Goal: Use online tool/utility: Utilize a website feature to perform a specific function

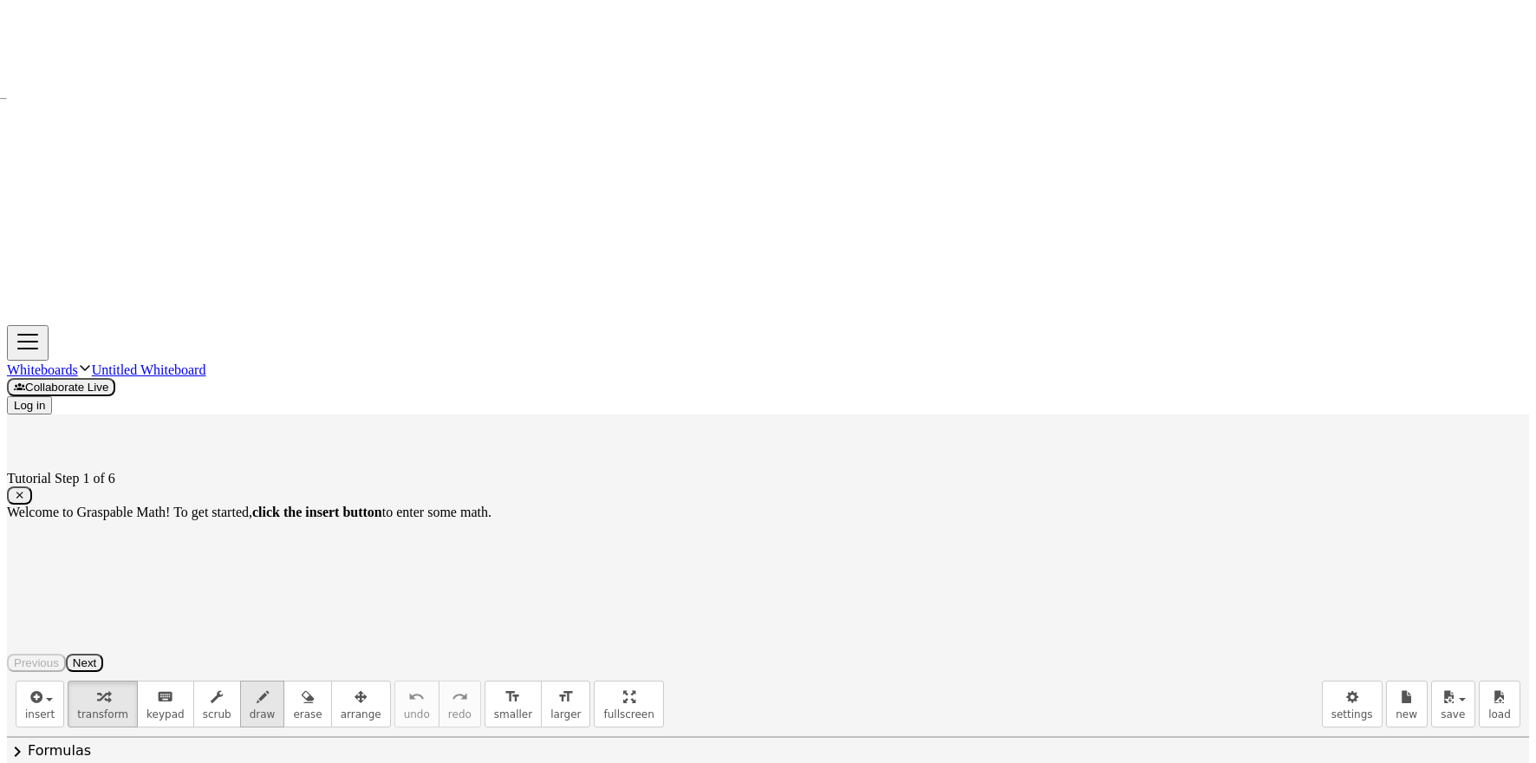
drag, startPoint x: 250, startPoint y: 88, endPoint x: 244, endPoint y: 109, distance: 21.7
click at [256, 686] on icon "button" at bounding box center [262, 696] width 12 height 21
drag, startPoint x: 215, startPoint y: 186, endPoint x: 297, endPoint y: 257, distance: 108.7
drag, startPoint x: 327, startPoint y: 179, endPoint x: 333, endPoint y: 247, distance: 67.9
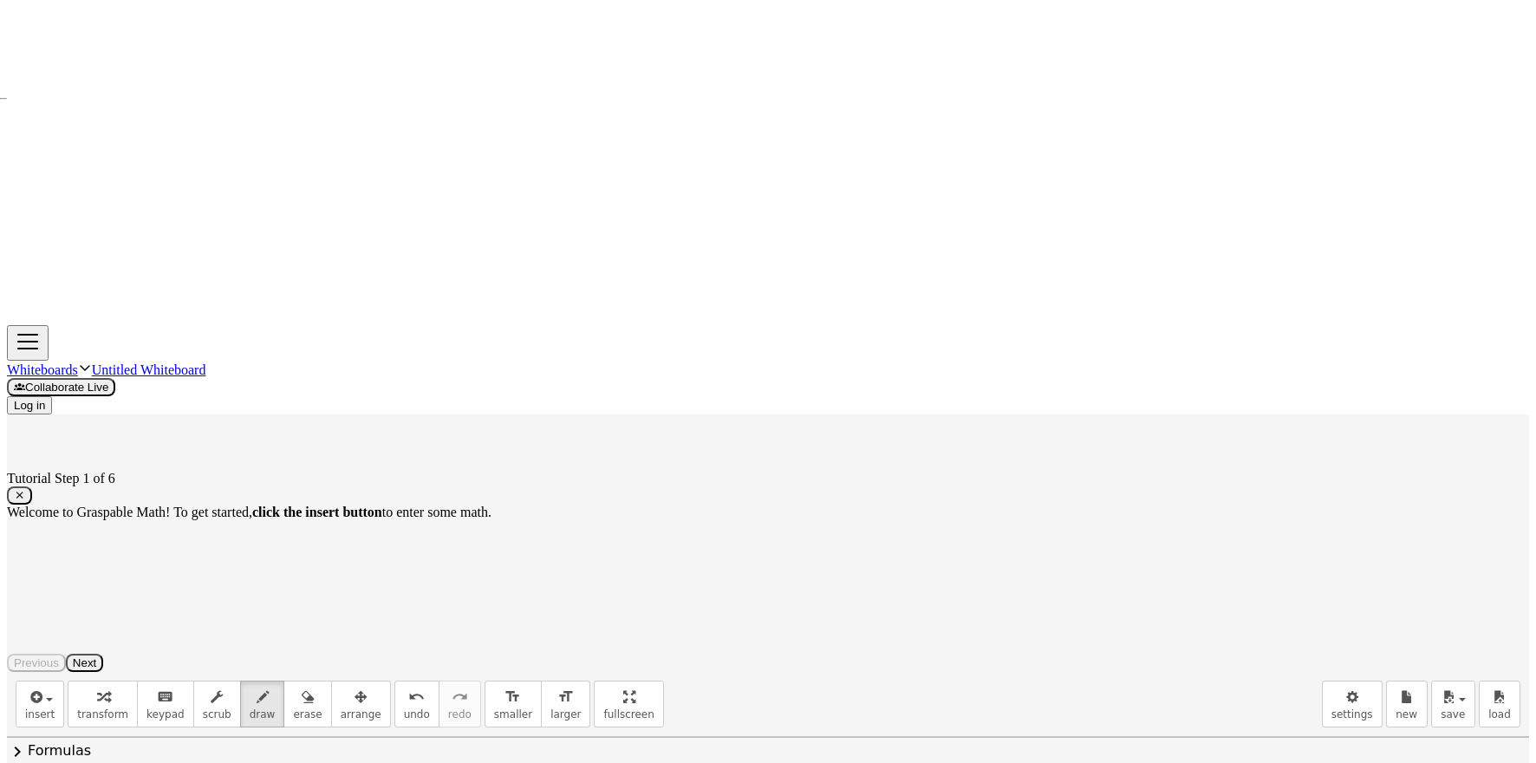
drag, startPoint x: 304, startPoint y: 227, endPoint x: 432, endPoint y: 224, distance: 128.3
drag, startPoint x: 433, startPoint y: 212, endPoint x: 463, endPoint y: 242, distance: 41.7
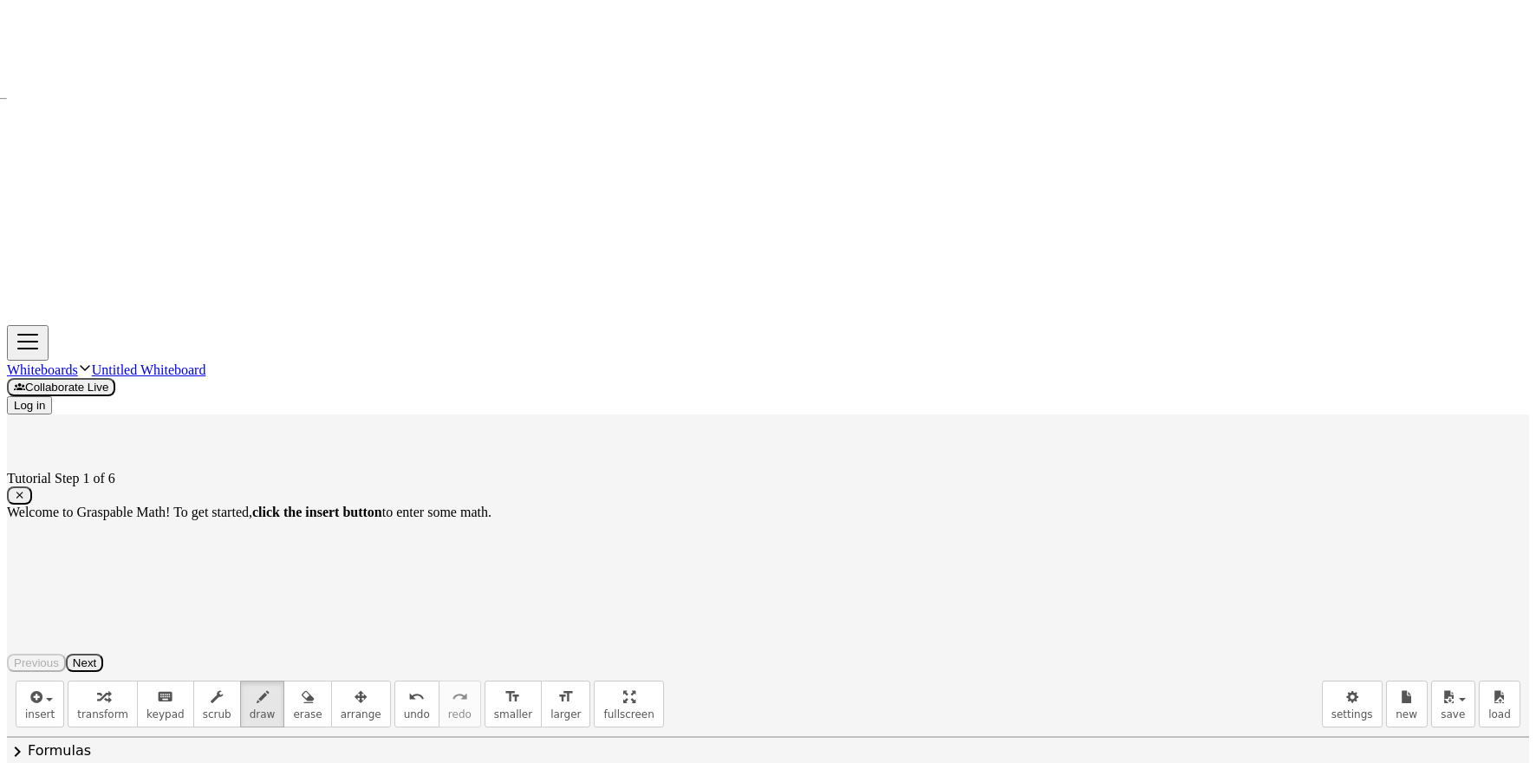
drag, startPoint x: 489, startPoint y: 238, endPoint x: 503, endPoint y: 245, distance: 15.5
drag, startPoint x: 287, startPoint y: 81, endPoint x: 370, endPoint y: 185, distance: 133.8
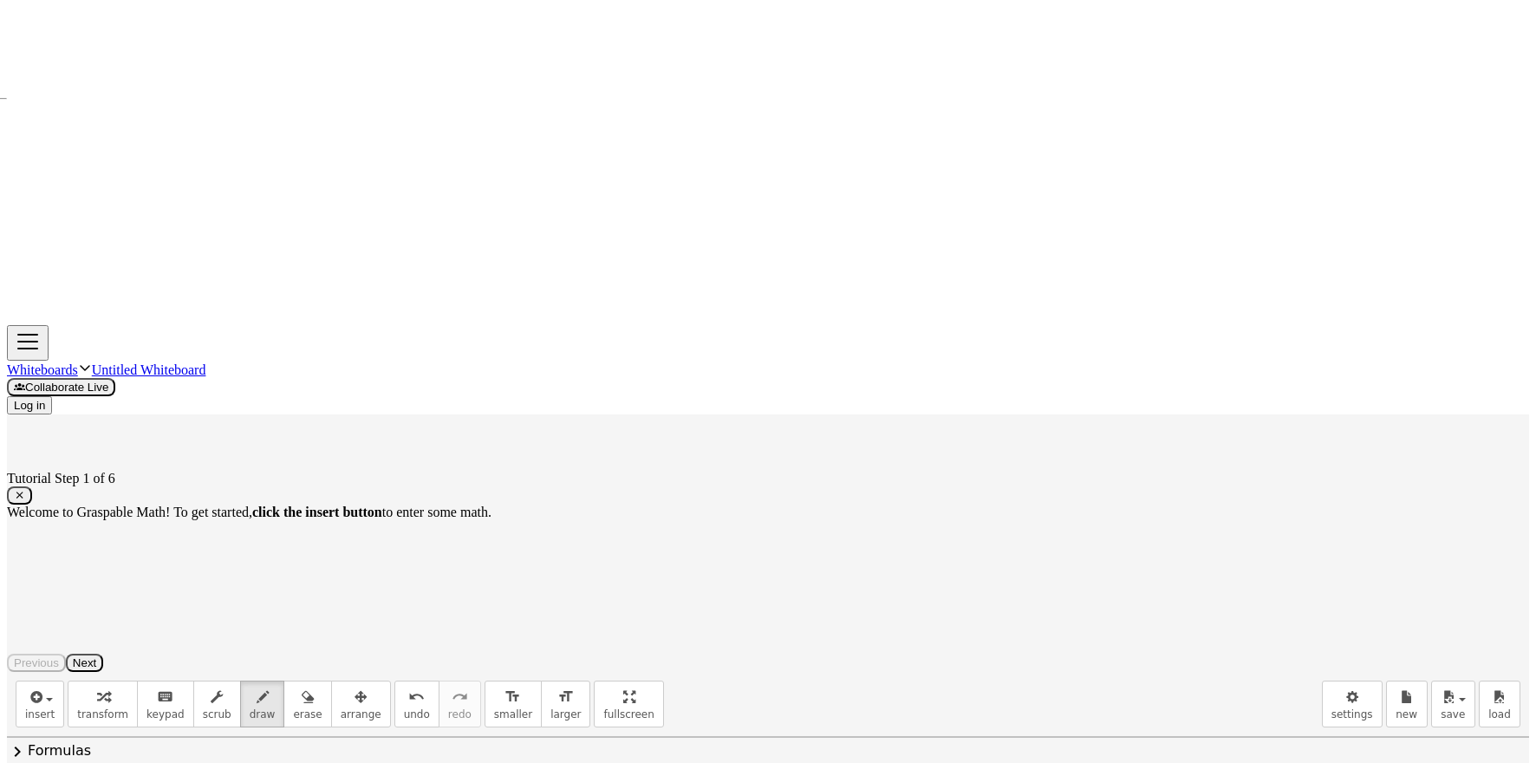
click at [302, 686] on icon "button" at bounding box center [308, 696] width 12 height 21
drag, startPoint x: 353, startPoint y: 213, endPoint x: 354, endPoint y: 241, distance: 27.8
drag, startPoint x: 485, startPoint y: 242, endPoint x: 413, endPoint y: 195, distance: 85.8
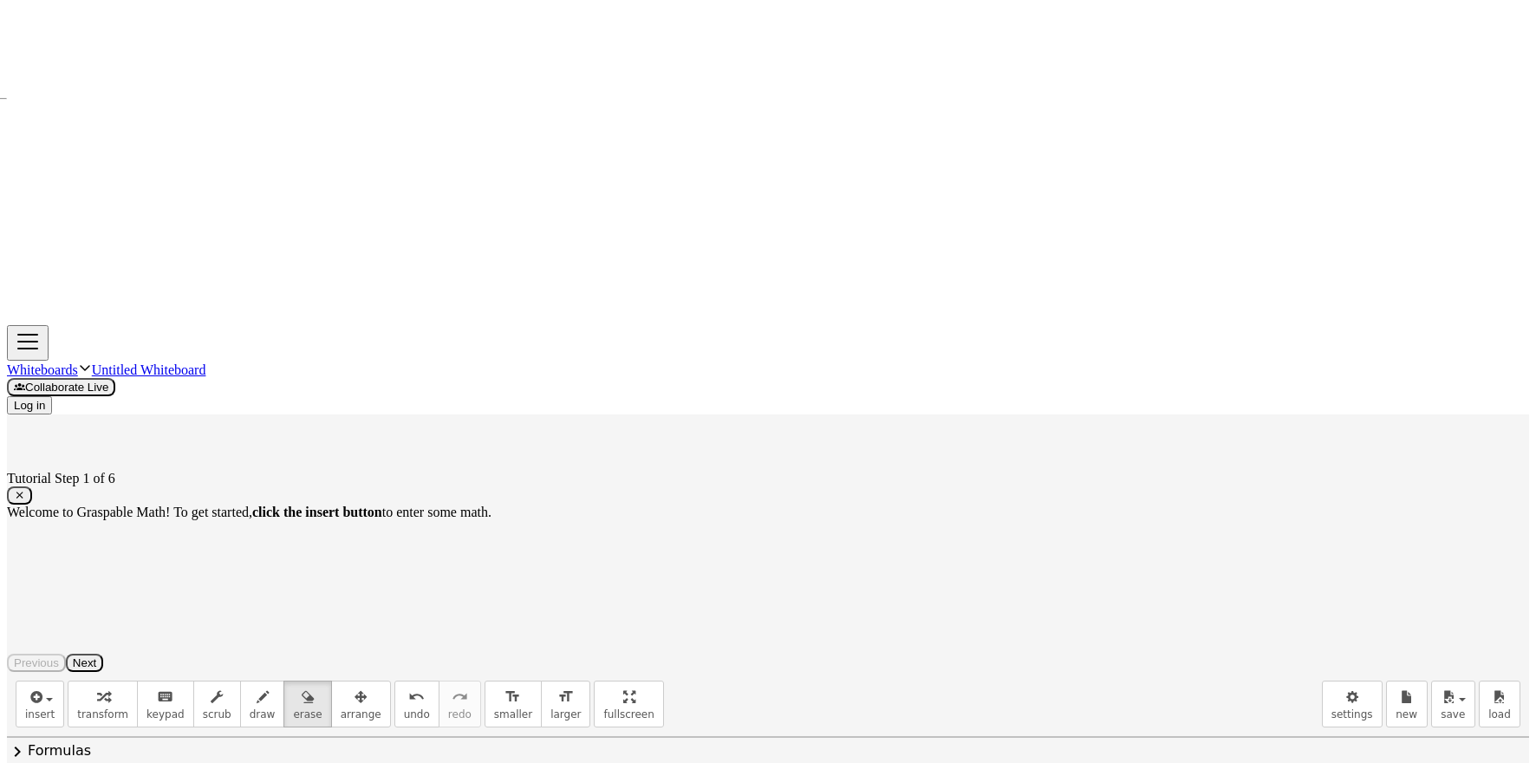
click at [25, 489] on icon "button" at bounding box center [19, 495] width 11 height 13
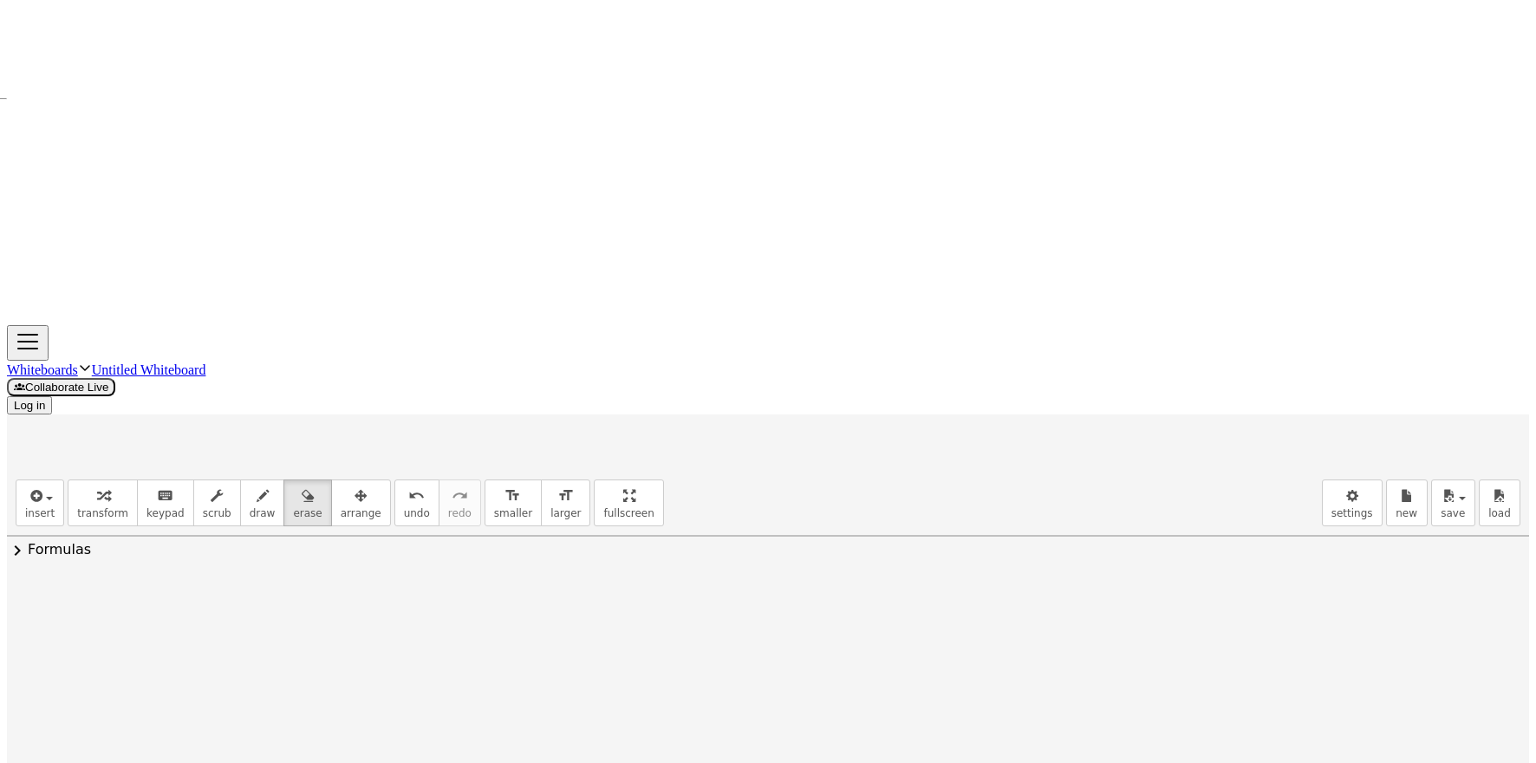
drag, startPoint x: 165, startPoint y: 190, endPoint x: 238, endPoint y: 205, distance: 75.1
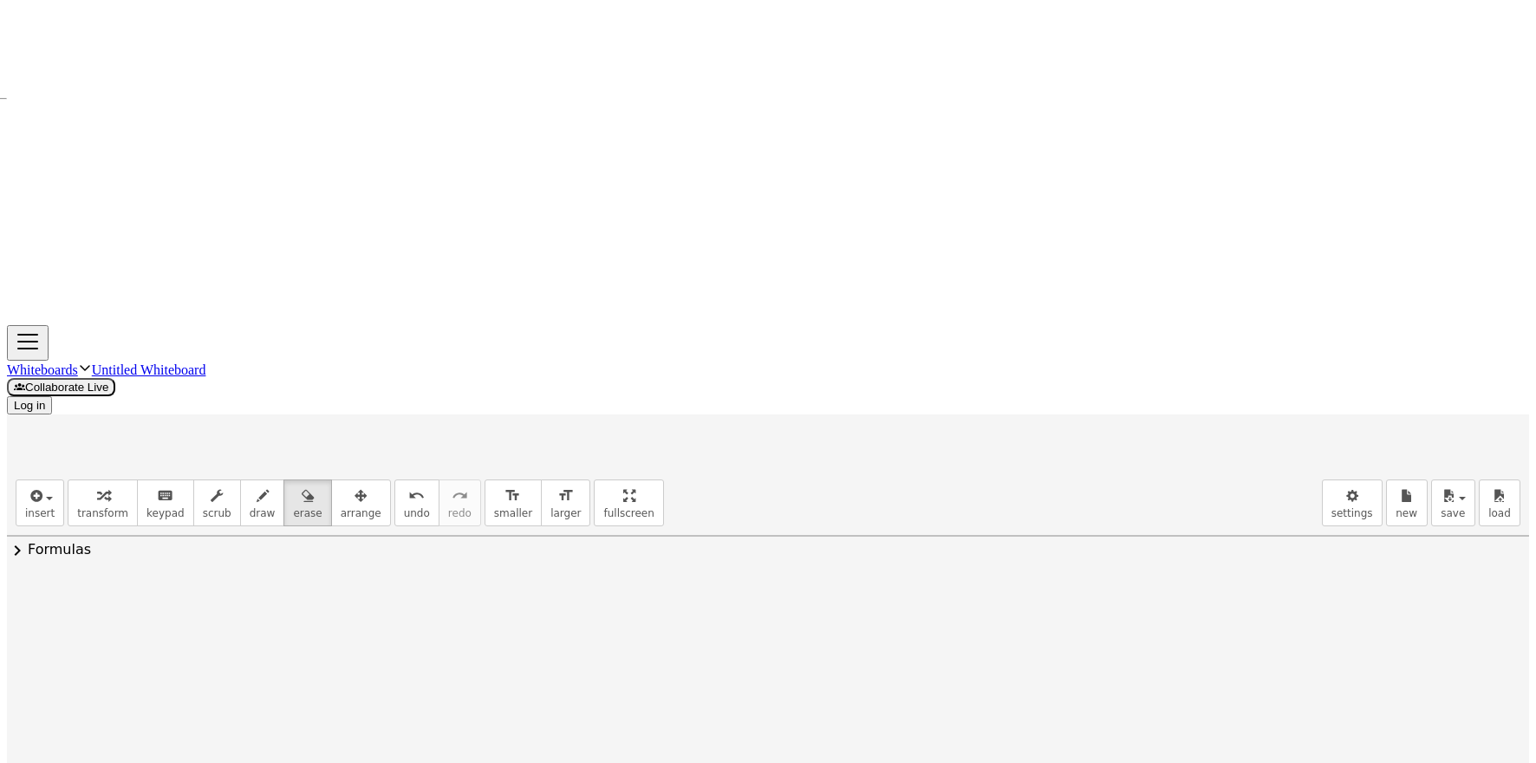
drag, startPoint x: 327, startPoint y: 222, endPoint x: 729, endPoint y: 419, distance: 447.6
click at [256, 485] on icon "button" at bounding box center [262, 495] width 12 height 21
drag, startPoint x: 234, startPoint y: 244, endPoint x: 420, endPoint y: 273, distance: 188.5
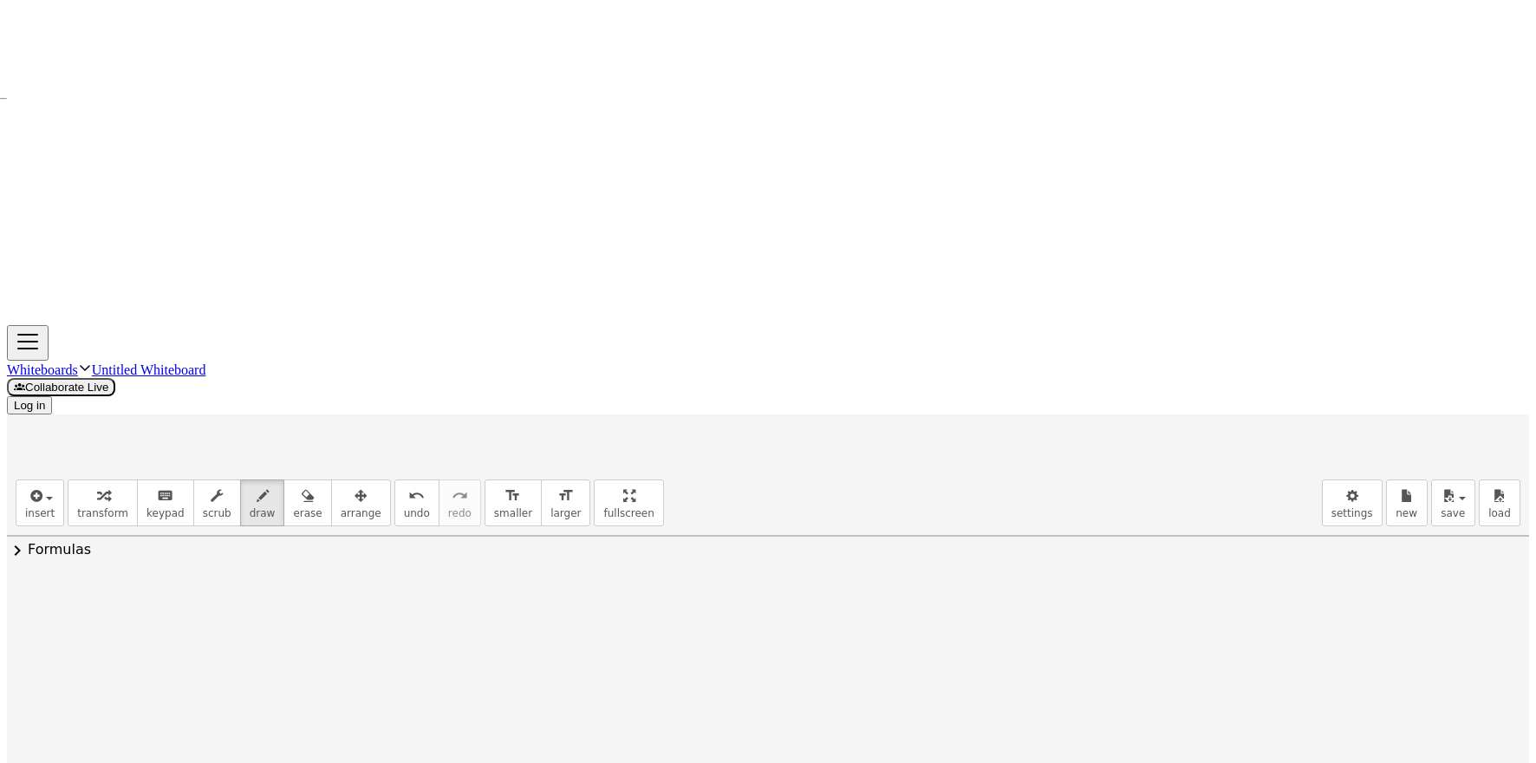
drag, startPoint x: 283, startPoint y: 99, endPoint x: 302, endPoint y: 120, distance: 27.6
click at [293, 507] on span "erase" at bounding box center [307, 513] width 29 height 12
drag, startPoint x: 276, startPoint y: 276, endPoint x: 499, endPoint y: 274, distance: 222.7
click at [240, 471] on div "insert select one: Math Expression Function Text Youtube Video Graphing Geometr…" at bounding box center [768, 503] width 1522 height 65
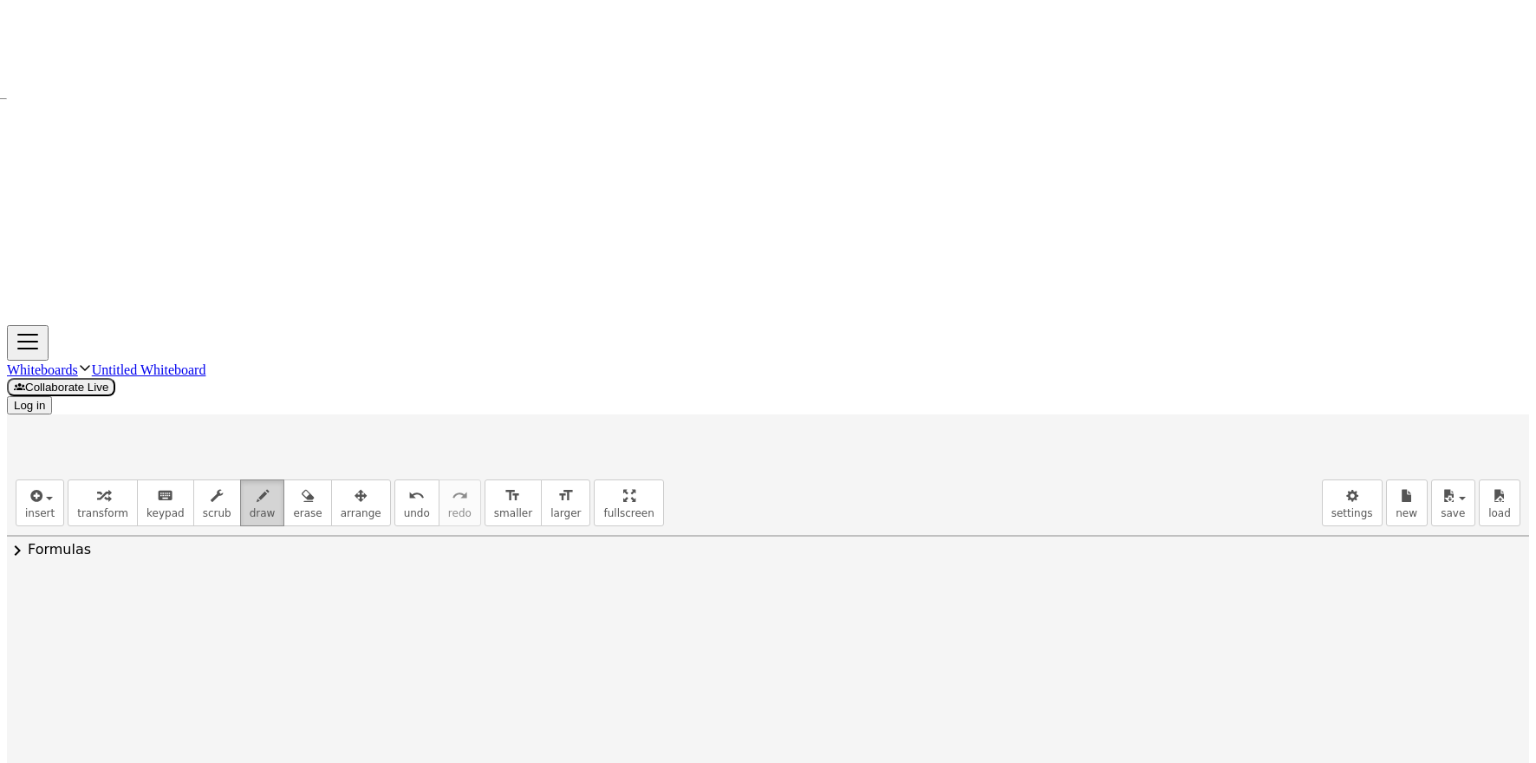
drag, startPoint x: 238, startPoint y: 89, endPoint x: 289, endPoint y: 285, distance: 202.2
click at [250, 484] on div "button" at bounding box center [263, 494] width 26 height 21
drag, startPoint x: 308, startPoint y: 335, endPoint x: 454, endPoint y: 341, distance: 146.5
drag, startPoint x: 331, startPoint y: 320, endPoint x: 431, endPoint y: 321, distance: 99.7
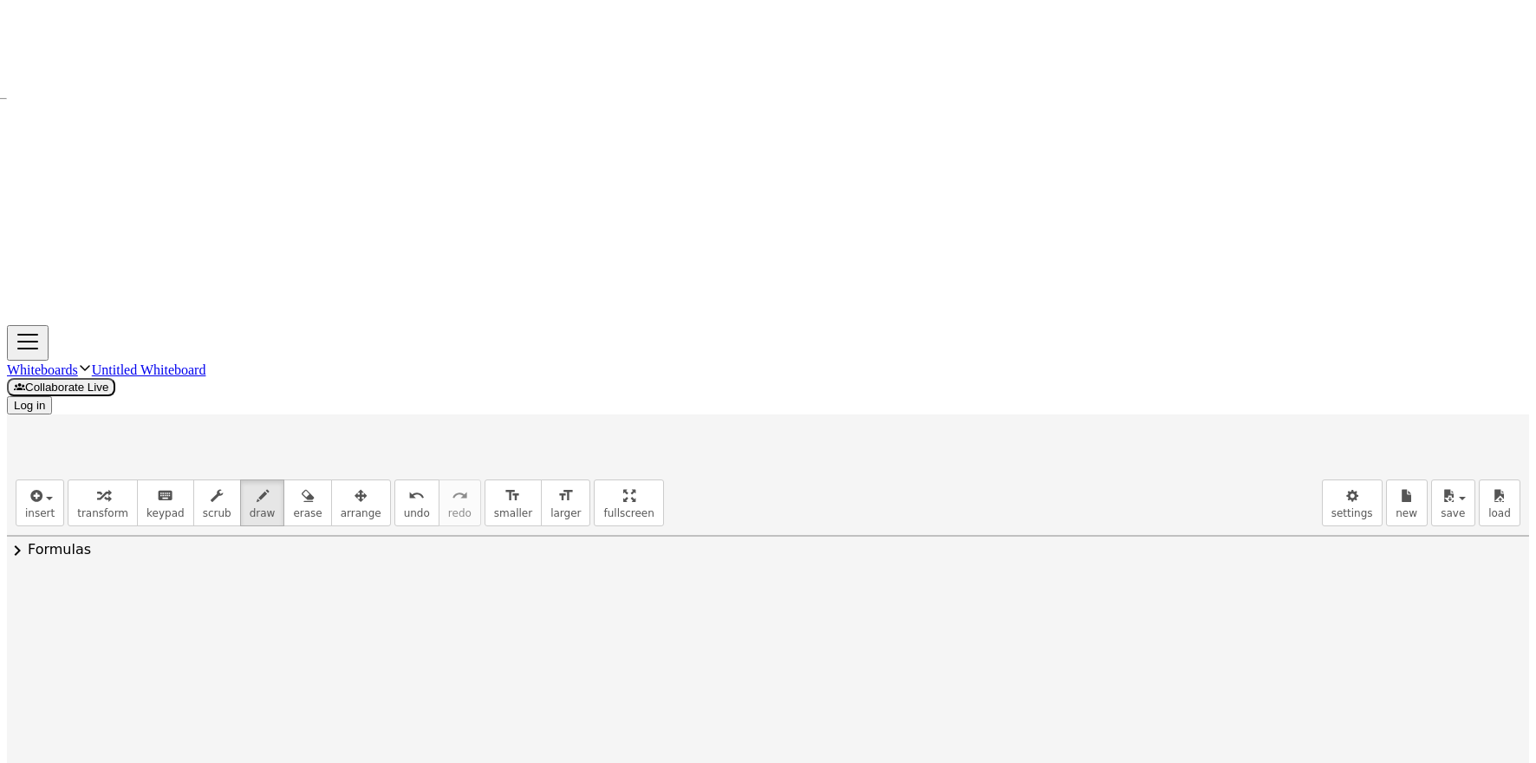
drag, startPoint x: 360, startPoint y: 308, endPoint x: 377, endPoint y: 304, distance: 17.9
drag, startPoint x: 380, startPoint y: 205, endPoint x: 425, endPoint y: 222, distance: 48.0
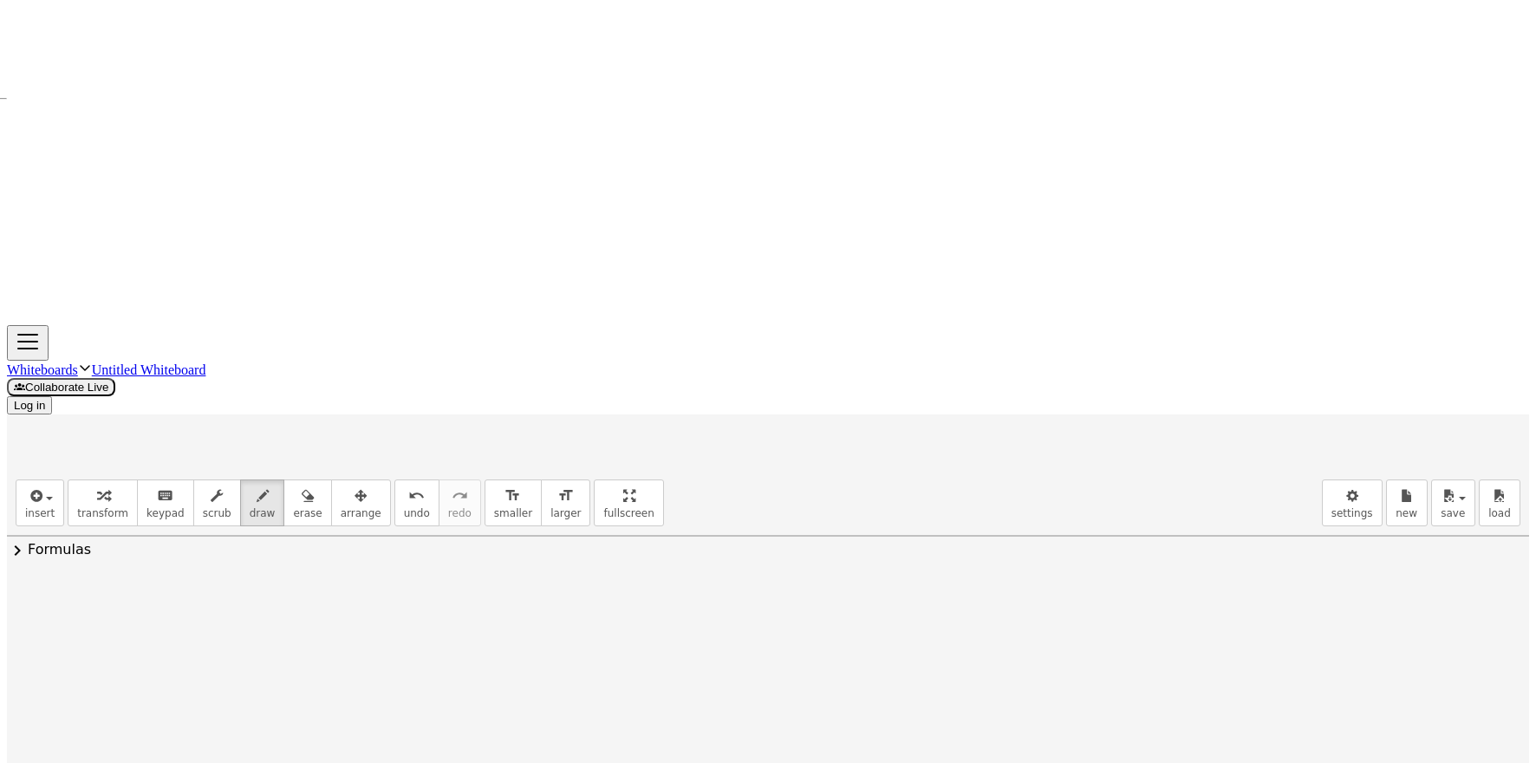
drag, startPoint x: 393, startPoint y: 378, endPoint x: 439, endPoint y: 392, distance: 48.0
drag, startPoint x: 432, startPoint y: 425, endPoint x: 419, endPoint y: 430, distance: 14.8
drag, startPoint x: 453, startPoint y: 443, endPoint x: 462, endPoint y: 412, distance: 31.5
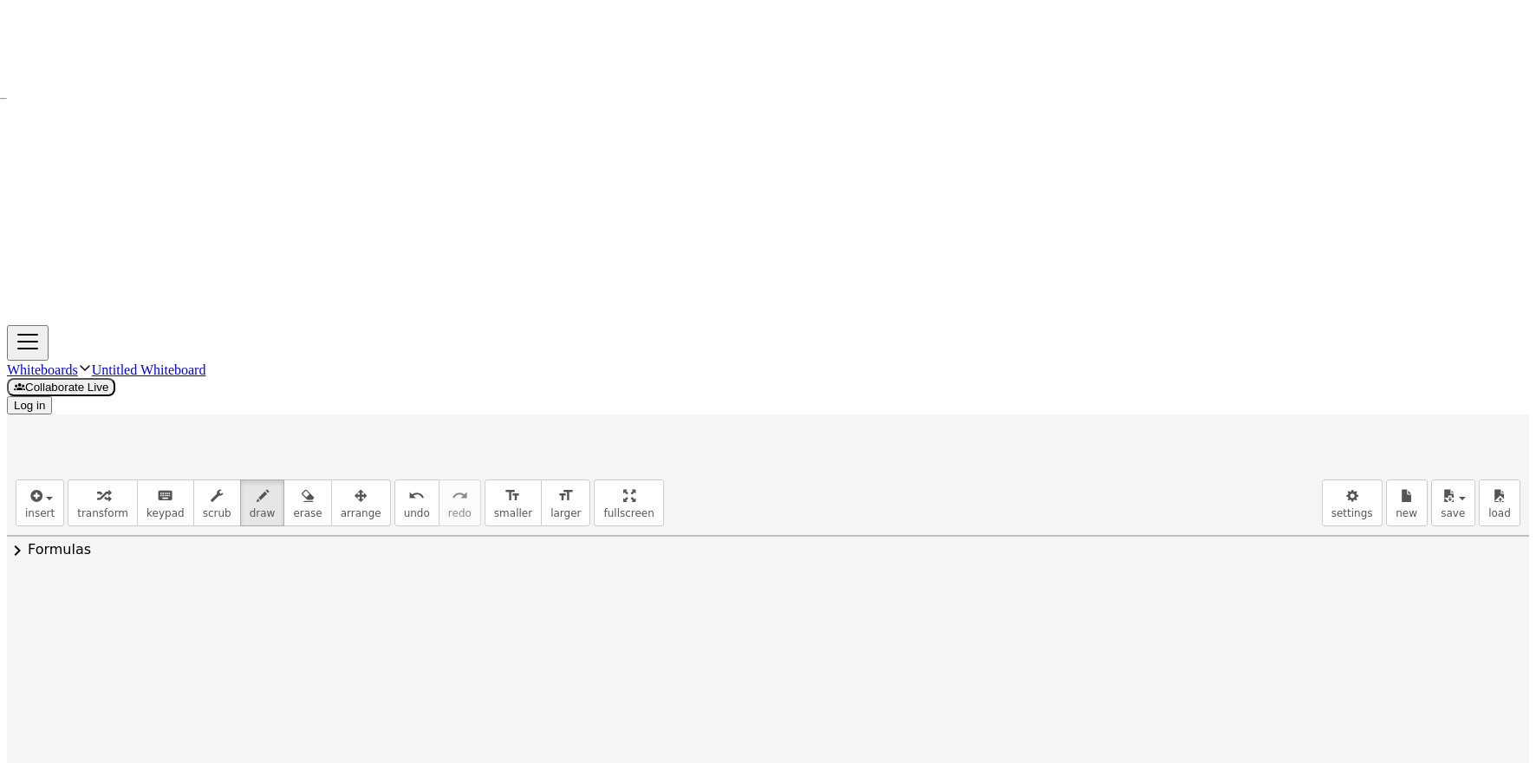
drag, startPoint x: 537, startPoint y: 263, endPoint x: 575, endPoint y: 274, distance: 39.5
drag, startPoint x: 569, startPoint y: 334, endPoint x: 651, endPoint y: 380, distance: 93.9
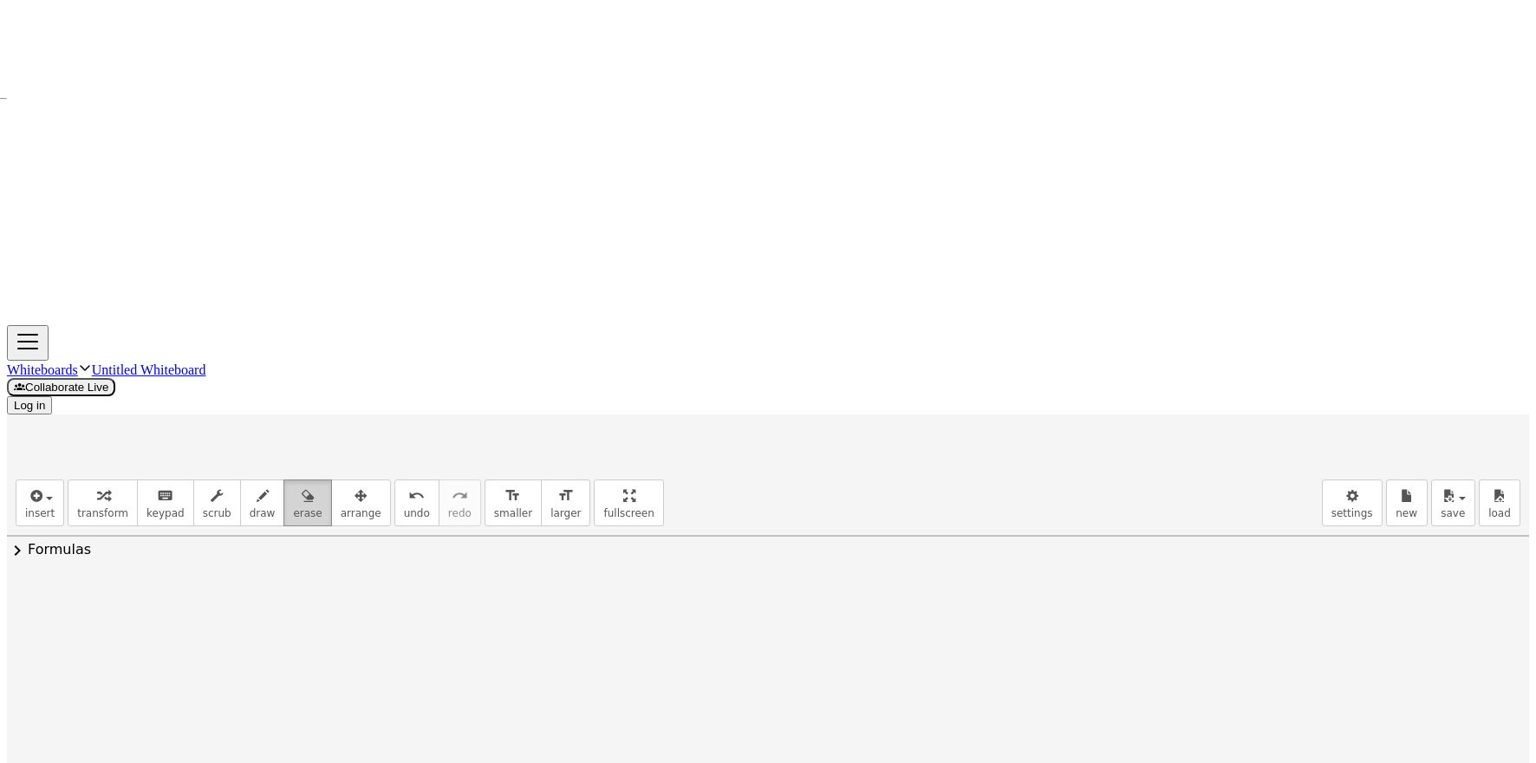
click at [303, 479] on button "erase" at bounding box center [307, 502] width 48 height 47
drag, startPoint x: 503, startPoint y: 334, endPoint x: 395, endPoint y: 446, distance: 155.7
drag, startPoint x: 395, startPoint y: 446, endPoint x: 173, endPoint y: 231, distance: 309.5
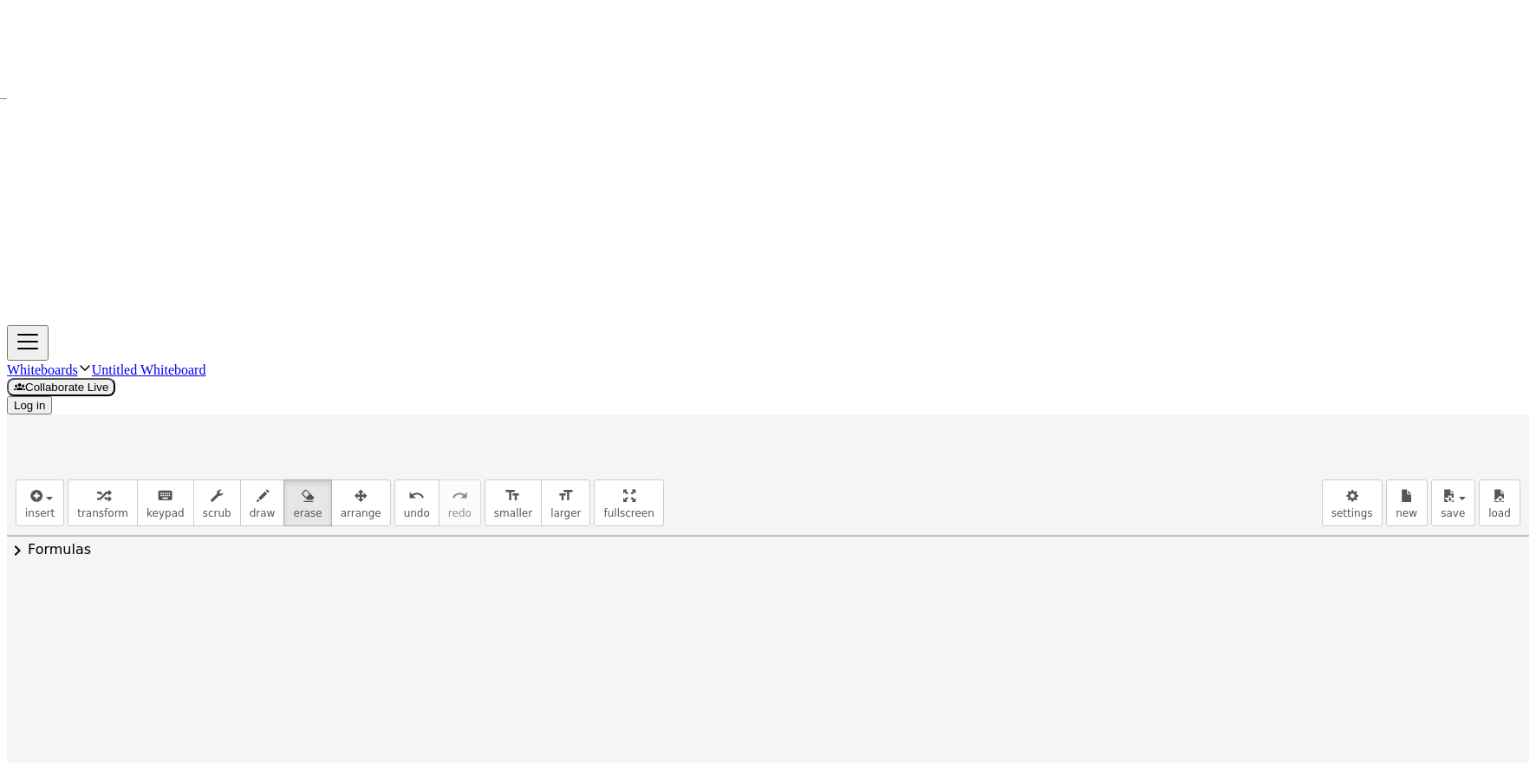
drag, startPoint x: 347, startPoint y: 209, endPoint x: 295, endPoint y: 229, distance: 56.5
drag, startPoint x: 286, startPoint y: 231, endPoint x: 299, endPoint y: 225, distance: 14.3
drag, startPoint x: 280, startPoint y: 206, endPoint x: 278, endPoint y: 198, distance: 8.8
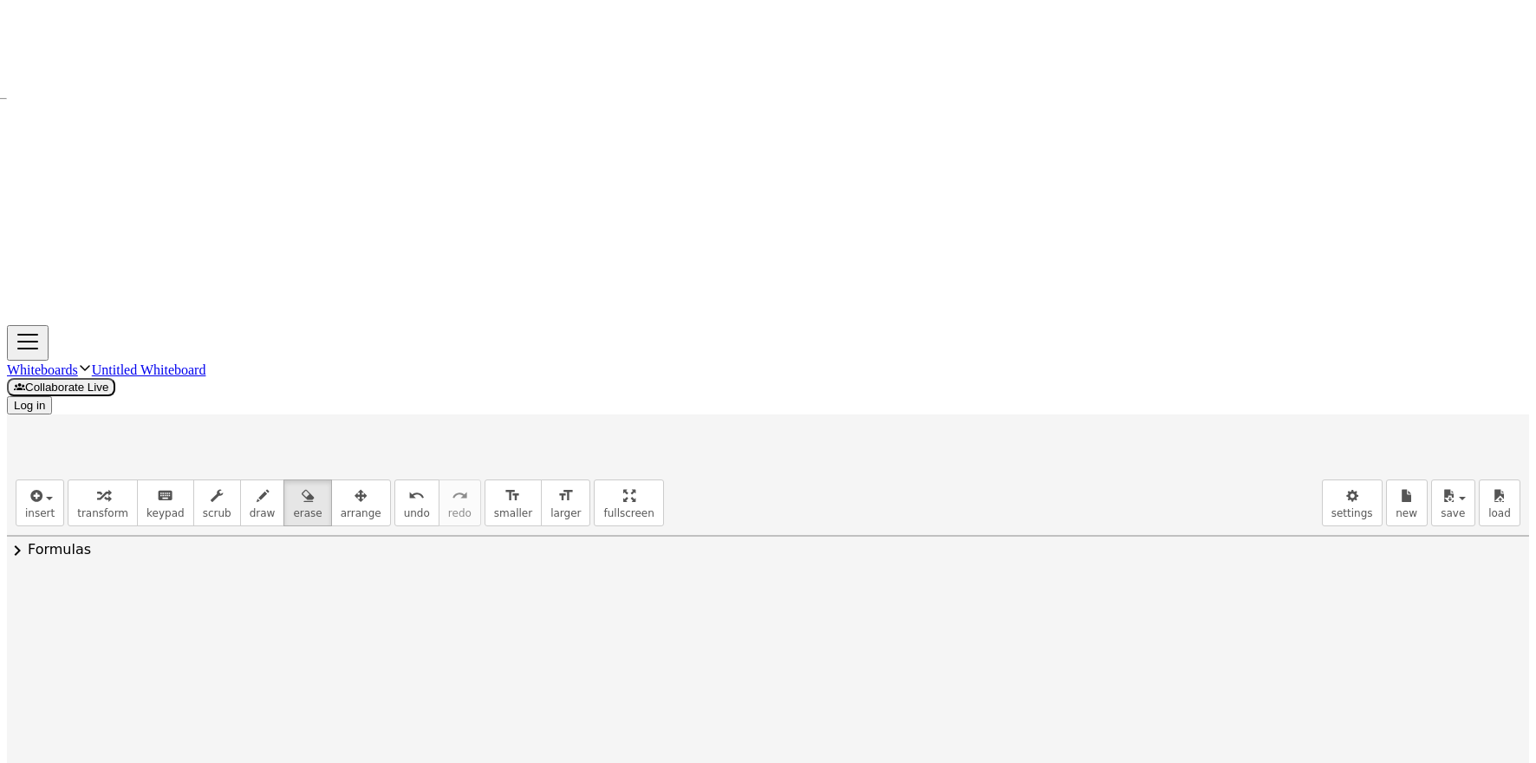
drag, startPoint x: 262, startPoint y: 187, endPoint x: 384, endPoint y: 211, distance: 124.6
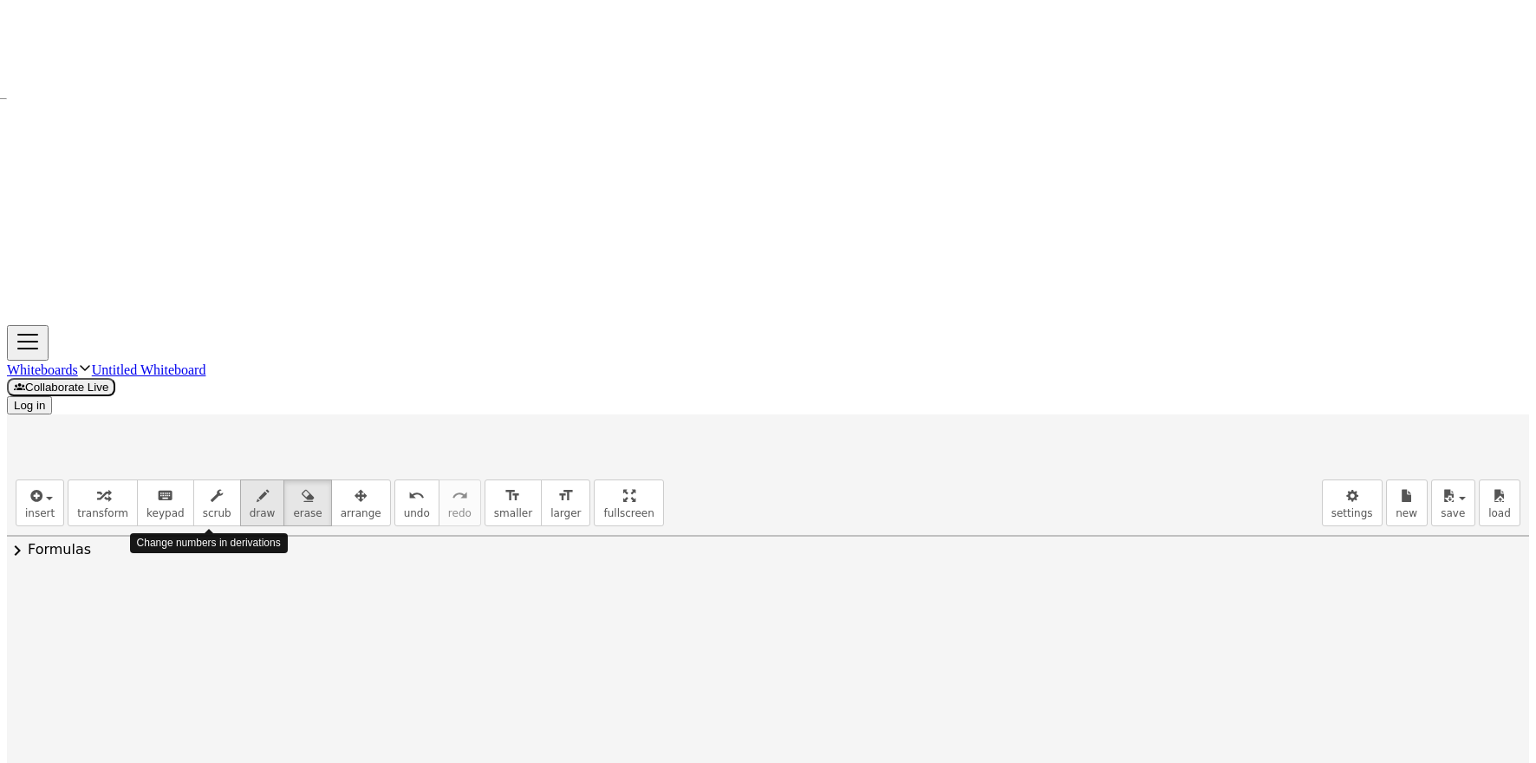
click at [240, 479] on button "draw" at bounding box center [262, 502] width 45 height 47
drag, startPoint x: 406, startPoint y: 246, endPoint x: 378, endPoint y: 260, distance: 31.0
drag, startPoint x: 550, startPoint y: 170, endPoint x: 541, endPoint y: 438, distance: 267.9
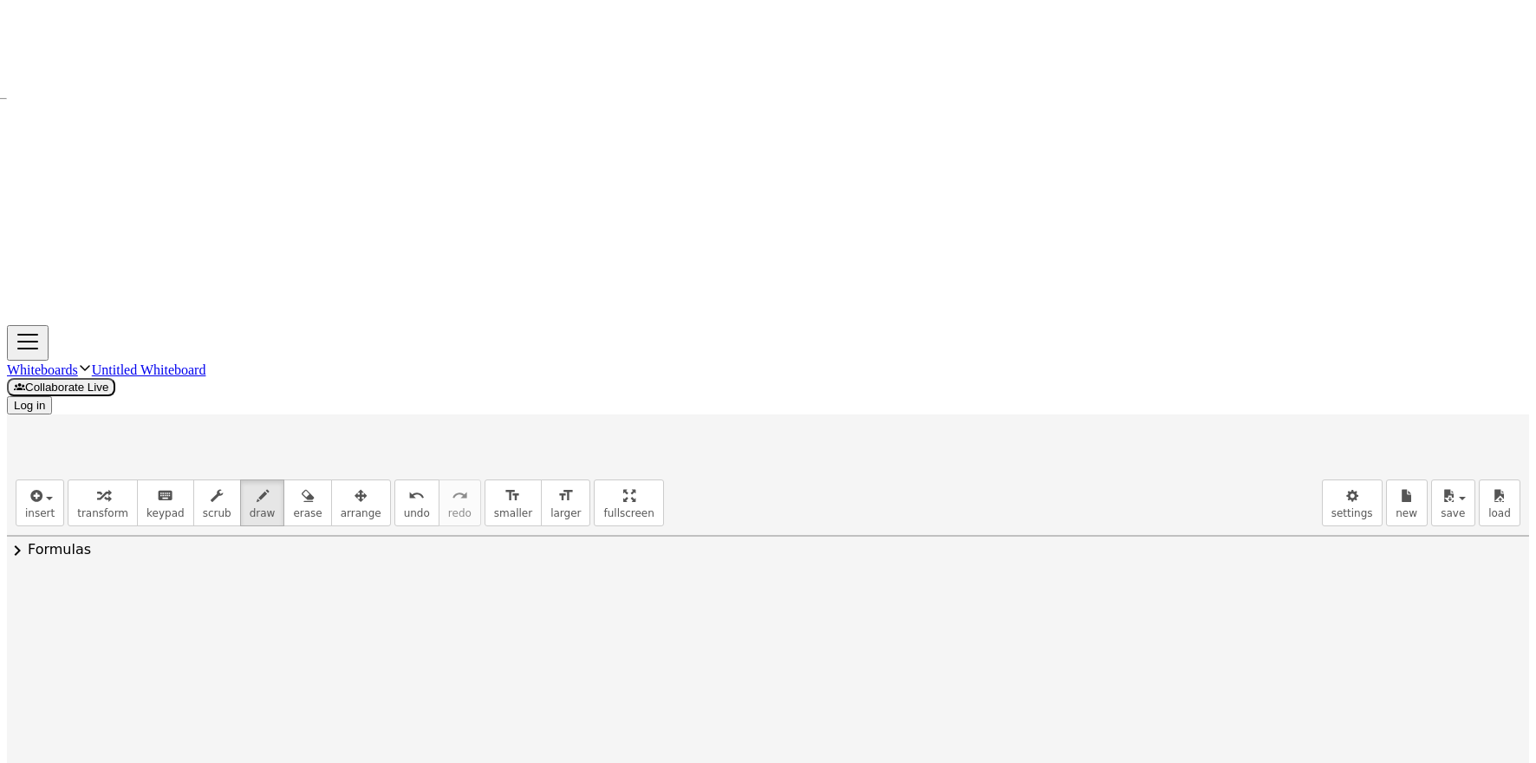
drag, startPoint x: 370, startPoint y: 320, endPoint x: 649, endPoint y: 325, distance: 279.1
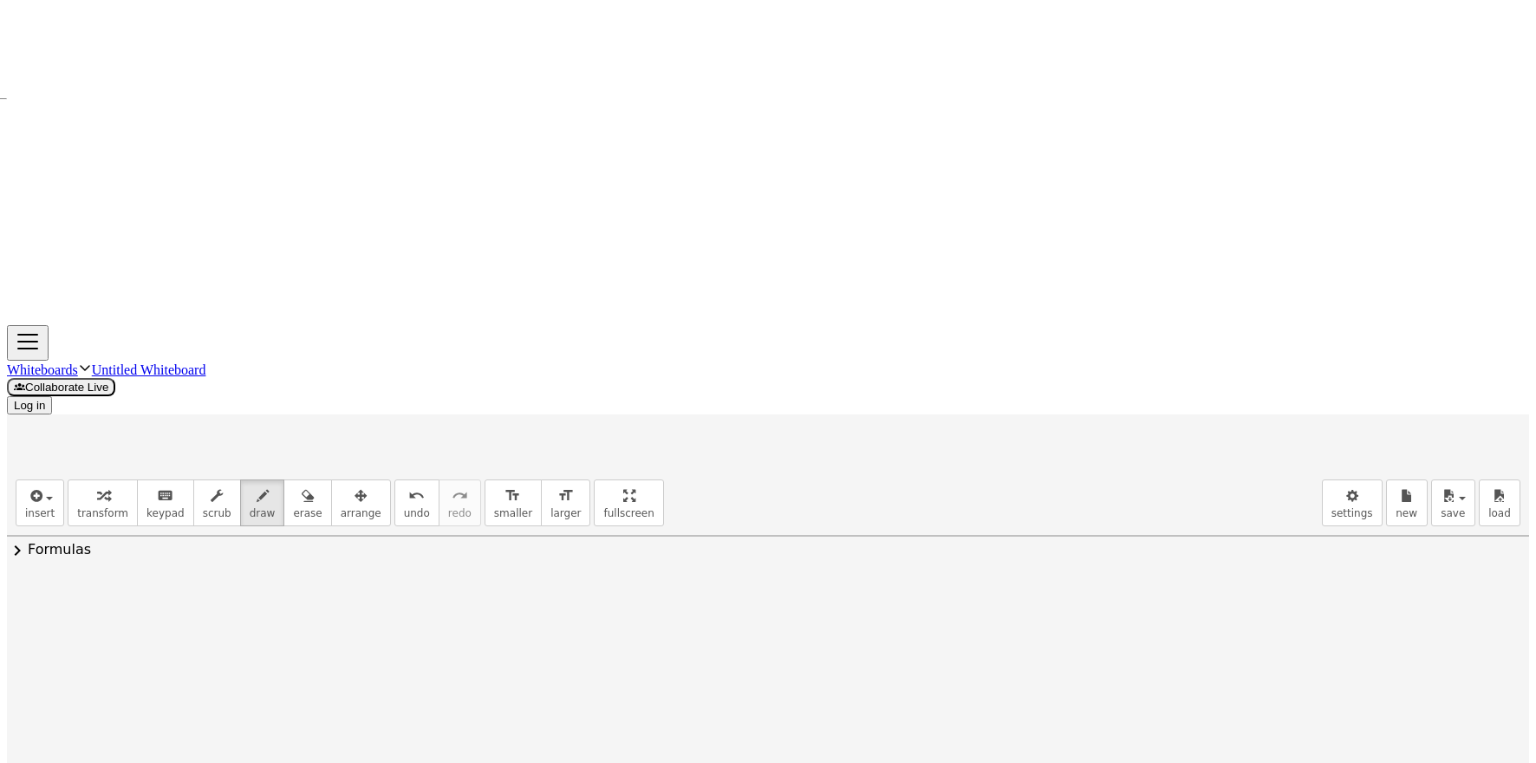
drag, startPoint x: 548, startPoint y: 315, endPoint x: 541, endPoint y: 376, distance: 61.1
drag, startPoint x: 540, startPoint y: 445, endPoint x: 593, endPoint y: 355, distance: 104.5
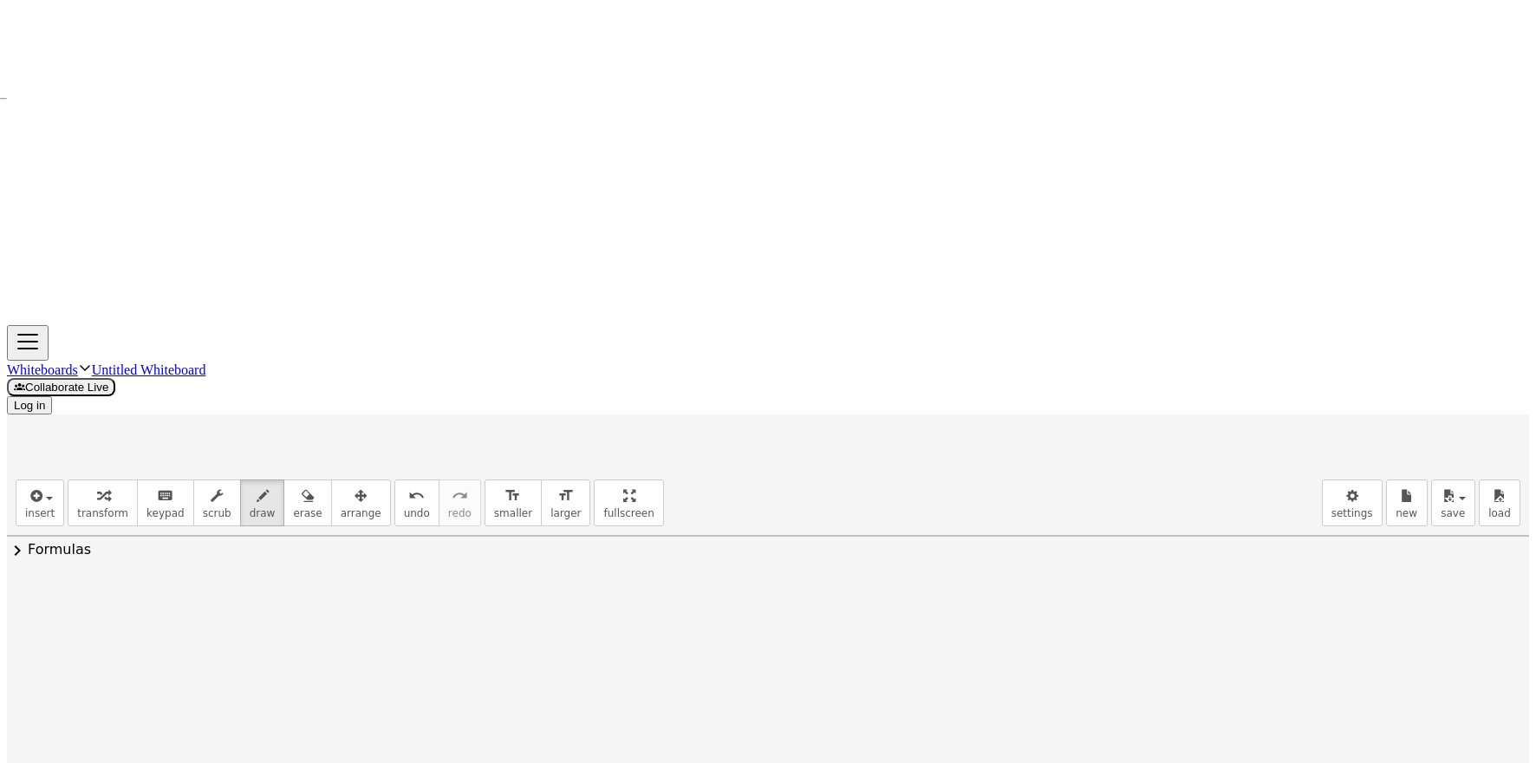
drag, startPoint x: 646, startPoint y: 321, endPoint x: 746, endPoint y: 319, distance: 99.7
drag, startPoint x: 551, startPoint y: 308, endPoint x: 675, endPoint y: 233, distance: 144.6
drag, startPoint x: 685, startPoint y: 276, endPoint x: 685, endPoint y: 229, distance: 46.8
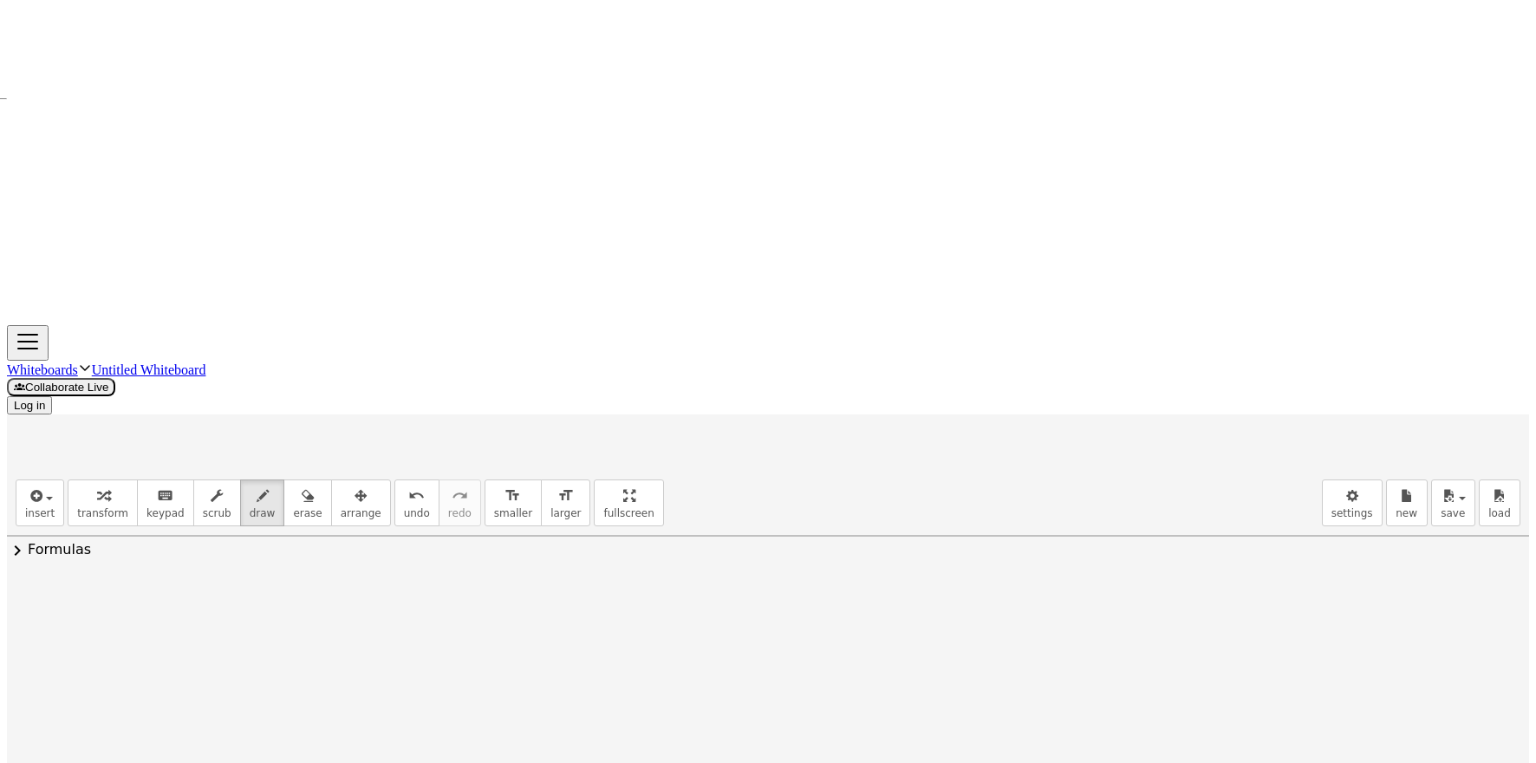
drag, startPoint x: 666, startPoint y: 231, endPoint x: 656, endPoint y: 358, distance: 126.9
drag, startPoint x: 685, startPoint y: 297, endPoint x: 667, endPoint y: 356, distance: 61.7
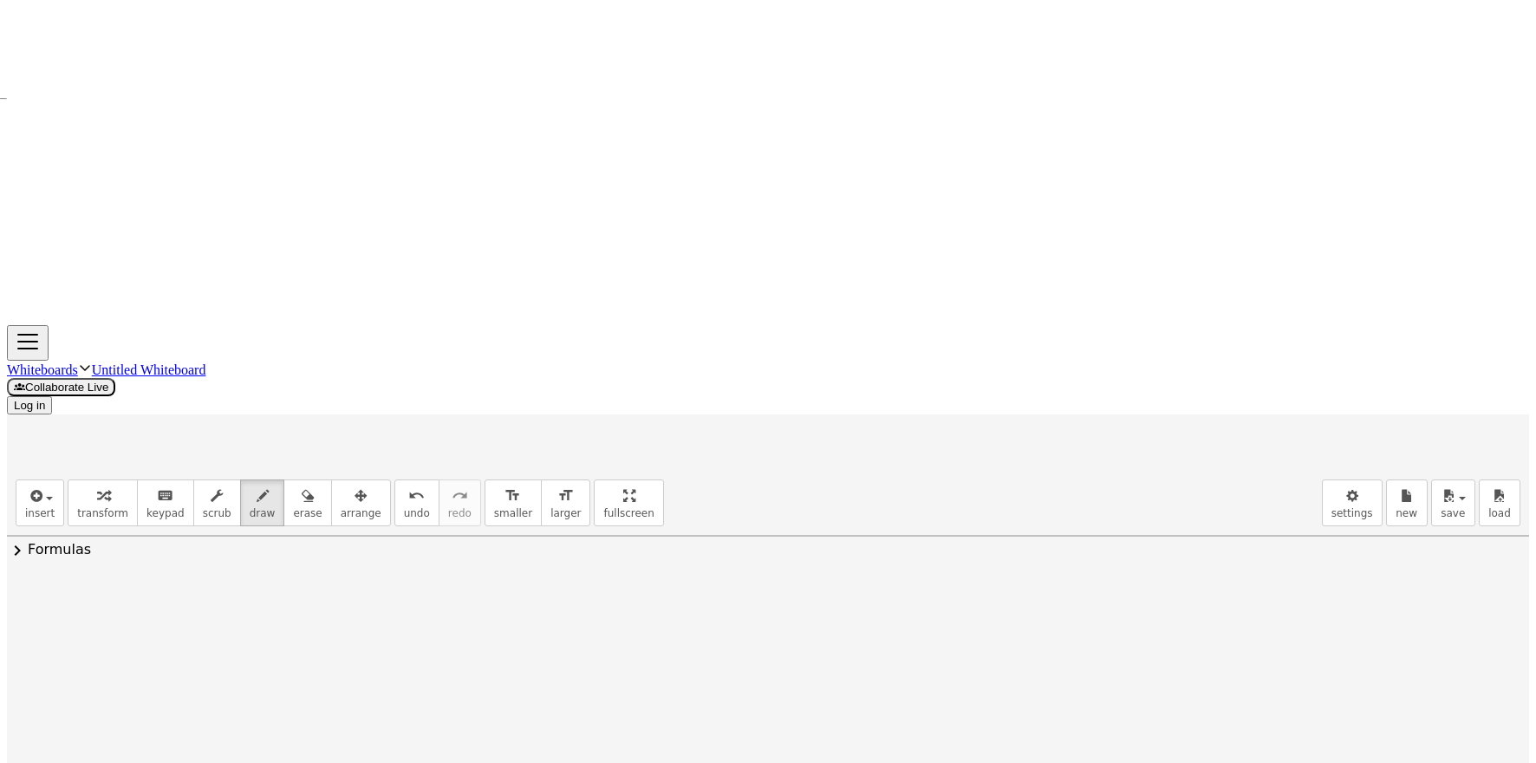
drag, startPoint x: 566, startPoint y: 295, endPoint x: 619, endPoint y: 278, distance: 55.4
drag, startPoint x: 673, startPoint y: 268, endPoint x: 686, endPoint y: 265, distance: 13.3
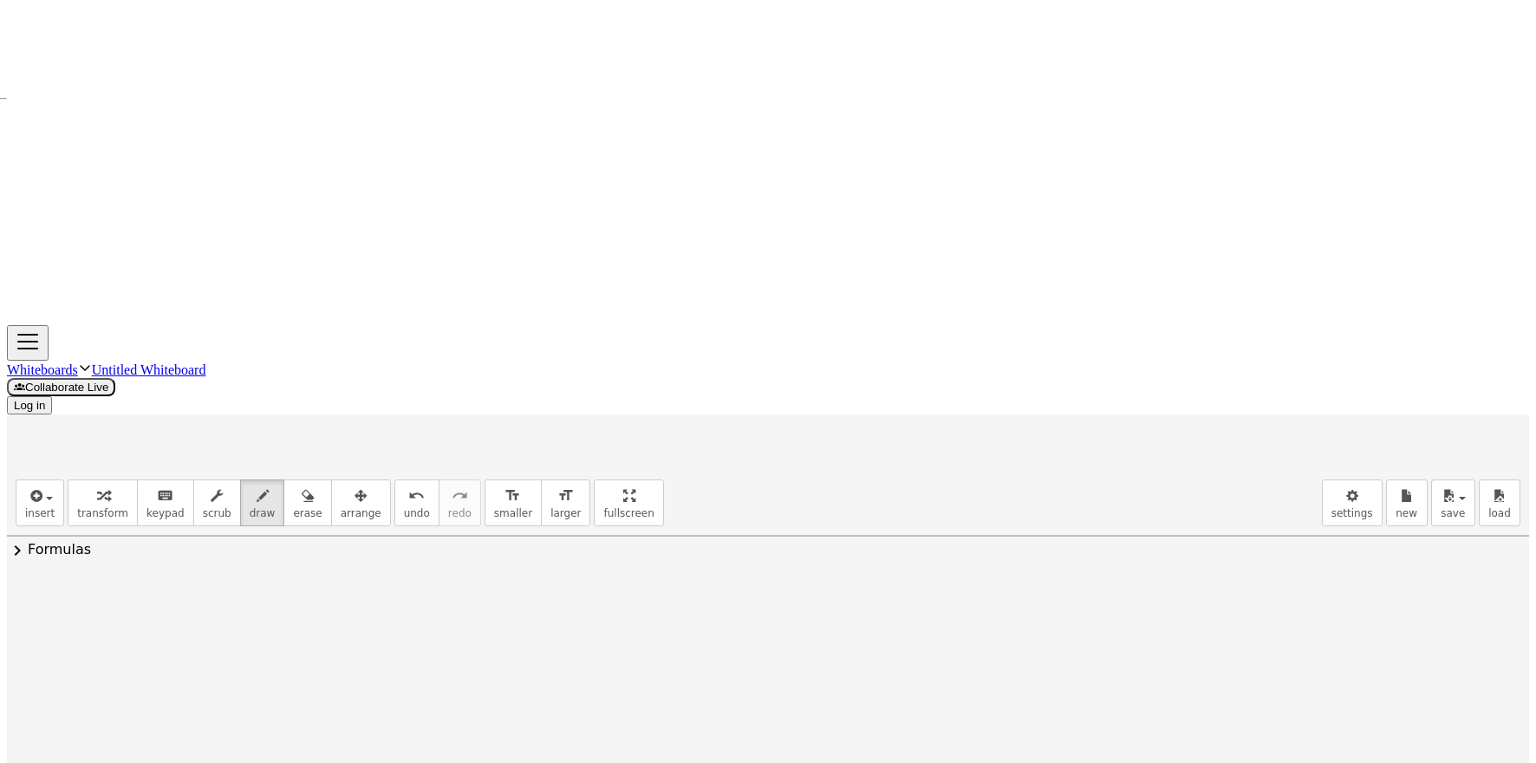
drag, startPoint x: 682, startPoint y: 230, endPoint x: 629, endPoint y: 247, distance: 55.6
drag, startPoint x: 672, startPoint y: 235, endPoint x: 654, endPoint y: 248, distance: 21.7
click at [196, 479] on button "scrub" at bounding box center [217, 502] width 48 height 47
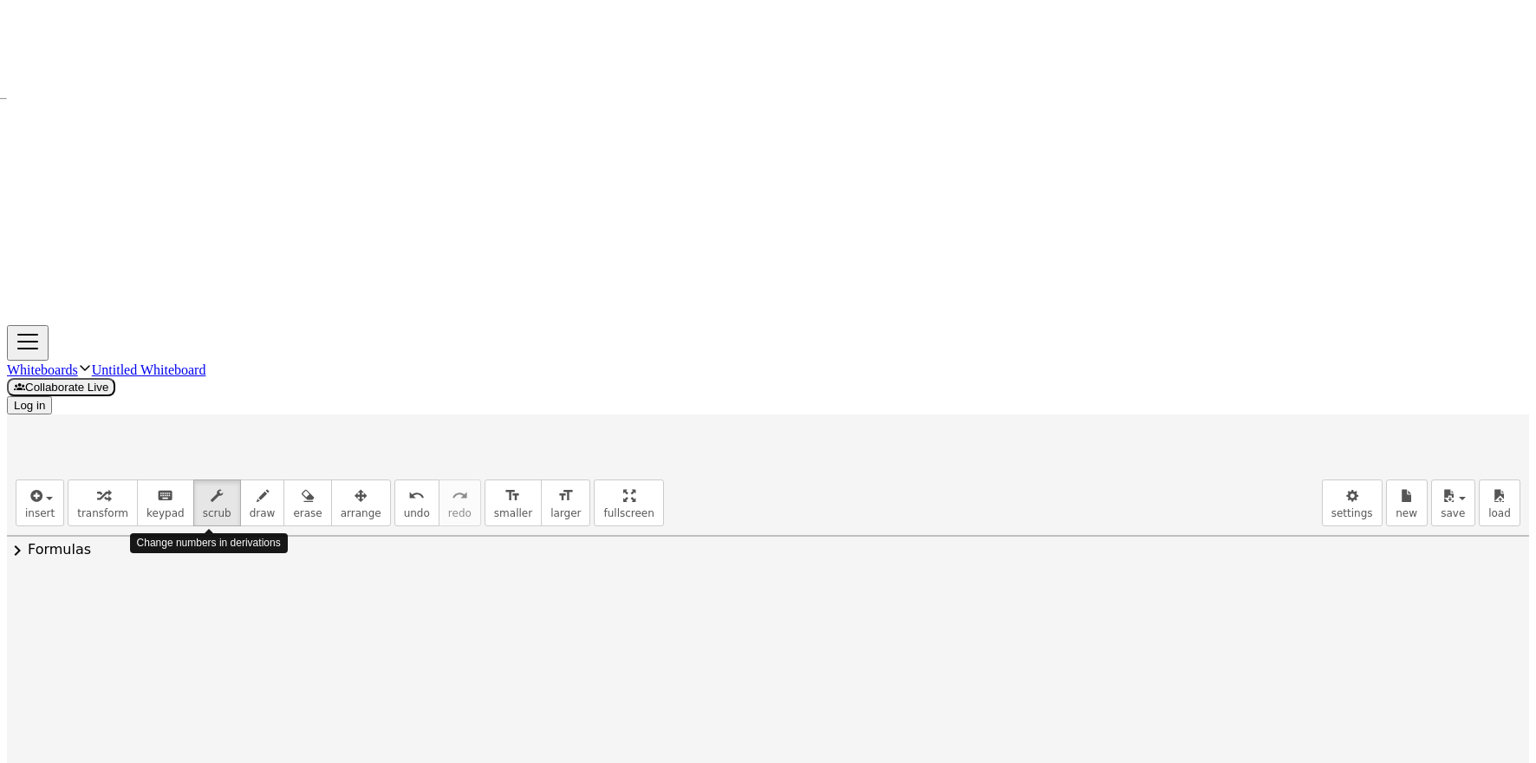
drag, startPoint x: 328, startPoint y: 171, endPoint x: 302, endPoint y: 190, distance: 32.2
drag, startPoint x: 567, startPoint y: 268, endPoint x: 380, endPoint y: 263, distance: 187.2
drag, startPoint x: 395, startPoint y: 250, endPoint x: 384, endPoint y: 281, distance: 32.4
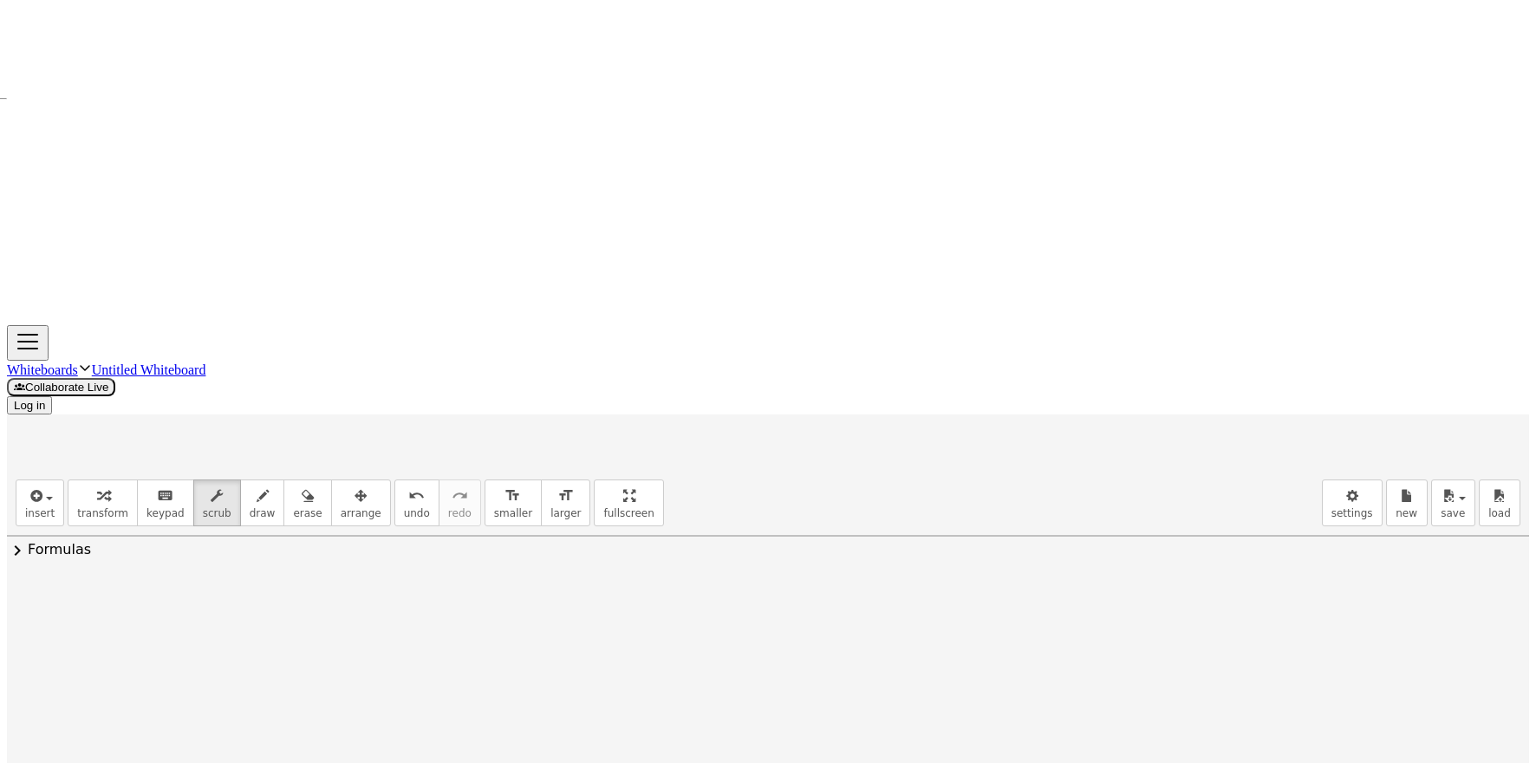
drag, startPoint x: 384, startPoint y: 281, endPoint x: 367, endPoint y: 236, distance: 48.0
drag, startPoint x: 375, startPoint y: 237, endPoint x: 360, endPoint y: 279, distance: 44.1
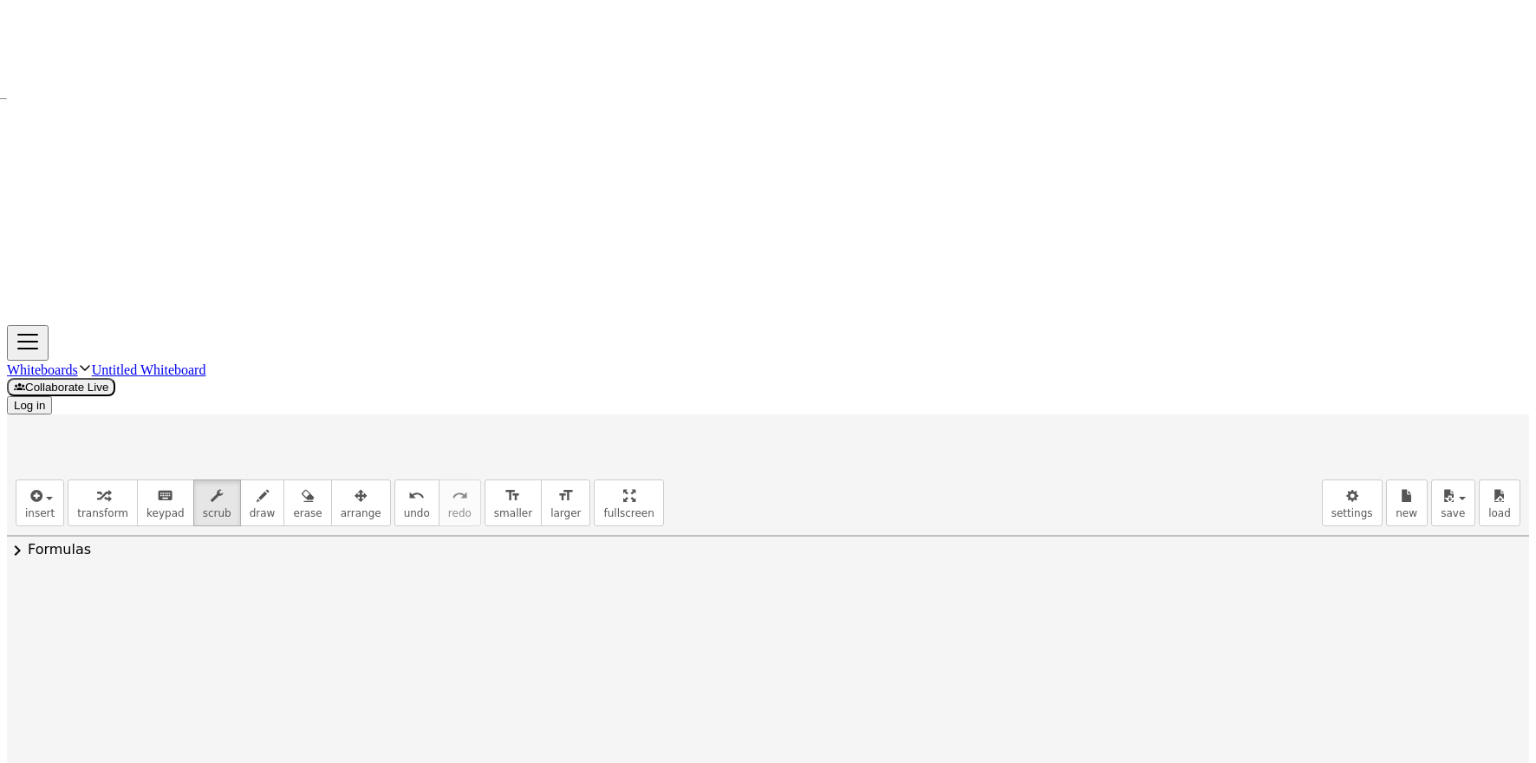
drag, startPoint x: 636, startPoint y: 298, endPoint x: 539, endPoint y: 309, distance: 97.7
drag, startPoint x: 562, startPoint y: 297, endPoint x: 463, endPoint y: 418, distance: 155.8
drag, startPoint x: 523, startPoint y: 474, endPoint x: 230, endPoint y: 262, distance: 361.7
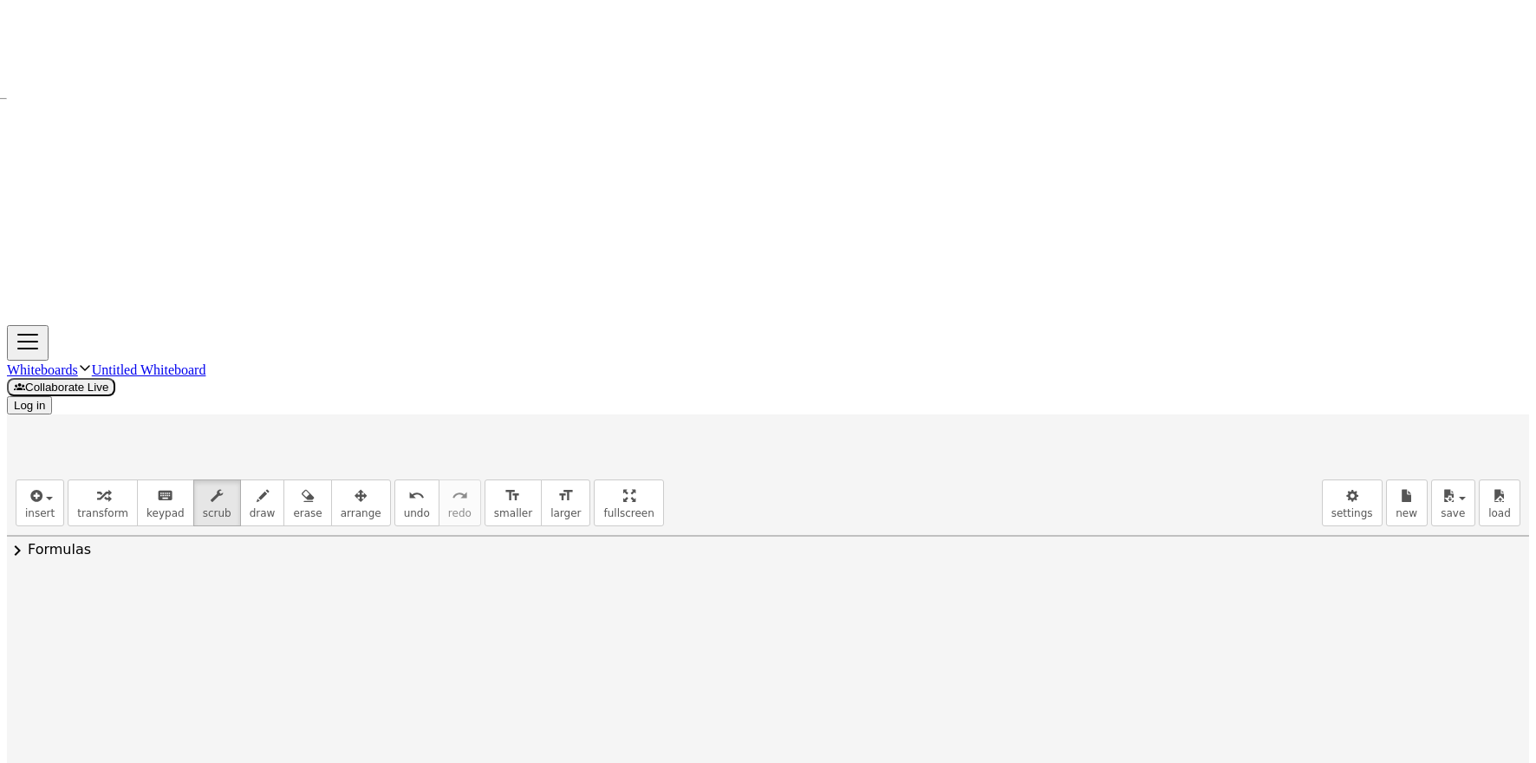
click at [172, 479] on button "keyboard keypad" at bounding box center [165, 502] width 57 height 47
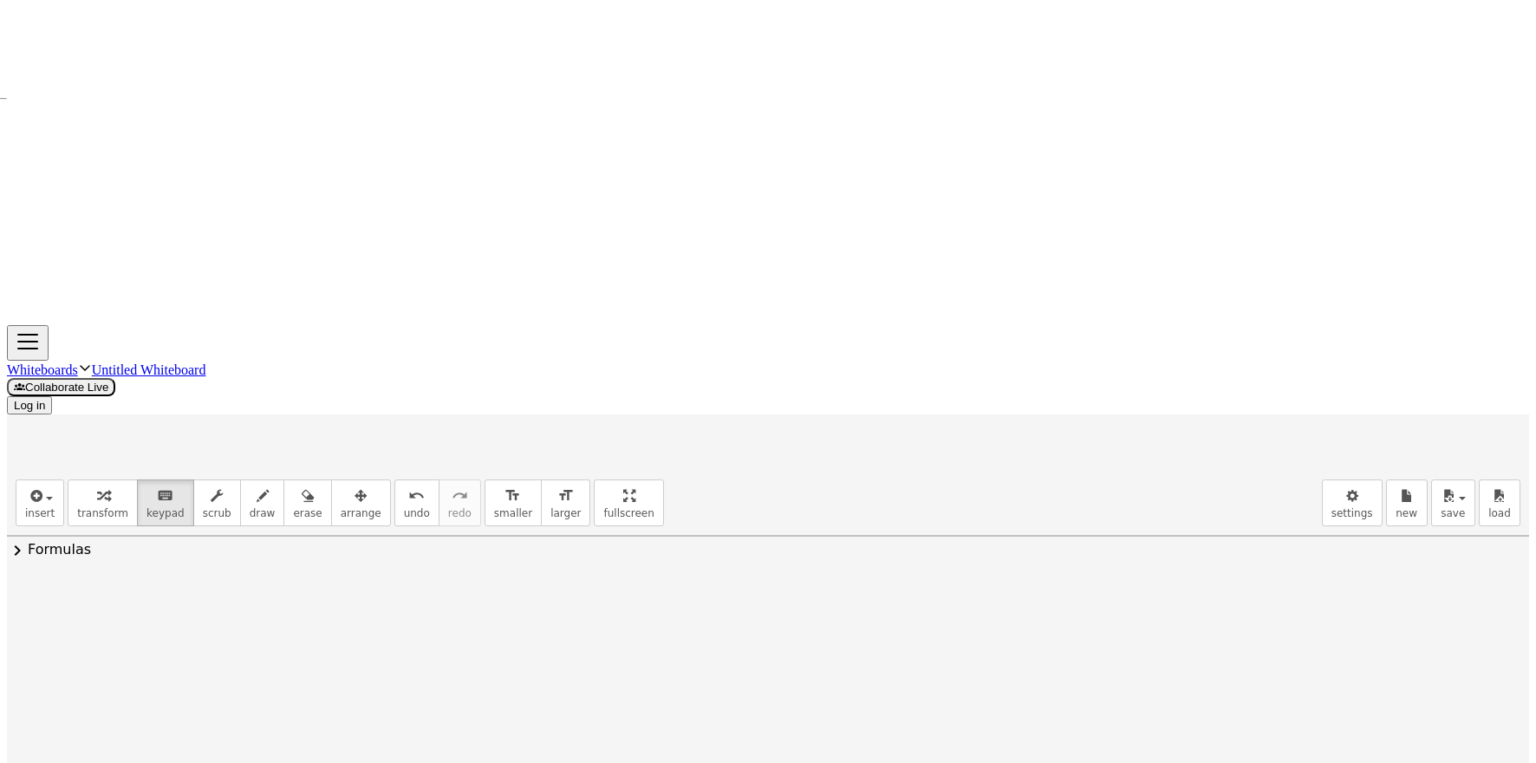
click at [77, 507] on span "transform" at bounding box center [102, 513] width 51 height 12
click at [85, 479] on button "transform" at bounding box center [103, 502] width 70 height 47
click at [16, 479] on button "insert" at bounding box center [40, 502] width 49 height 47
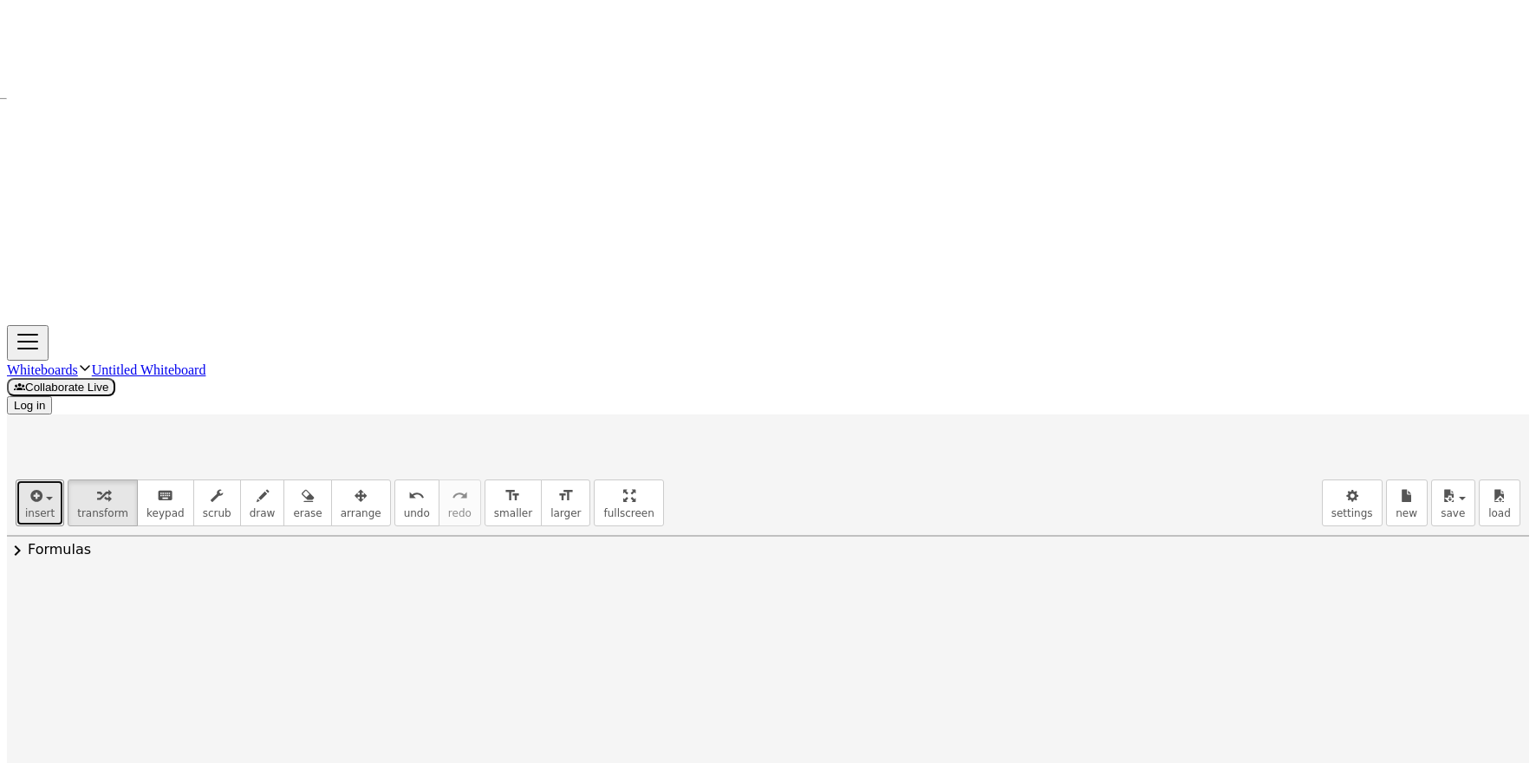
drag, startPoint x: 379, startPoint y: 330, endPoint x: 440, endPoint y: 286, distance: 75.8
drag, startPoint x: 523, startPoint y: 284, endPoint x: 520, endPoint y: 244, distance: 40.9
drag, startPoint x: 289, startPoint y: 101, endPoint x: 419, endPoint y: 204, distance: 165.4
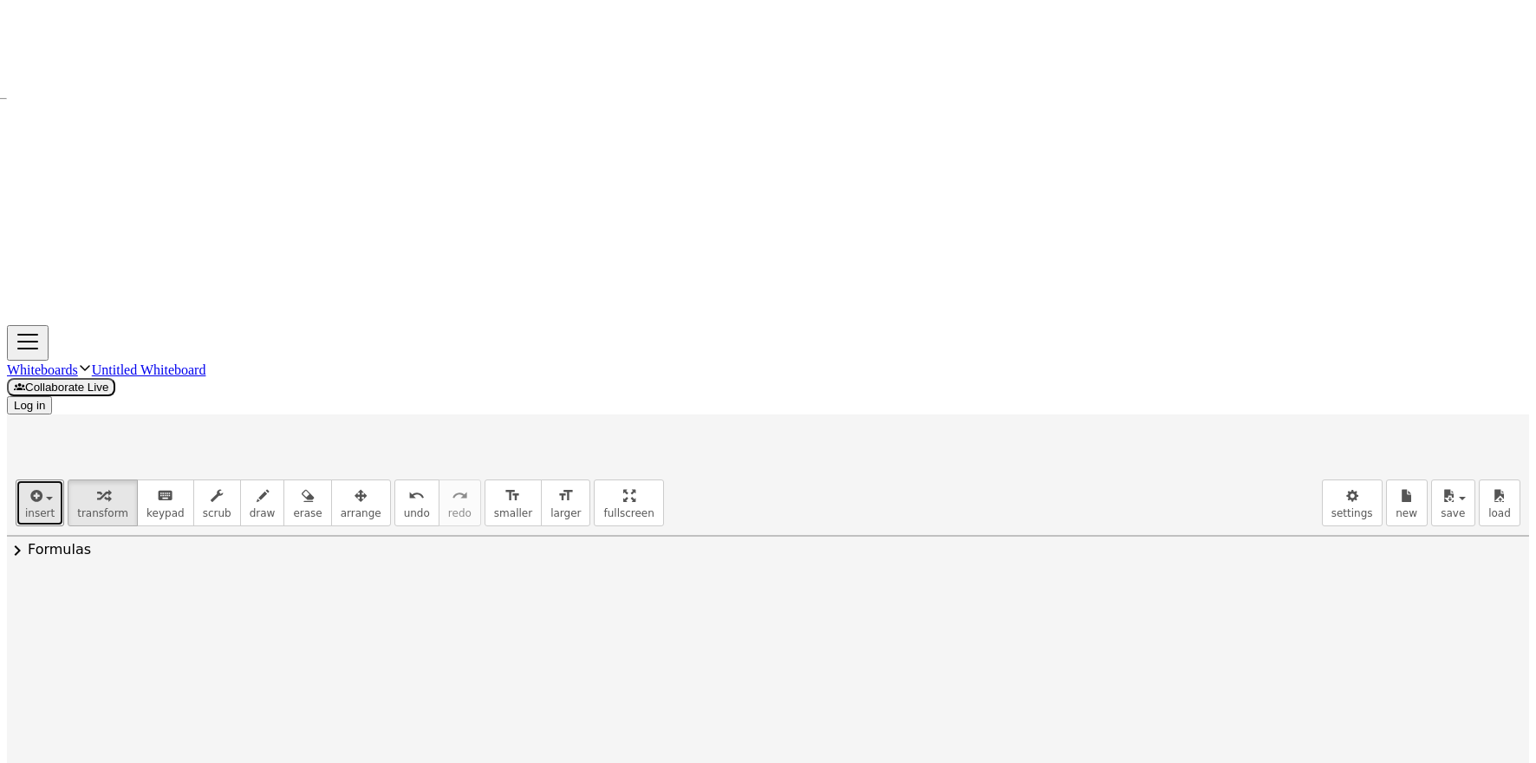
click at [293, 507] on span "erase" at bounding box center [307, 513] width 29 height 12
drag, startPoint x: 452, startPoint y: 229, endPoint x: 32, endPoint y: 130, distance: 431.7
click at [29, 507] on span "insert" at bounding box center [39, 513] width 29 height 12
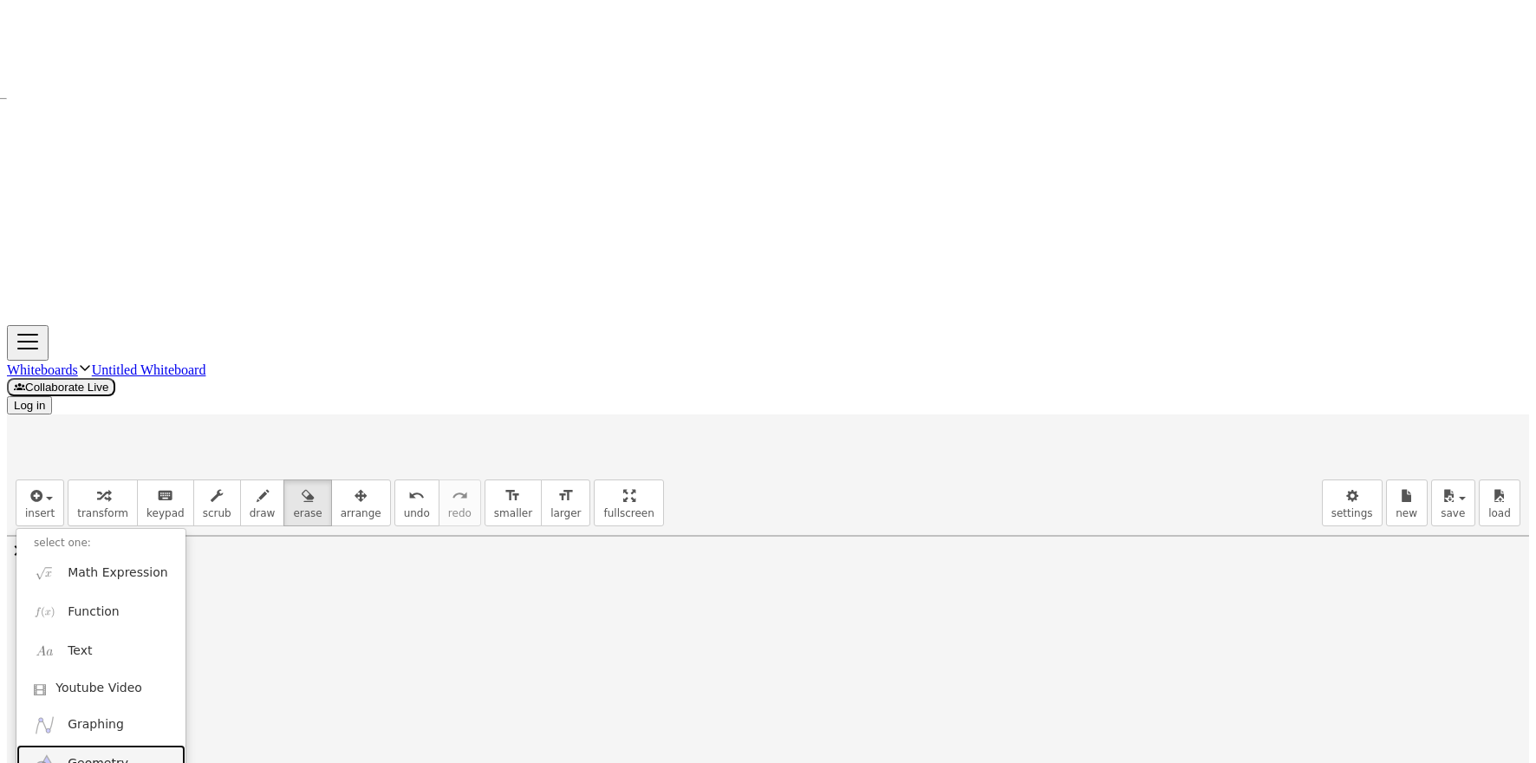
click at [139, 744] on link "Geometry" at bounding box center [100, 763] width 169 height 39
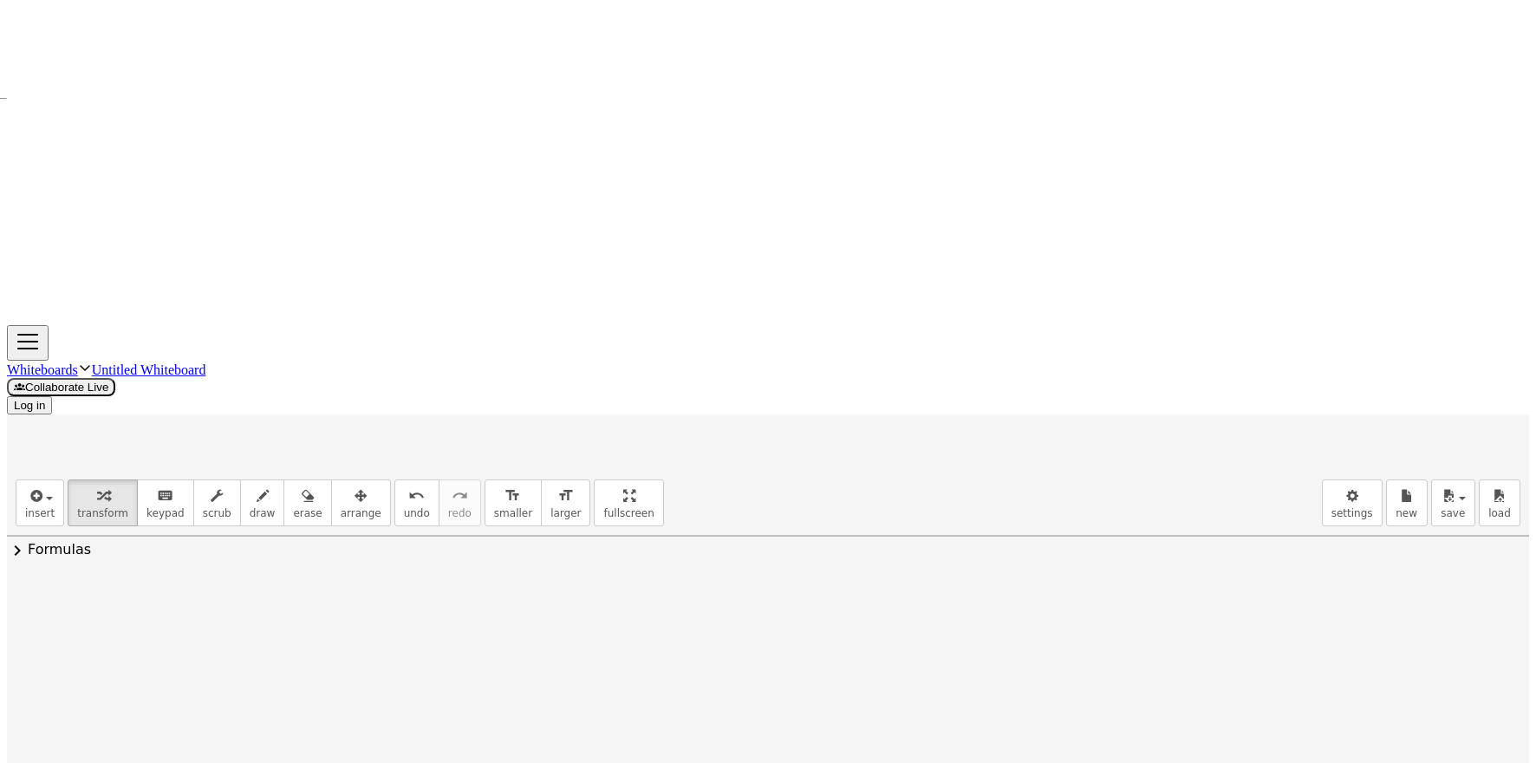
click at [252, 598] on div at bounding box center [419, 770] width 518 height 345
click at [97, 485] on icon "button" at bounding box center [103, 495] width 12 height 21
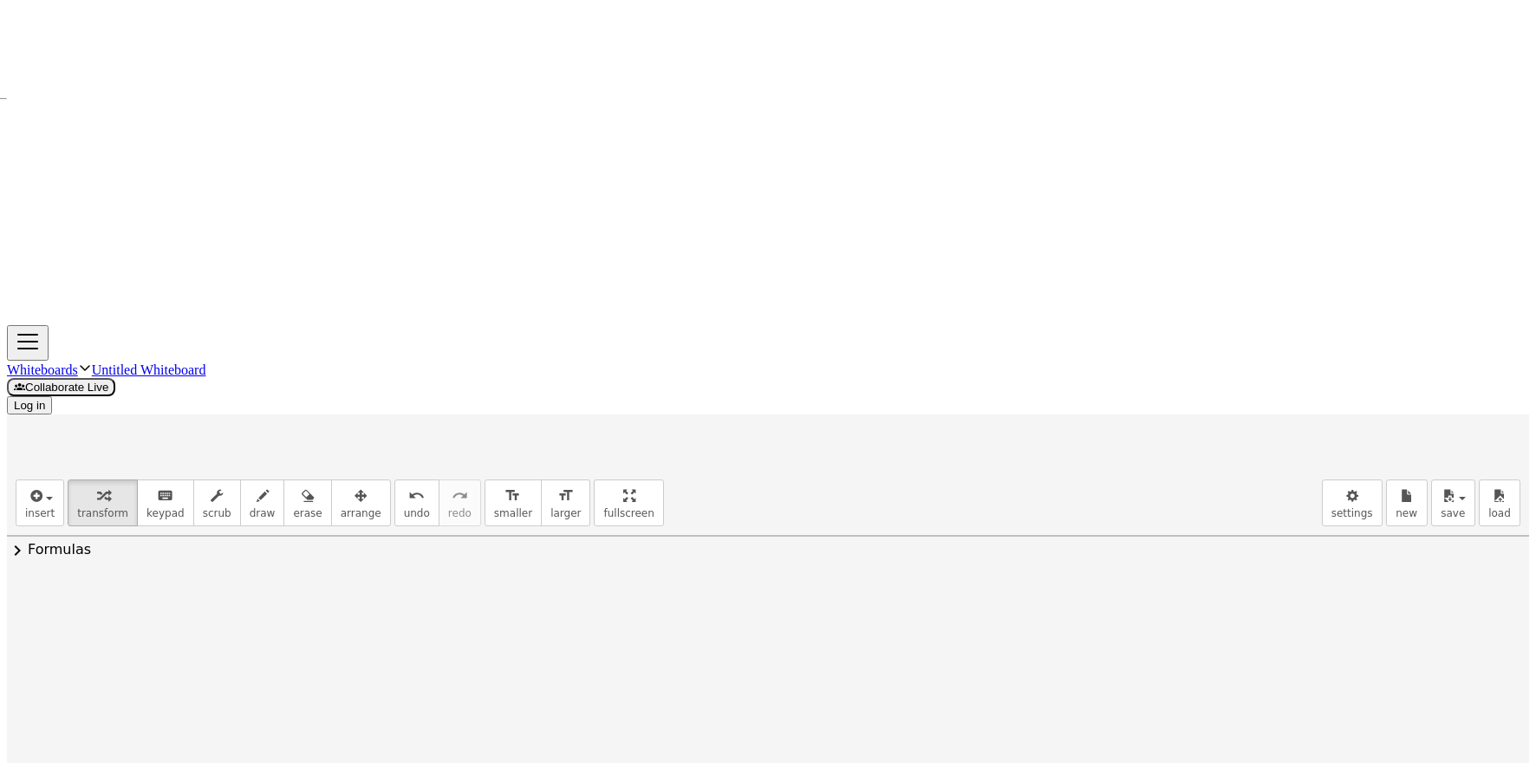
click at [228, 386] on div "Basic Tools Move Point Segment Line Polygon Circle with Center through Point Mo…" at bounding box center [266, 643] width 86 height 515
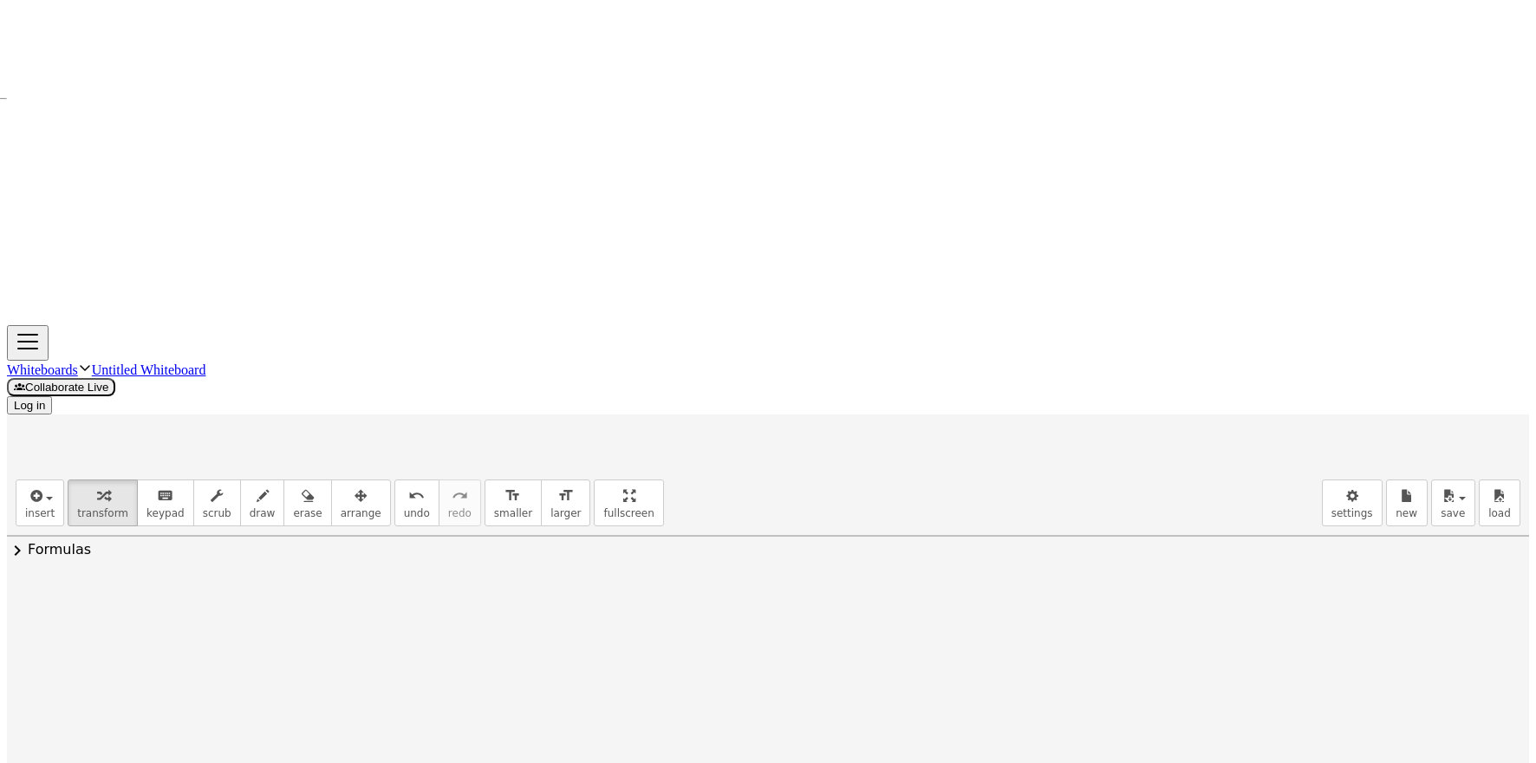
drag, startPoint x: 249, startPoint y: 375, endPoint x: 264, endPoint y: 356, distance: 24.6
click at [196, 565] on button "Geometry" at bounding box center [191, 580] width 31 height 31
click at [269, 620] on li "Clear All" at bounding box center [294, 641] width 269 height 42
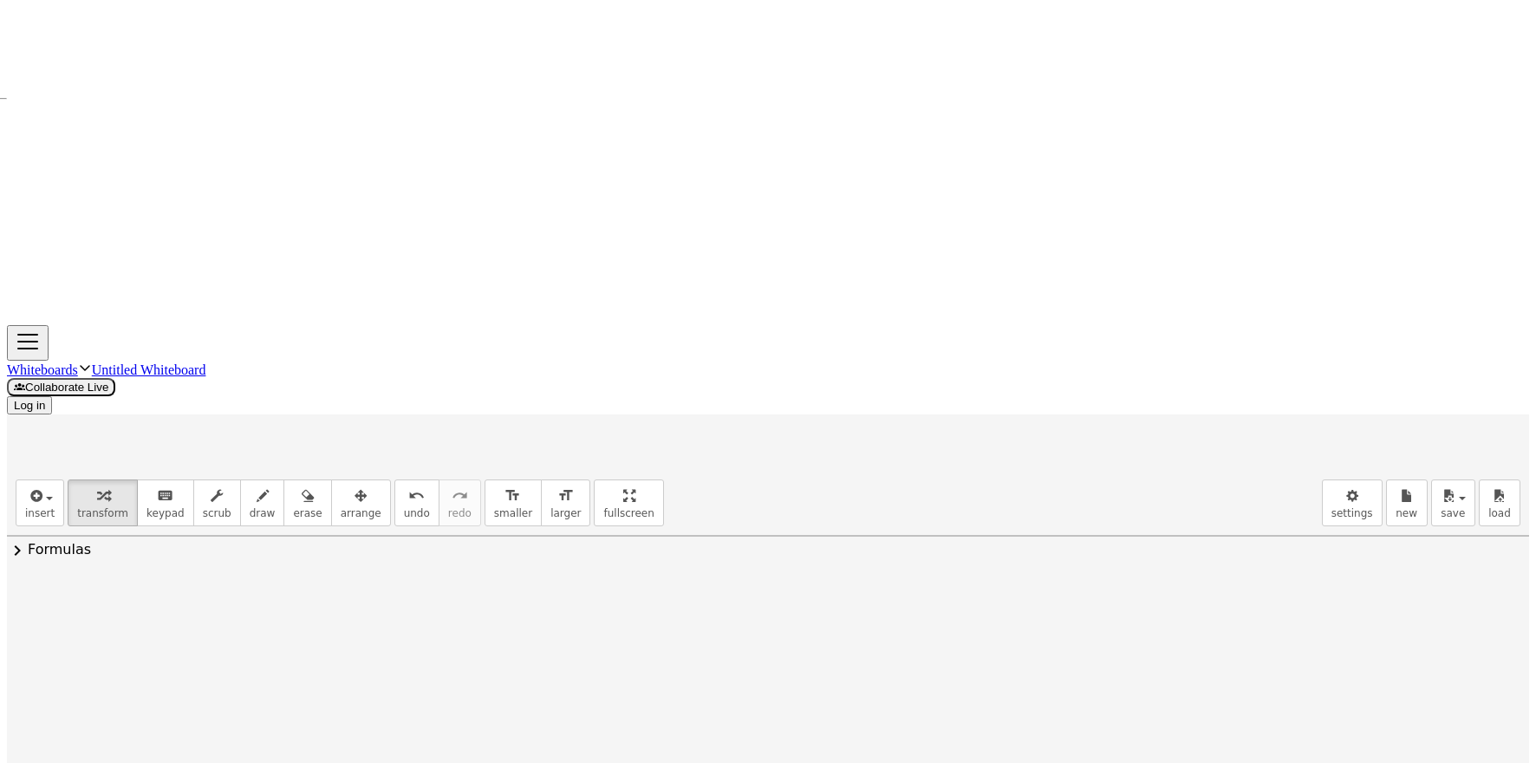
drag, startPoint x: 643, startPoint y: 165, endPoint x: 812, endPoint y: 320, distance: 229.4
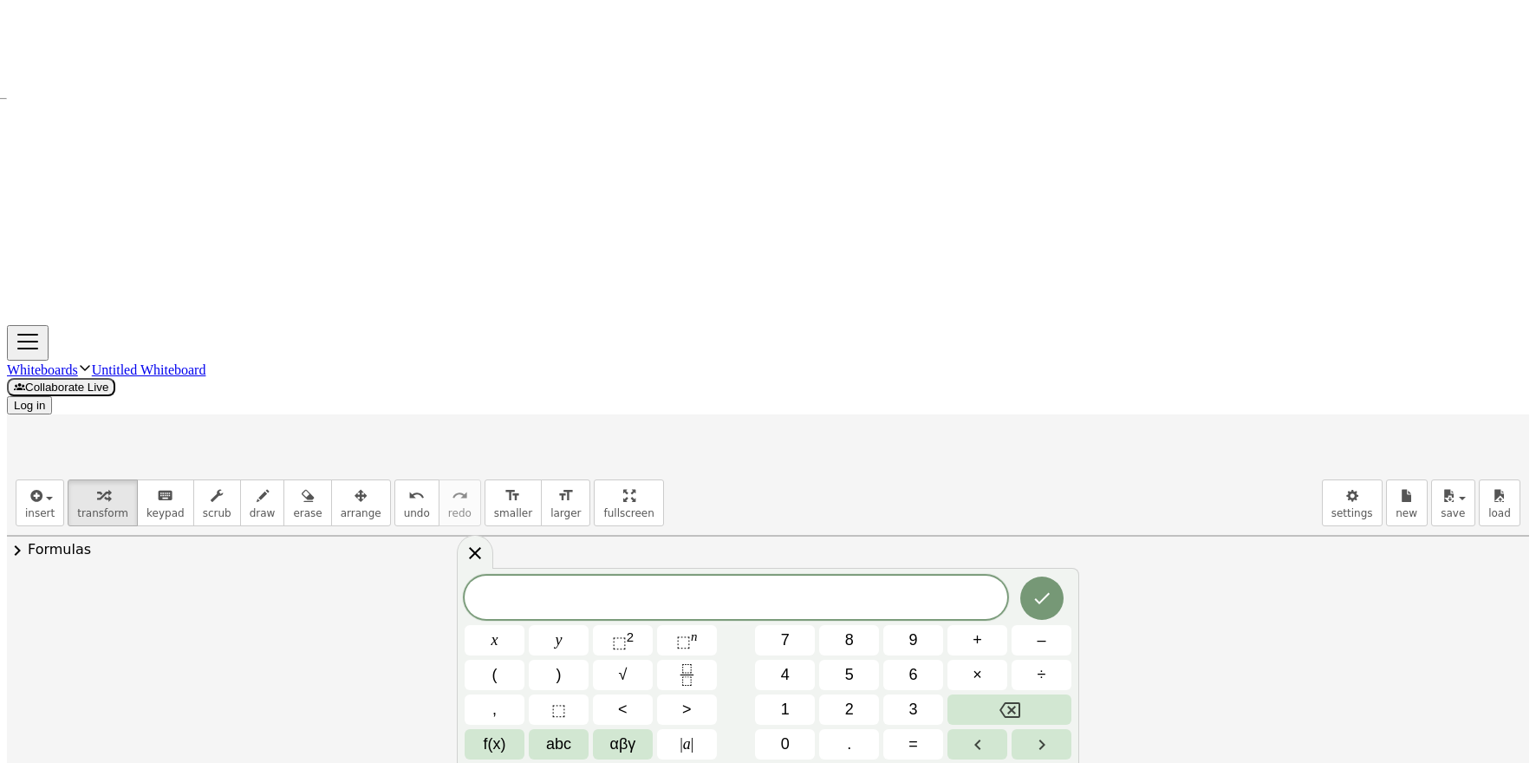
click at [669, 555] on div "GeoGebra Geometry Clear All Open Save online Save to your computer Share Export…" at bounding box center [419, 728] width 520 height 347
drag, startPoint x: 672, startPoint y: 345, endPoint x: 677, endPoint y: 374, distance: 29.9
drag, startPoint x: 672, startPoint y: 314, endPoint x: 706, endPoint y: 420, distance: 112.1
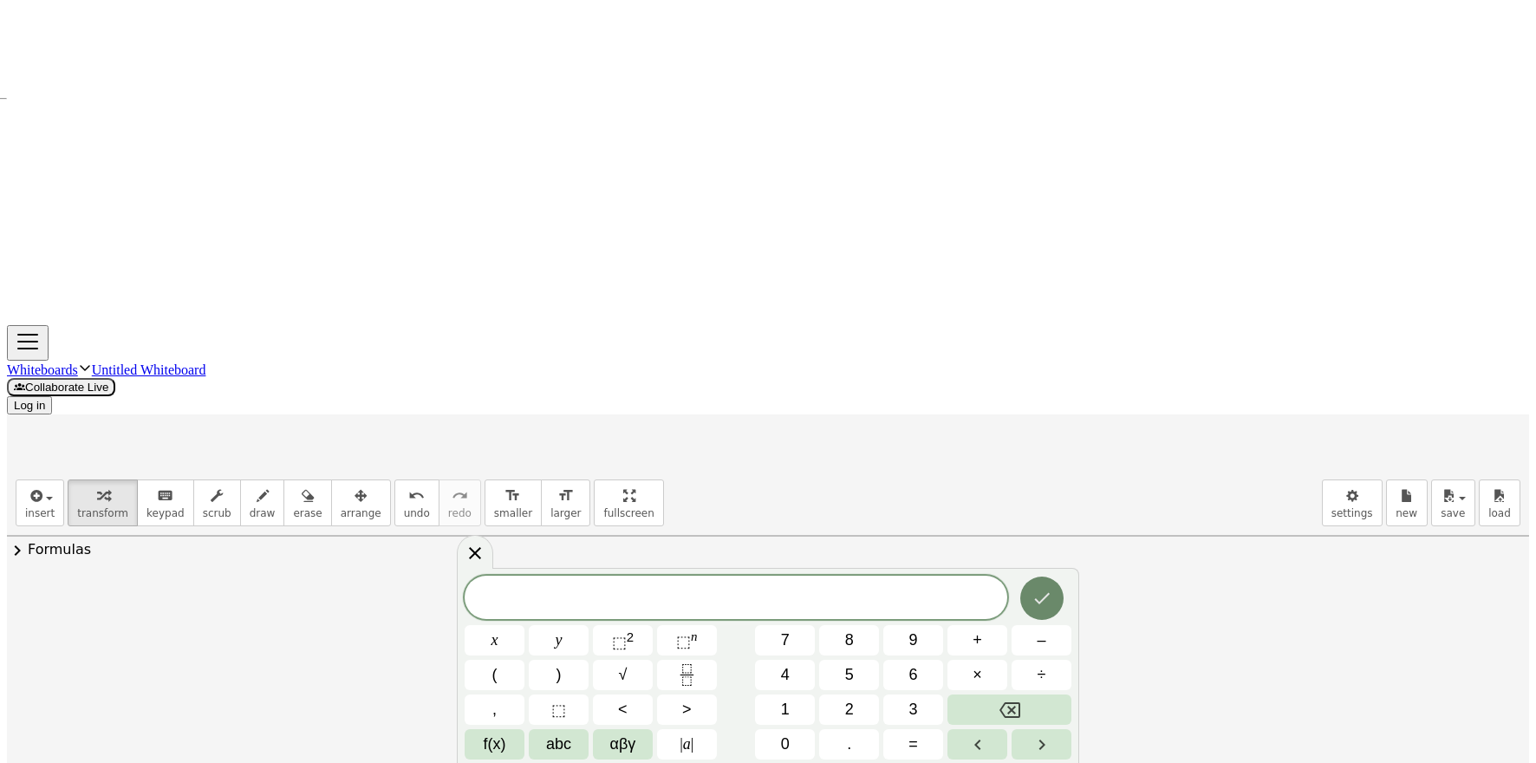
click at [1024, 581] on button "Done" at bounding box center [1041, 597] width 43 height 43
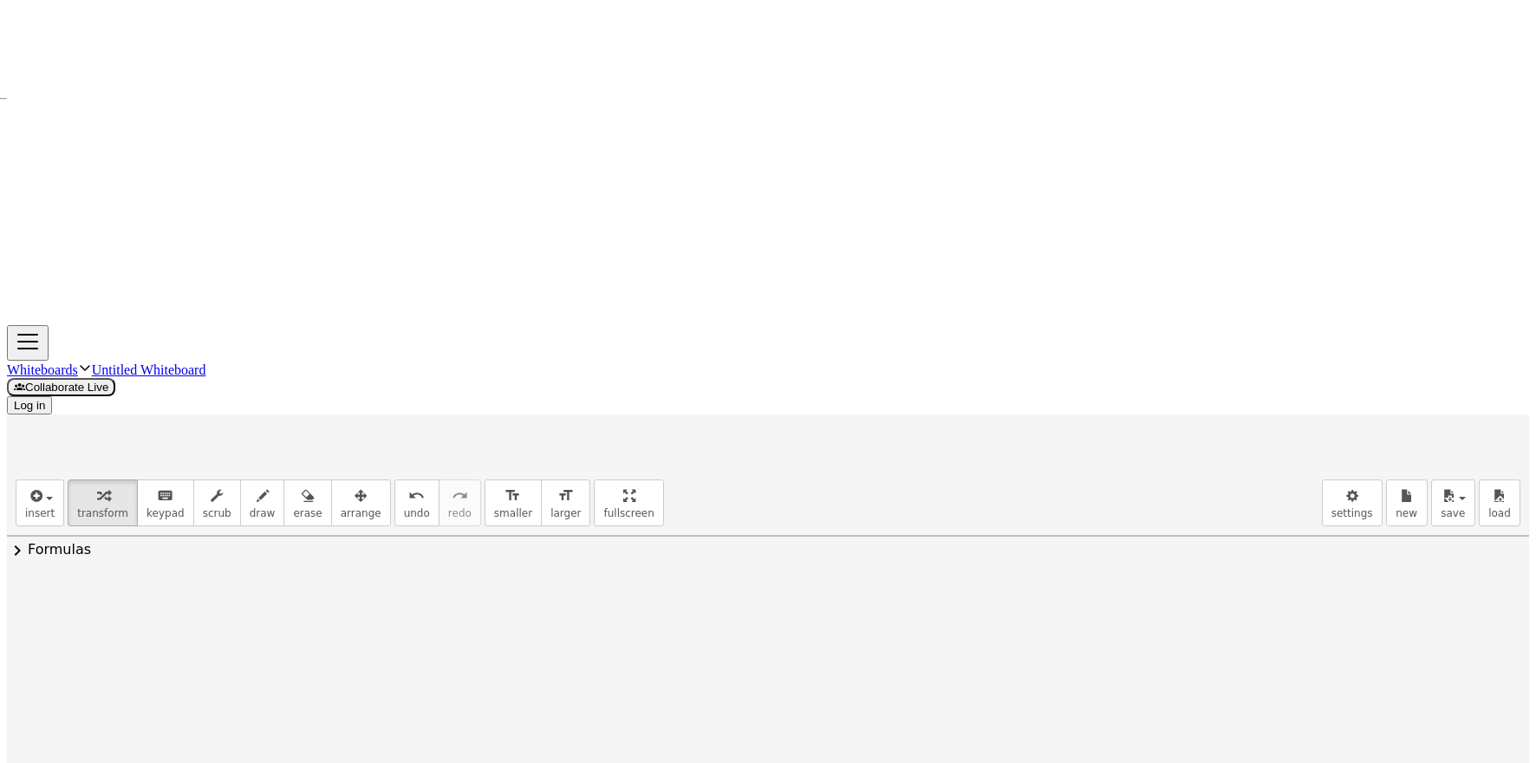
drag, startPoint x: 711, startPoint y: 395, endPoint x: 689, endPoint y: 416, distance: 30.7
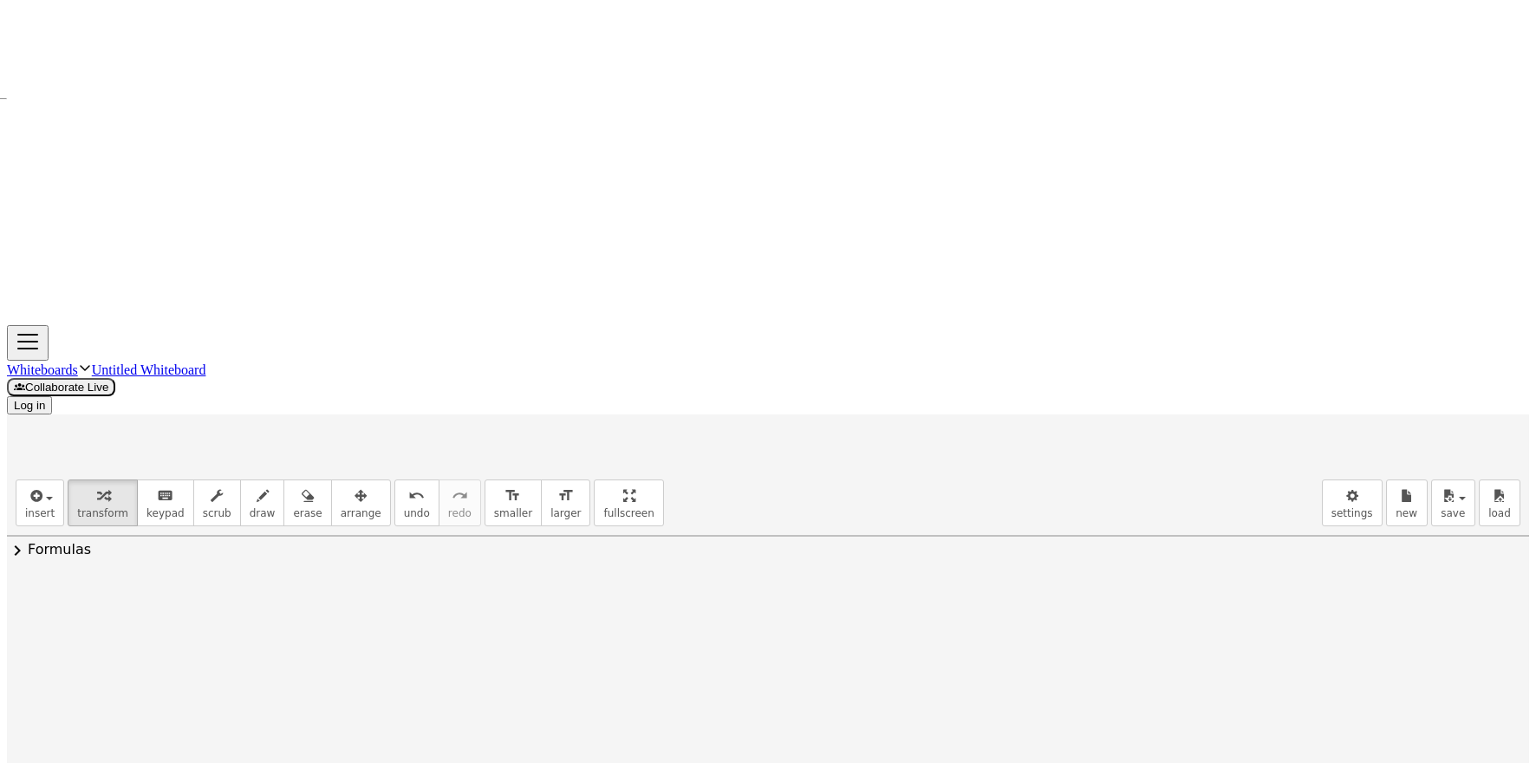
click at [352, 571] on img "Undo" at bounding box center [354, 581] width 21 height 21
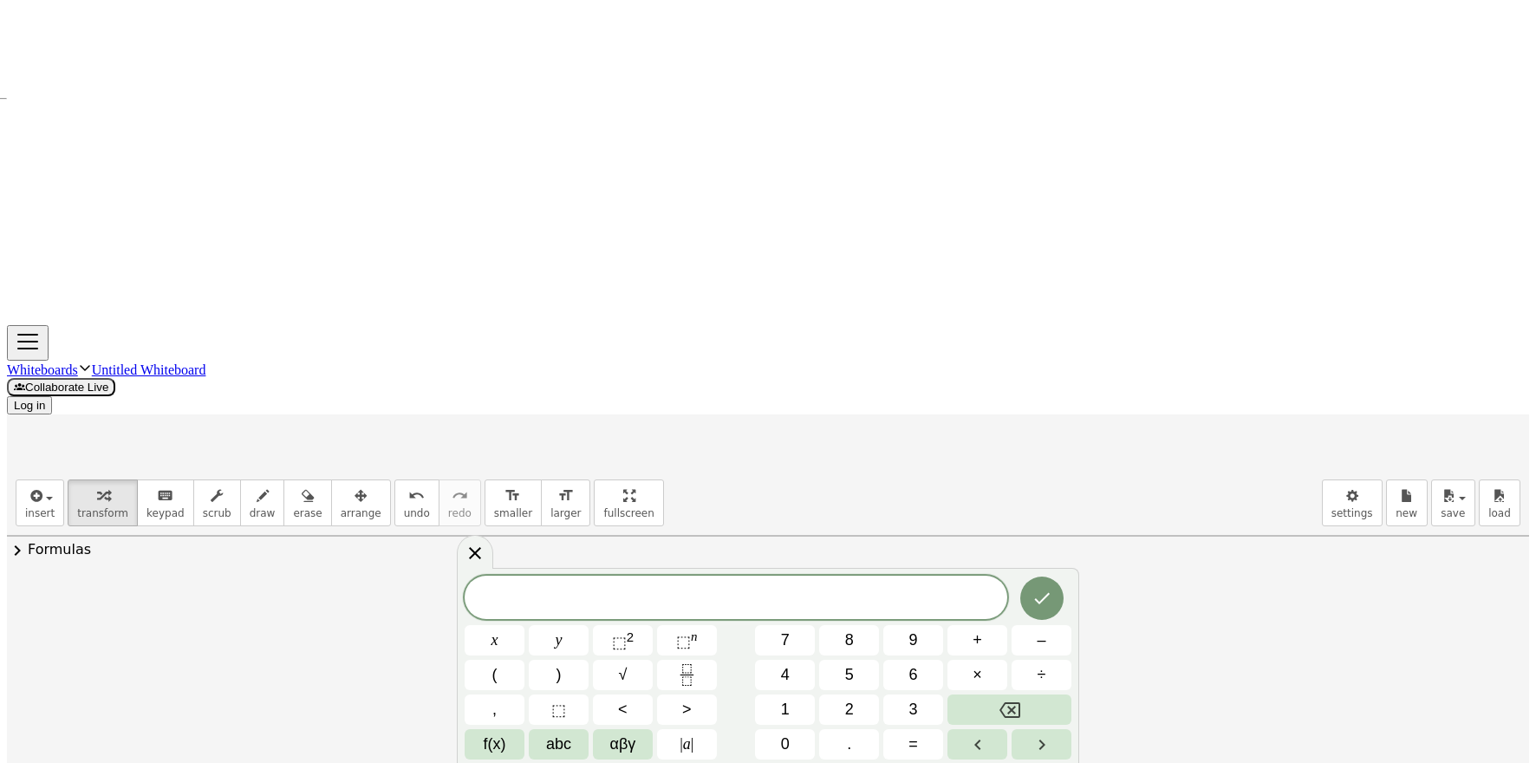
click at [257, 685] on button "Point" at bounding box center [271, 716] width 69 height 62
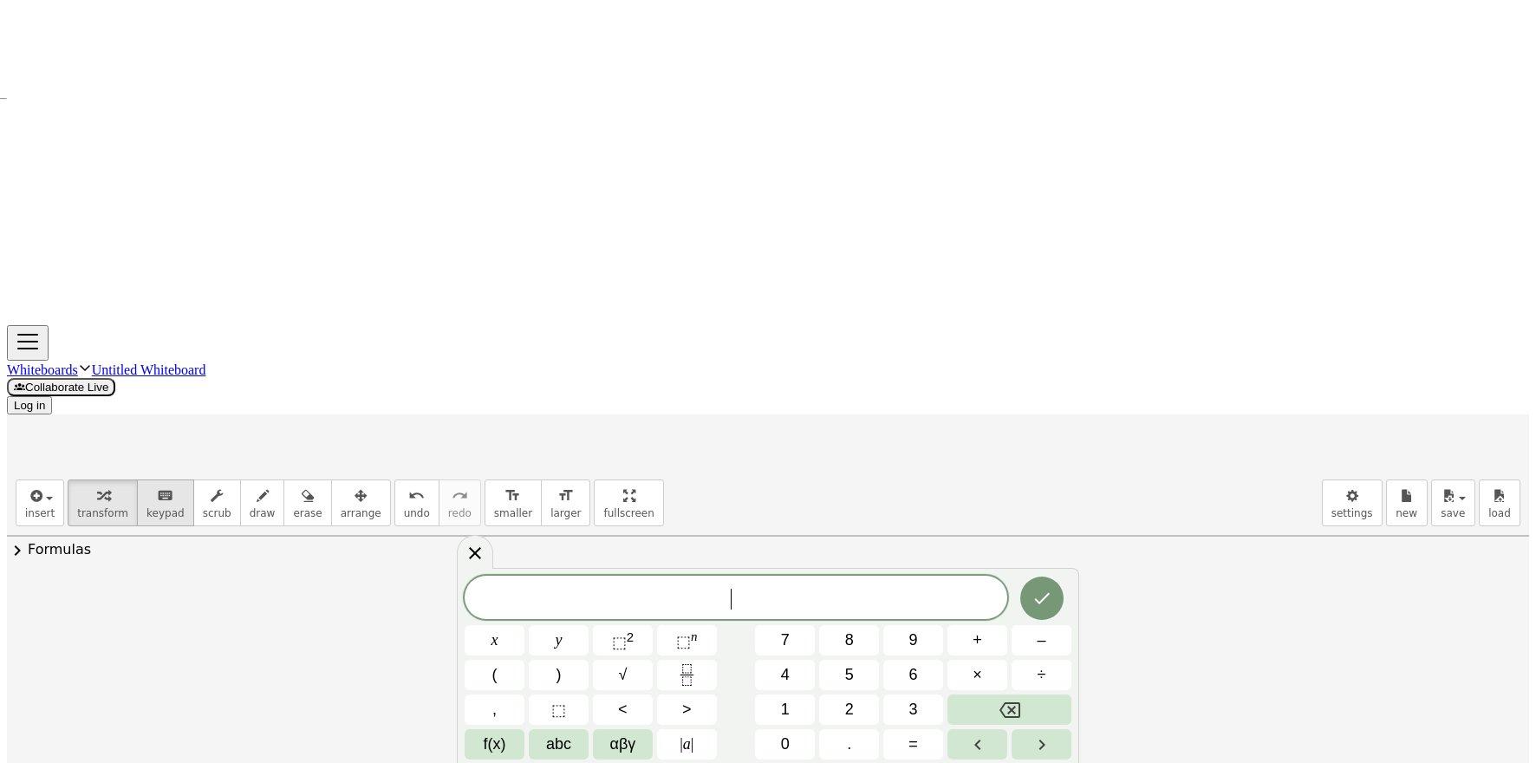
click at [165, 484] on div "keyboard" at bounding box center [165, 494] width 38 height 21
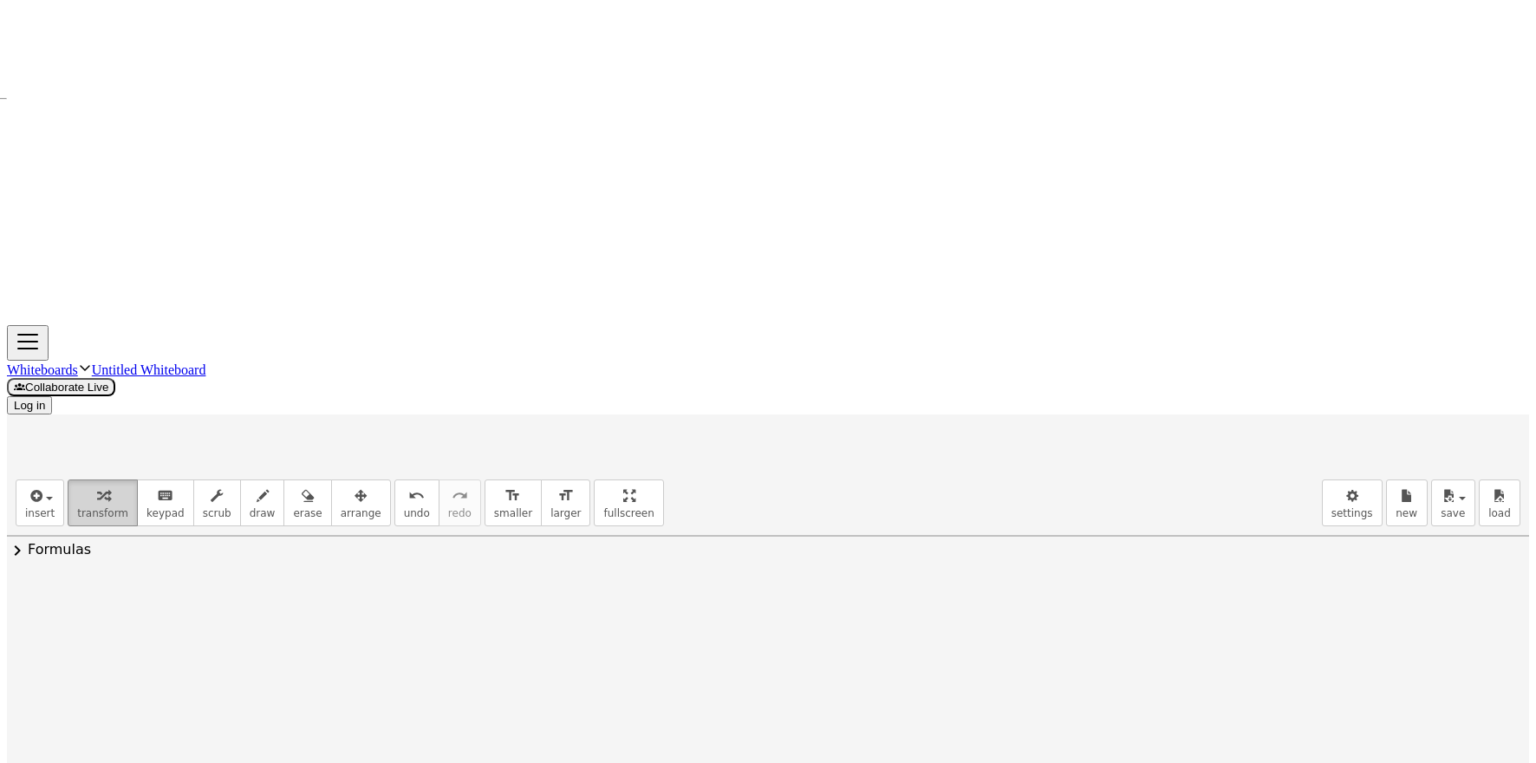
click at [101, 507] on span "transform" at bounding box center [102, 513] width 51 height 12
click at [205, 507] on span "scrub" at bounding box center [217, 513] width 29 height 12
click at [254, 479] on button "draw" at bounding box center [262, 502] width 45 height 47
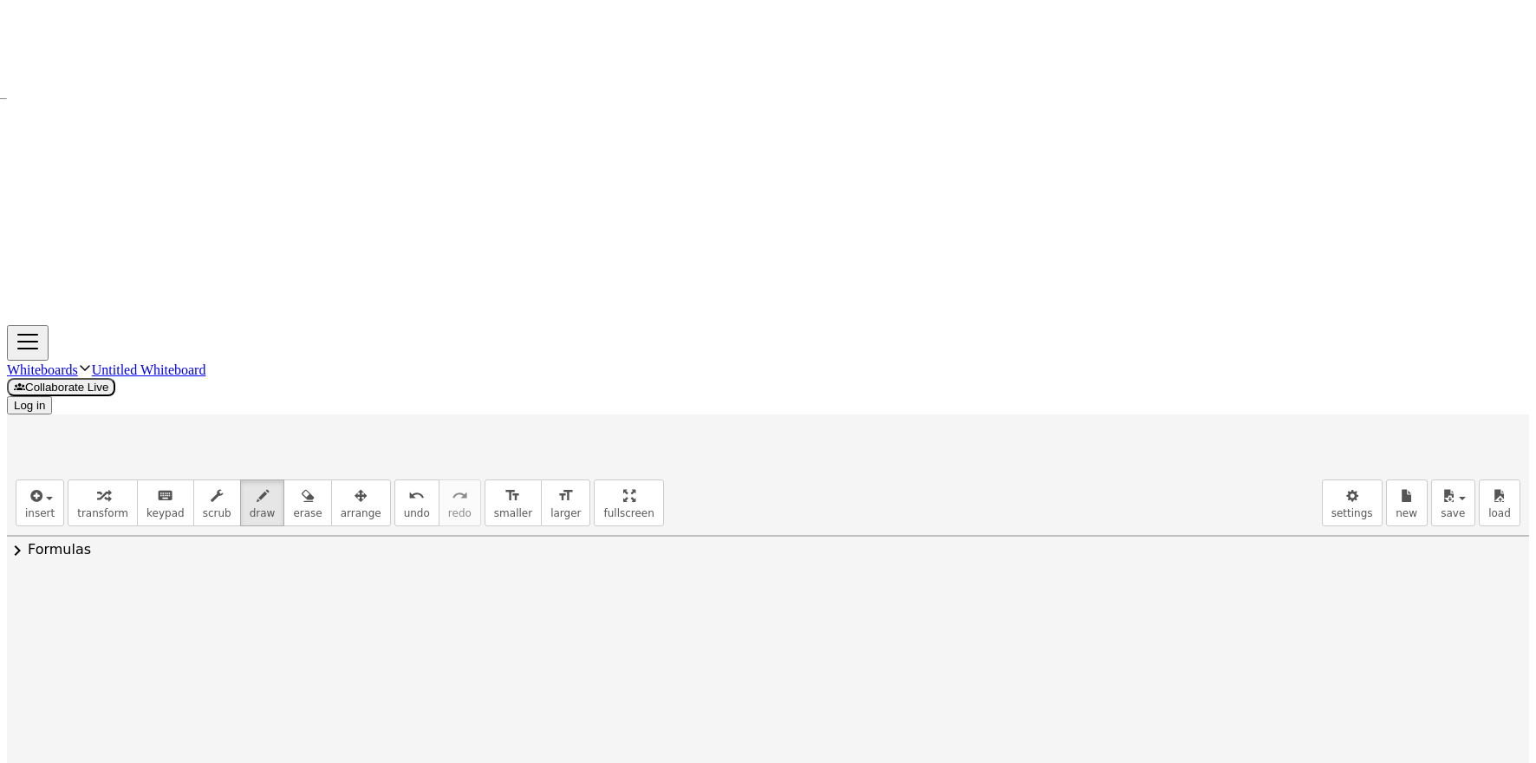
click at [97, 485] on icon "button" at bounding box center [103, 495] width 12 height 21
click at [250, 570] on div "Basic Tools" at bounding box center [266, 591] width 58 height 42
click at [257, 620] on img "Move. Drag or select object" at bounding box center [271, 634] width 69 height 28
click at [187, 570] on img "Geometry" at bounding box center [191, 580] width 21 height 21
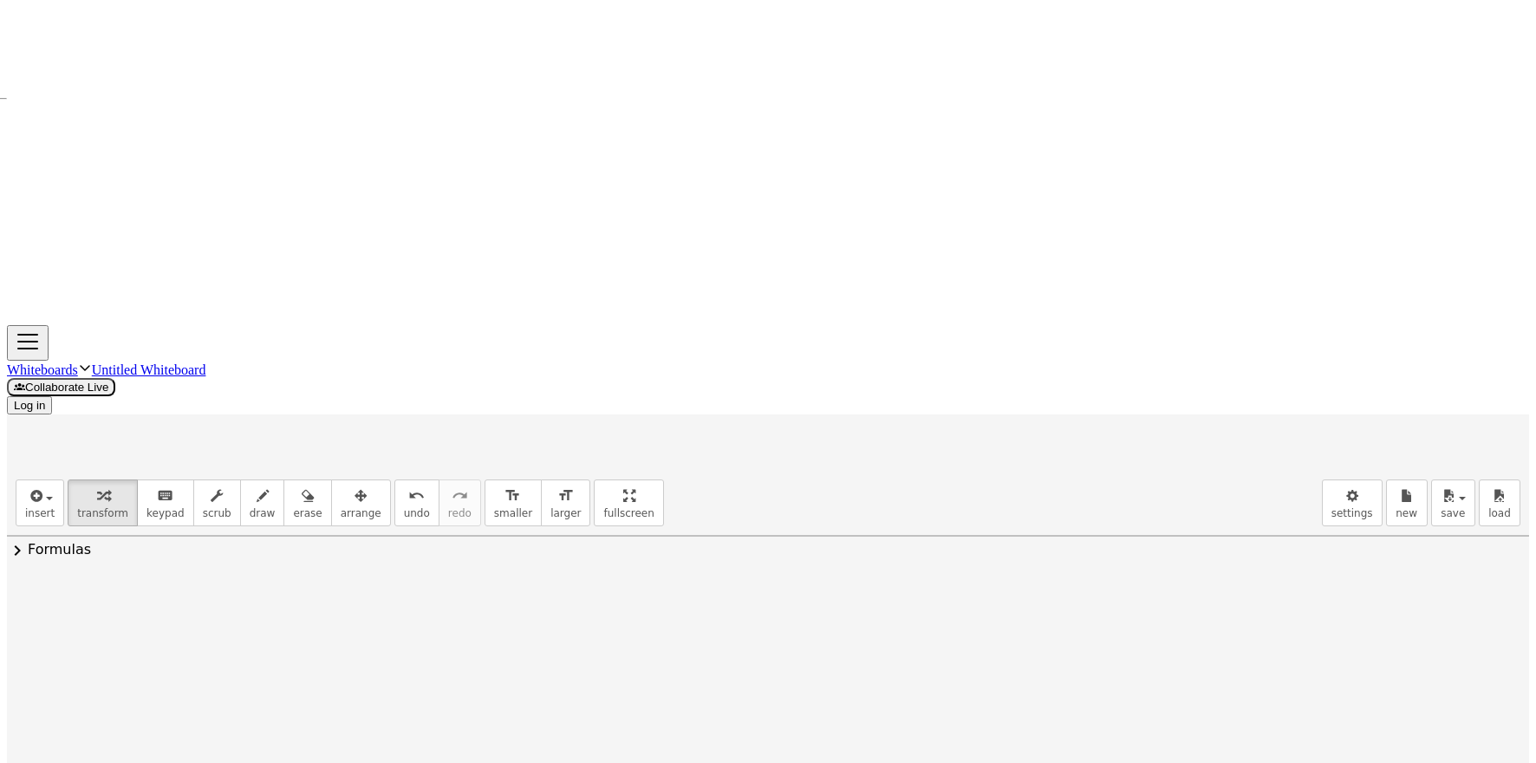
click at [225, 703] on li "Open" at bounding box center [294, 724] width 269 height 42
drag, startPoint x: 242, startPoint y: 221, endPoint x: 353, endPoint y: 187, distance: 116.0
click at [244, 598] on div "Open" at bounding box center [237, 619] width 43 height 42
click at [203, 598] on div "Open Sign in" at bounding box center [420, 619] width 520 height 42
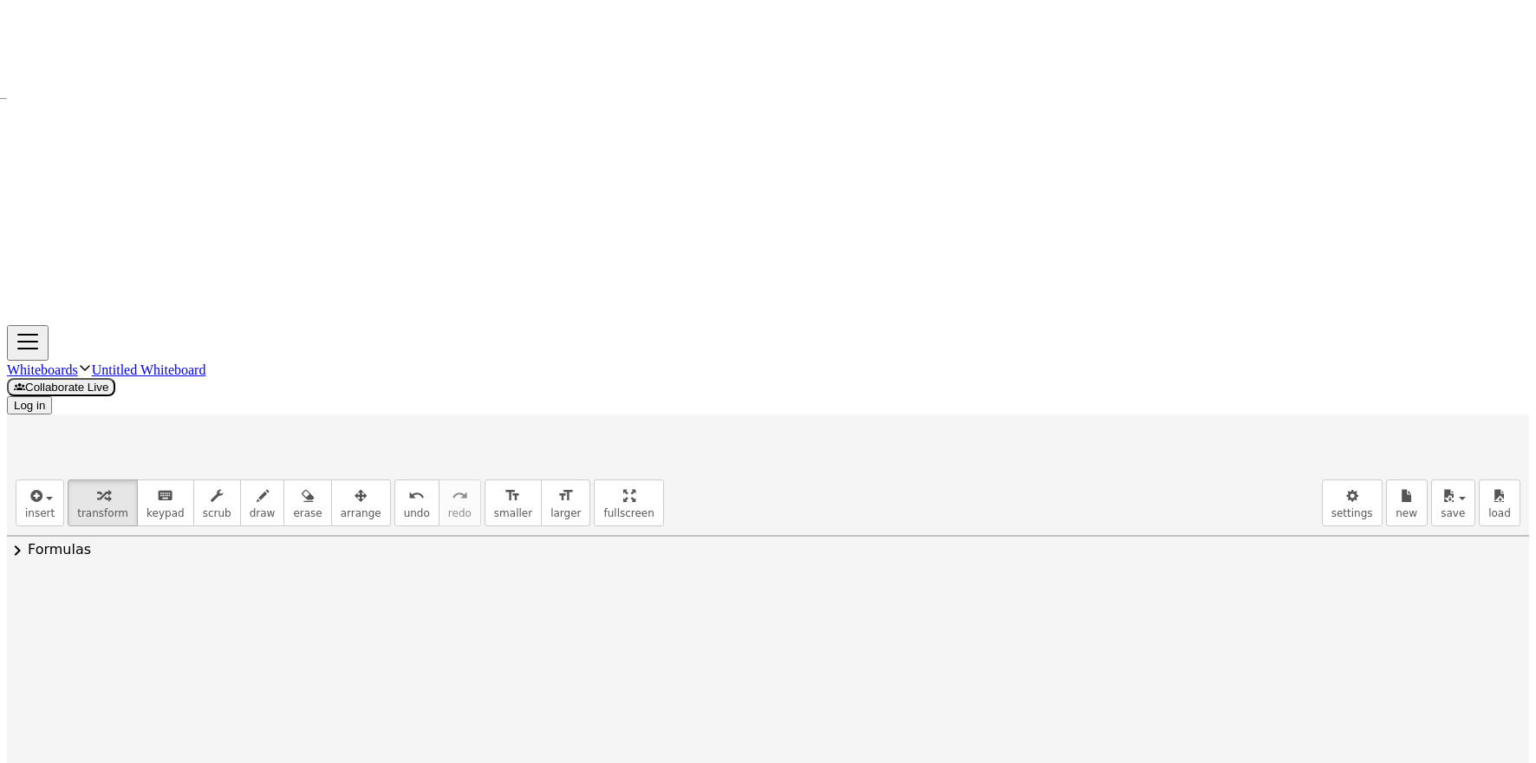
click at [207, 597] on div "GeoGebra Geometry Clear All Open Save online Save to your computer Share Export…" at bounding box center [419, 770] width 520 height 347
click at [186, 608] on img "Geometry" at bounding box center [184, 618] width 21 height 21
click at [186, 612] on img "Geometry" at bounding box center [191, 622] width 21 height 21
click at [639, 607] on button "Settings" at bounding box center [654, 622] width 31 height 31
click at [600, 619] on div "Show Axes" at bounding box center [571, 633] width 159 height 28
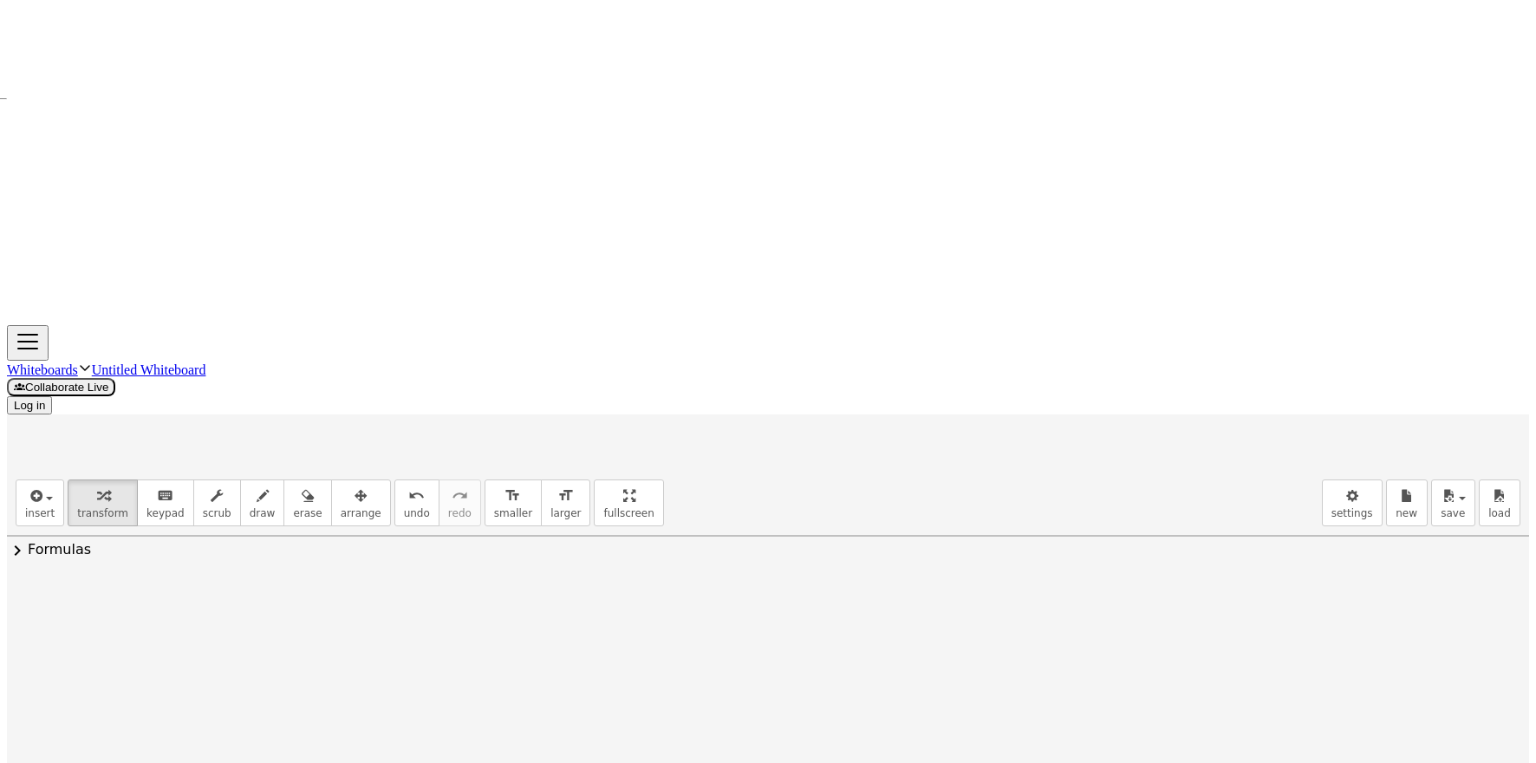
click at [181, 612] on img "Geometry" at bounding box center [191, 622] width 21 height 21
click at [302, 661] on li "Clear All" at bounding box center [294, 682] width 269 height 42
click at [188, 612] on img "Geometry" at bounding box center [191, 622] width 21 height 21
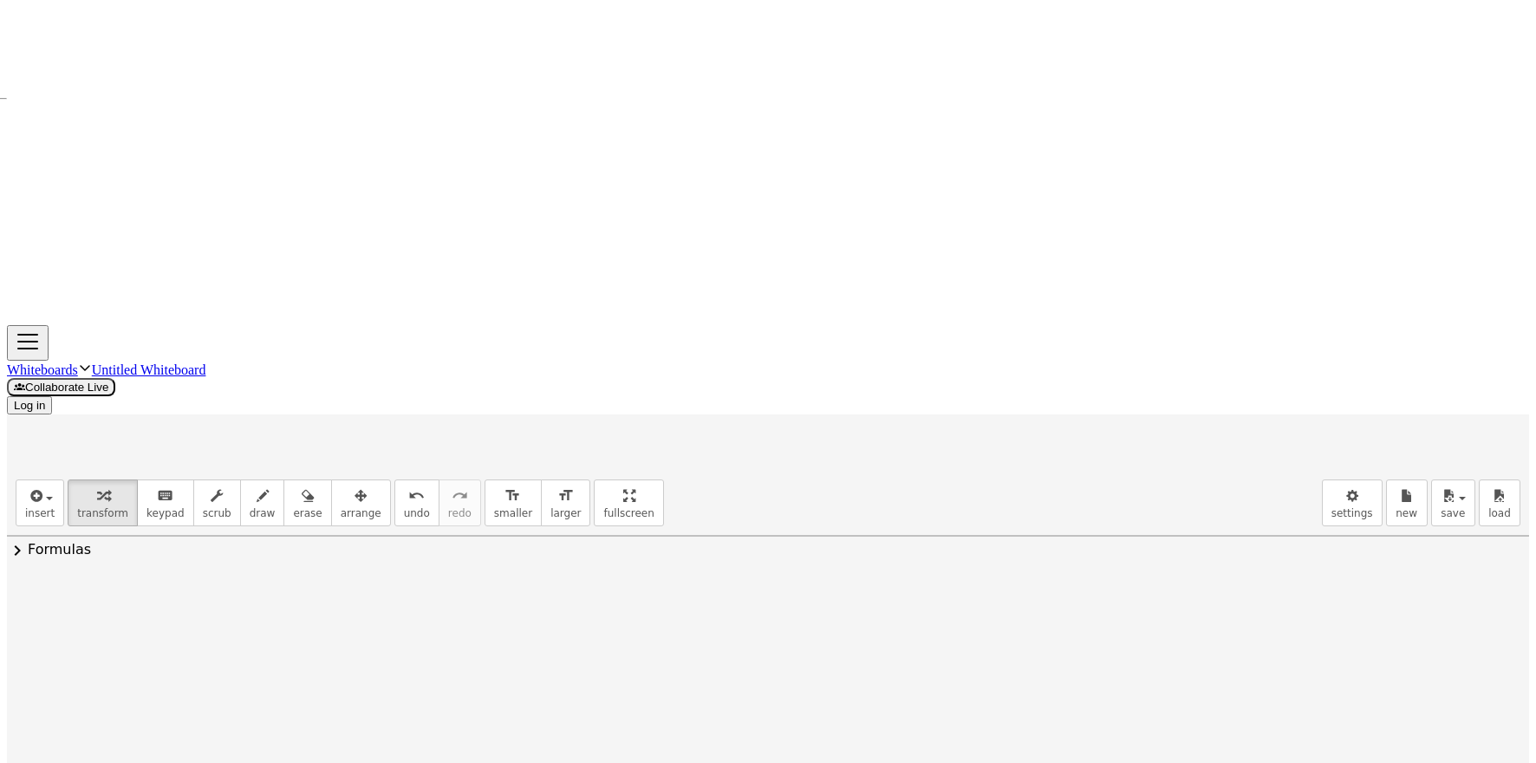
click at [302, 661] on li "Clear All" at bounding box center [294, 682] width 269 height 42
click at [651, 612] on img "Settings" at bounding box center [654, 622] width 21 height 21
click at [615, 619] on div "Show Axes" at bounding box center [571, 633] width 159 height 28
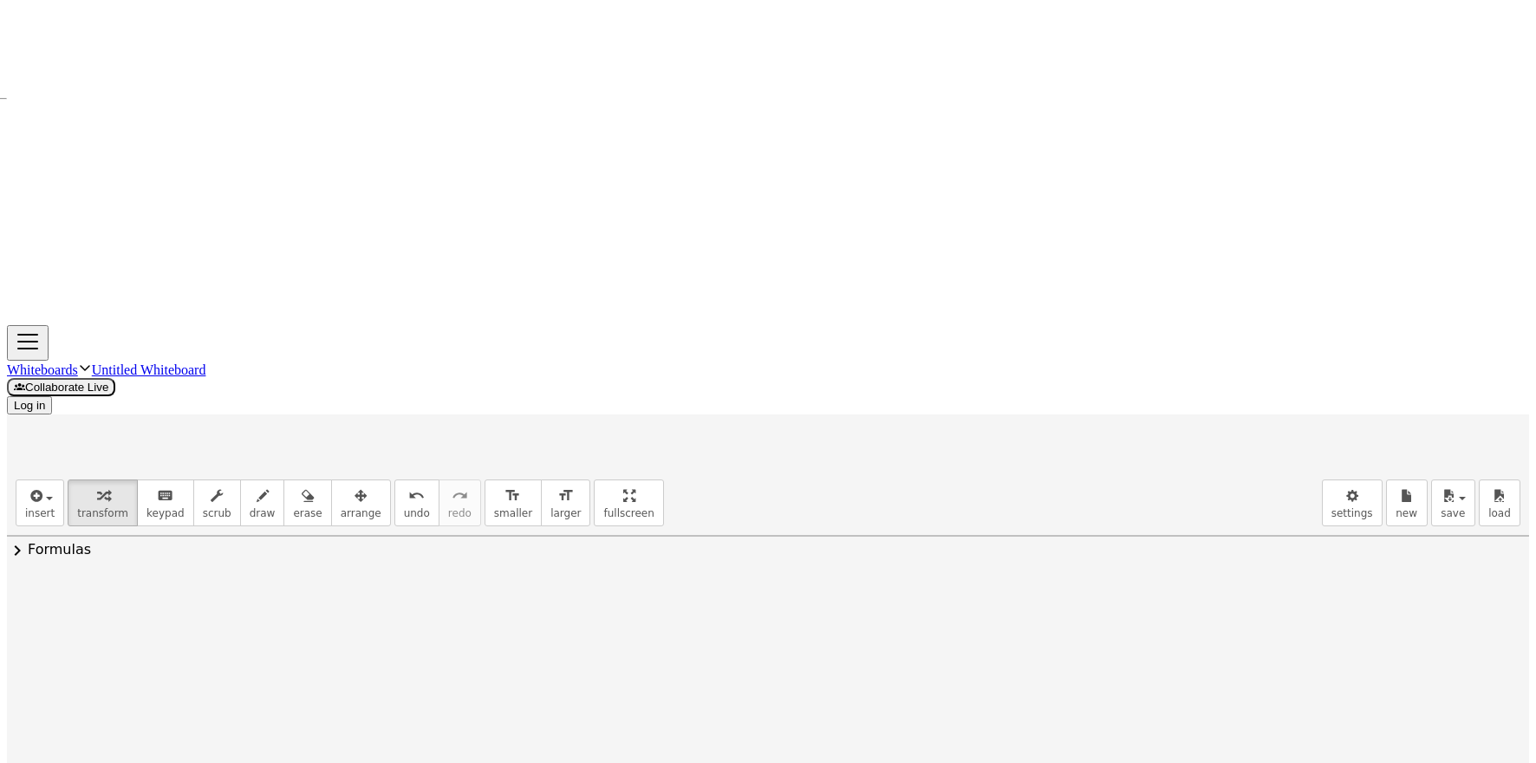
click at [354, 613] on img "Undo" at bounding box center [354, 623] width 21 height 21
click at [271, 660] on button "Move" at bounding box center [271, 691] width 69 height 62
click at [260, 660] on button "Move" at bounding box center [271, 691] width 69 height 62
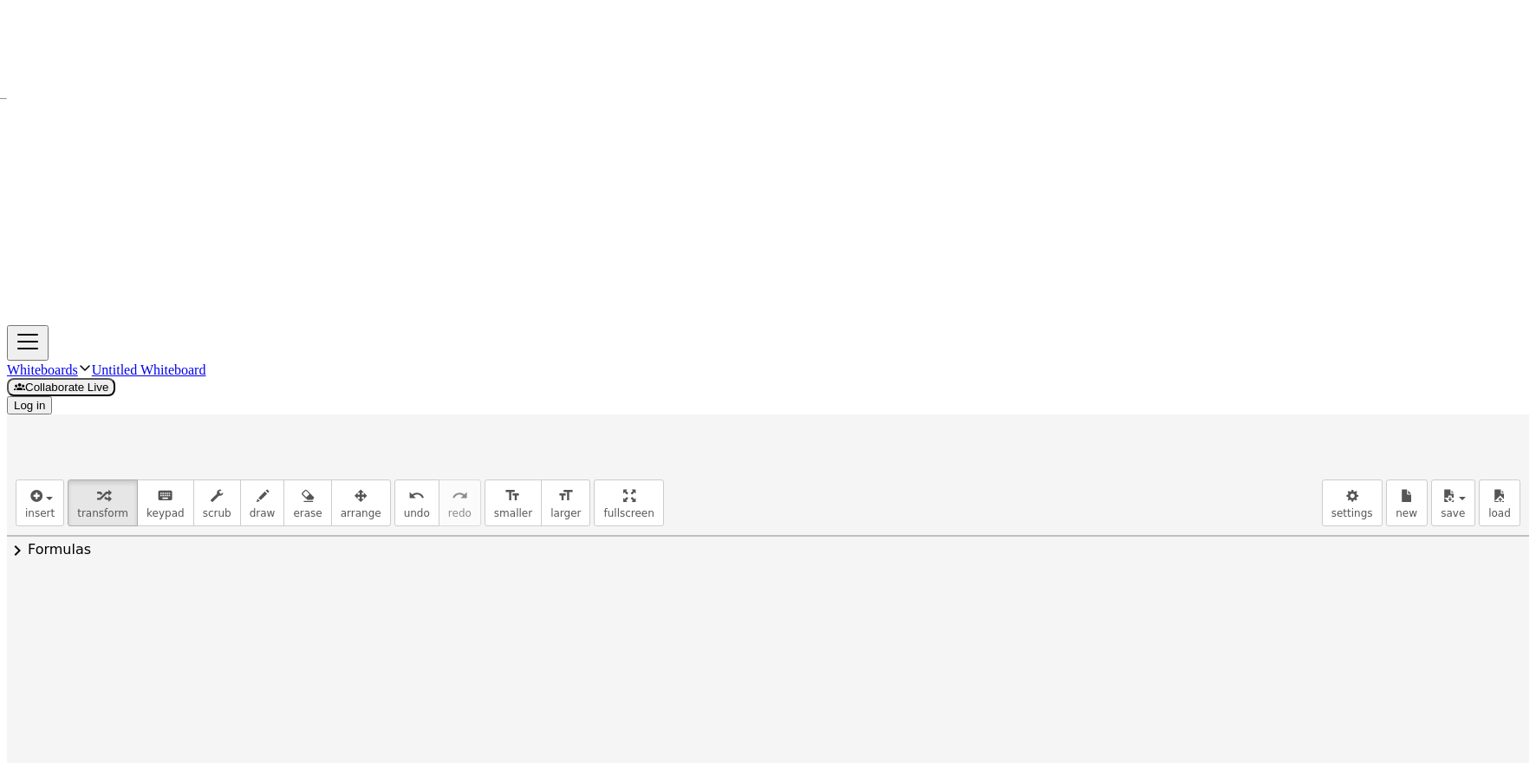
click at [269, 660] on button "Move" at bounding box center [271, 691] width 69 height 62
click at [268, 661] on img "Move. Drag or select object" at bounding box center [271, 675] width 69 height 28
click at [267, 701] on img "Point. Select position or line, function, or curve" at bounding box center [271, 715] width 69 height 28
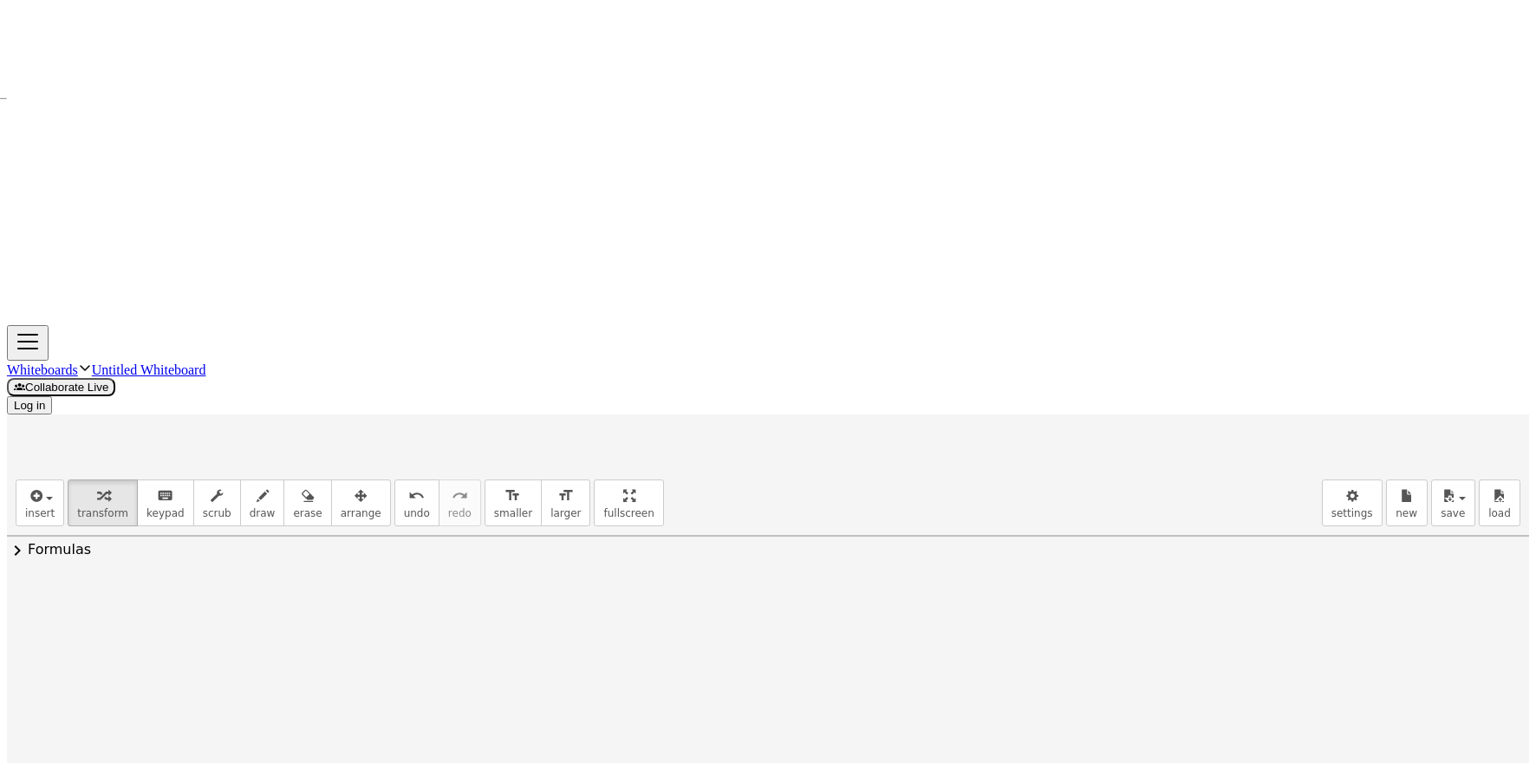
click at [197, 607] on button "Geometry" at bounding box center [191, 622] width 31 height 31
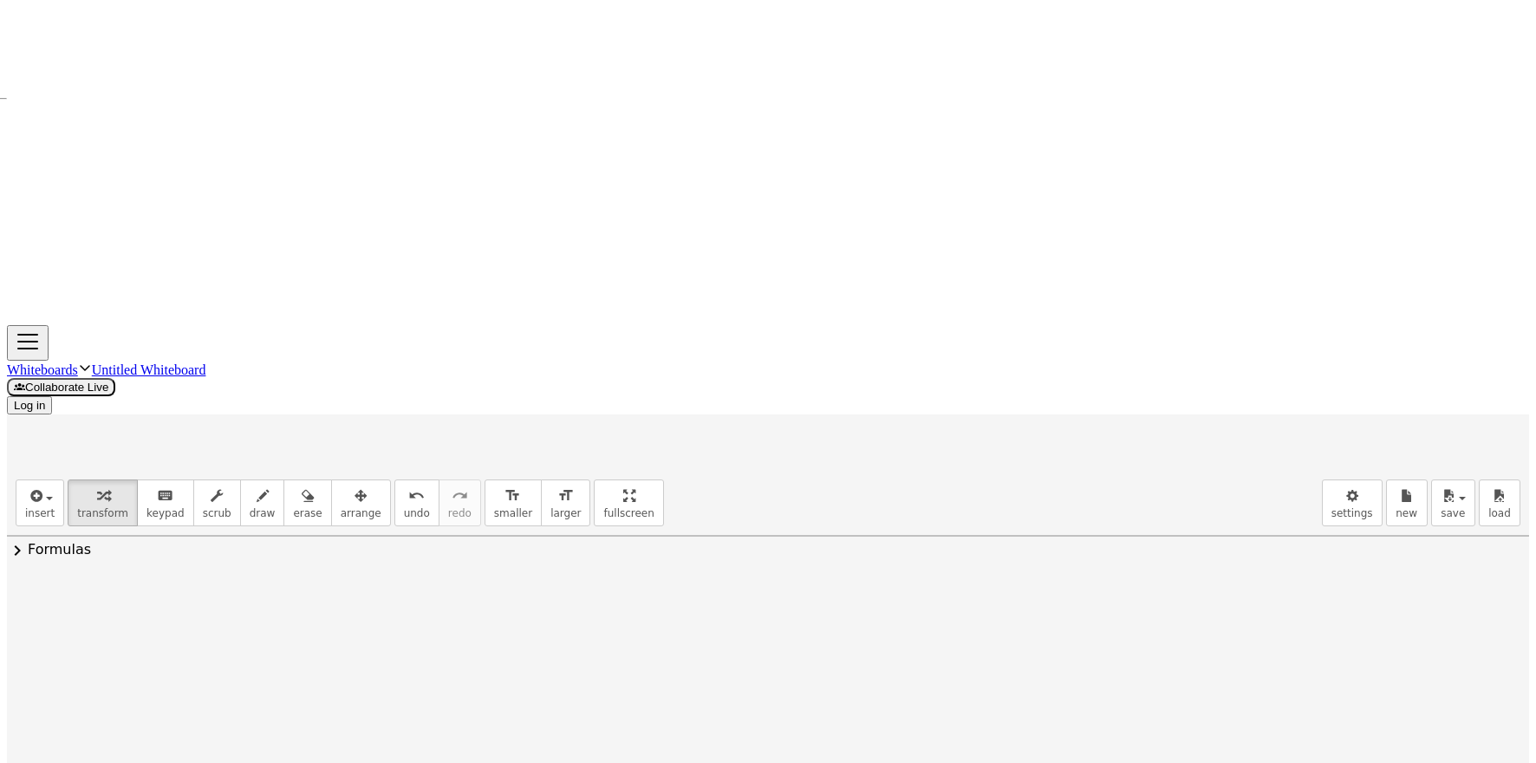
drag, startPoint x: 47, startPoint y: 412, endPoint x: 74, endPoint y: 365, distance: 54.7
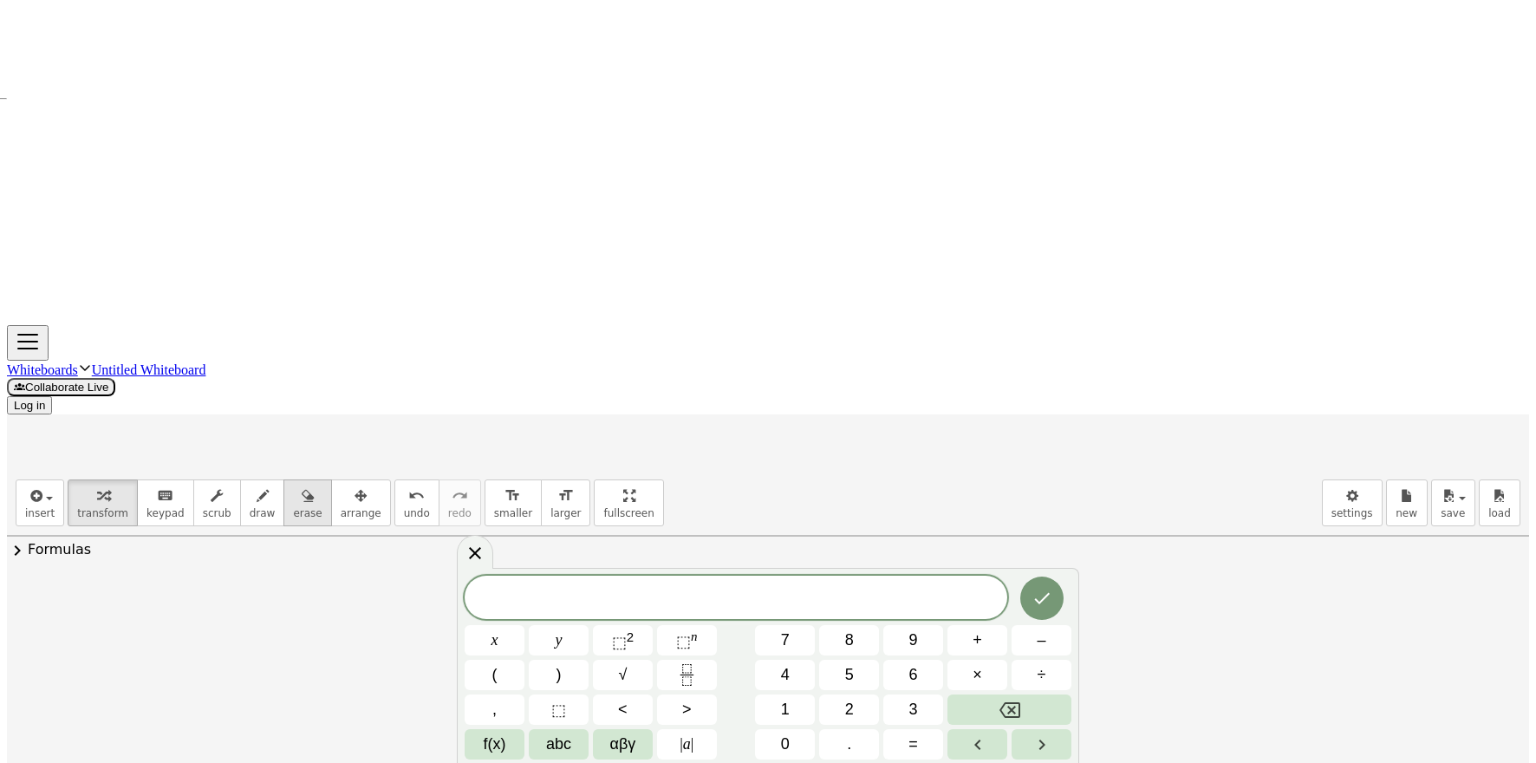
click at [283, 479] on button "erase" at bounding box center [307, 502] width 48 height 47
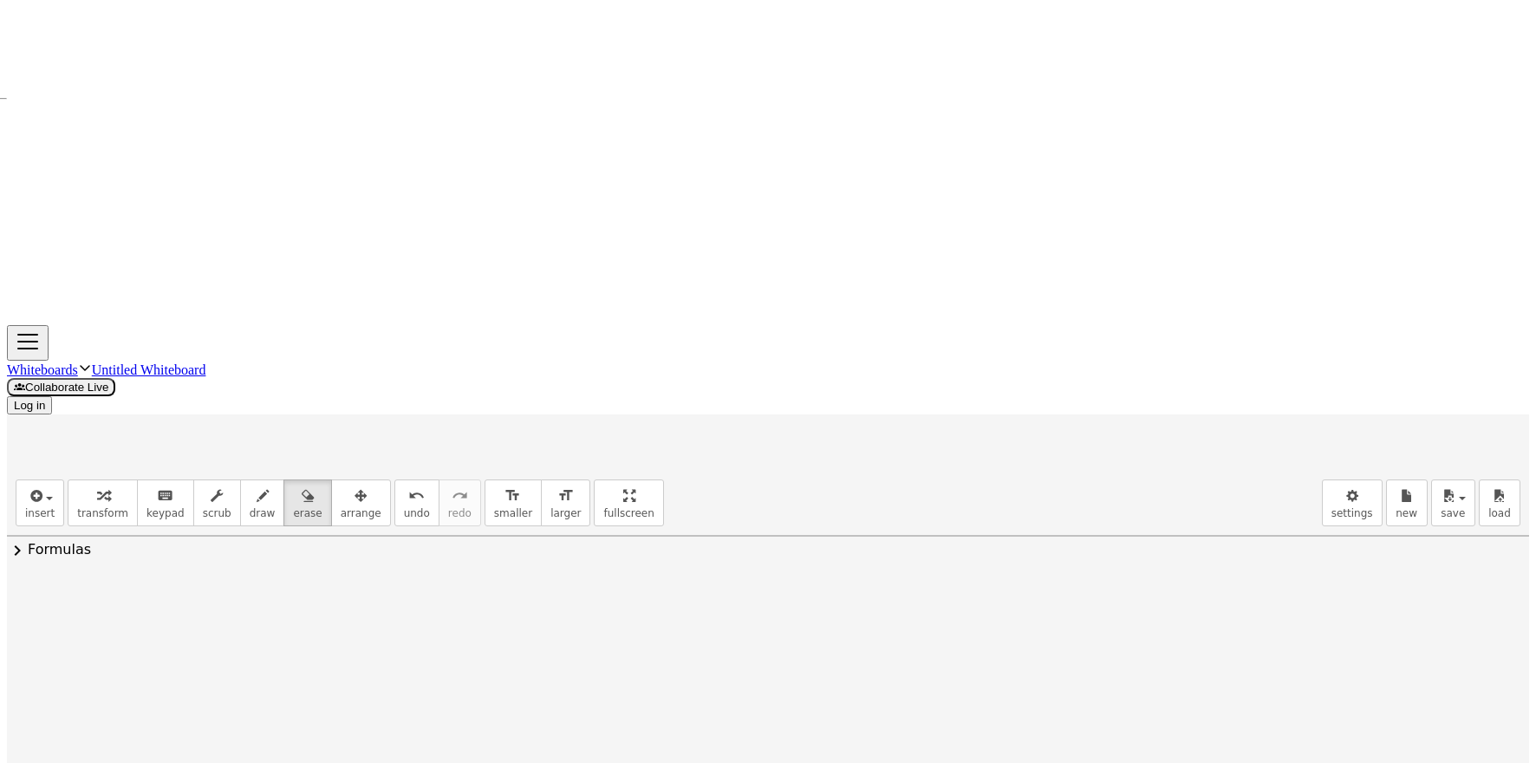
drag, startPoint x: 187, startPoint y: 134, endPoint x: 206, endPoint y: 113, distance: 28.9
click at [77, 484] on div "button" at bounding box center [102, 494] width 51 height 21
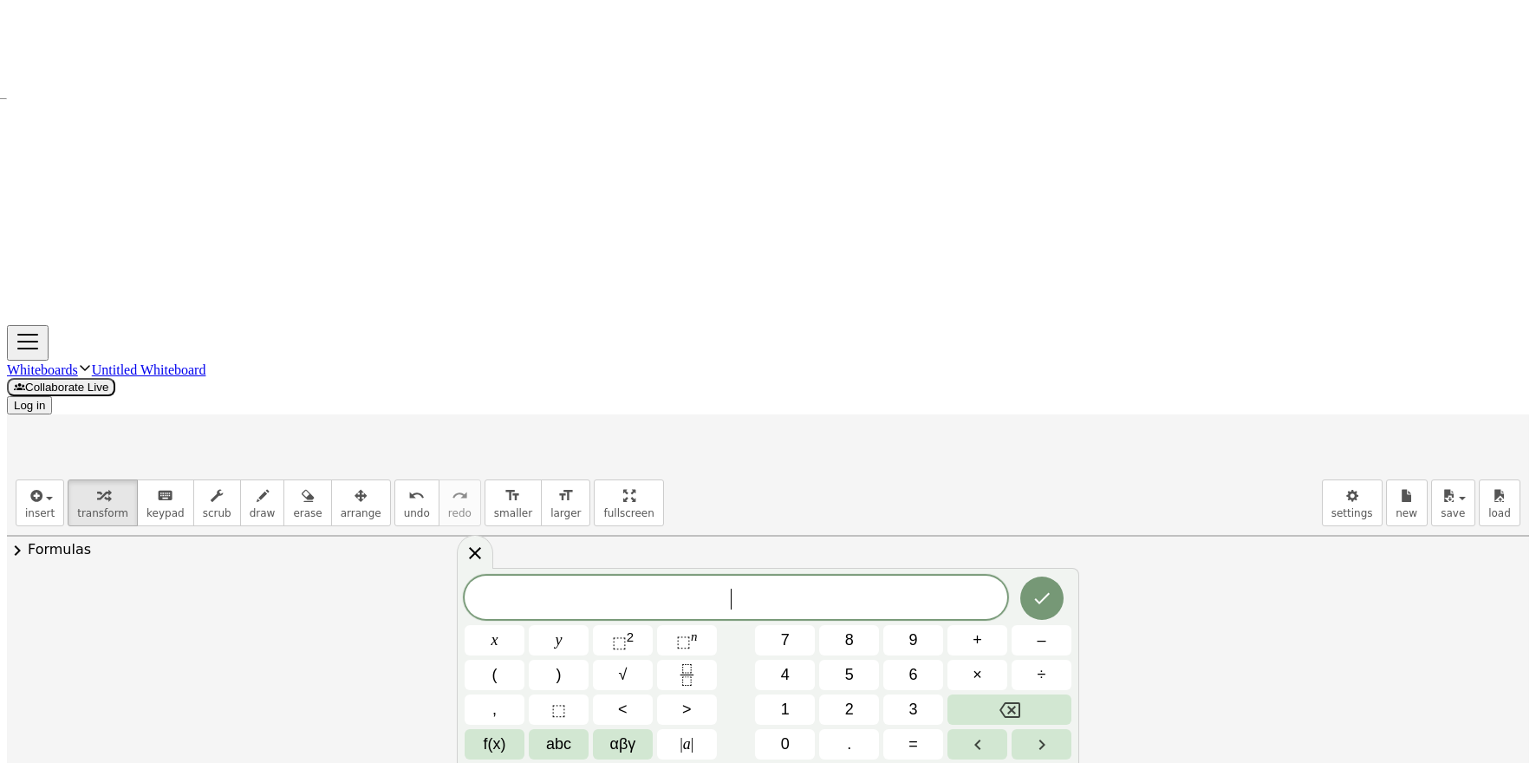
click at [239, 661] on li "Clear All" at bounding box center [294, 682] width 269 height 42
click at [467, 571] on div "x y ⬚ 2 ⬚ n 7 8 9 + – ( ) √ 4 5 6 × ÷ , ⬚ < > 1 2 3 f(x) abc αβγ | a | 0 . =" at bounding box center [768, 665] width 622 height 195
drag, startPoint x: 580, startPoint y: 551, endPoint x: 573, endPoint y: 557, distance: 9.2
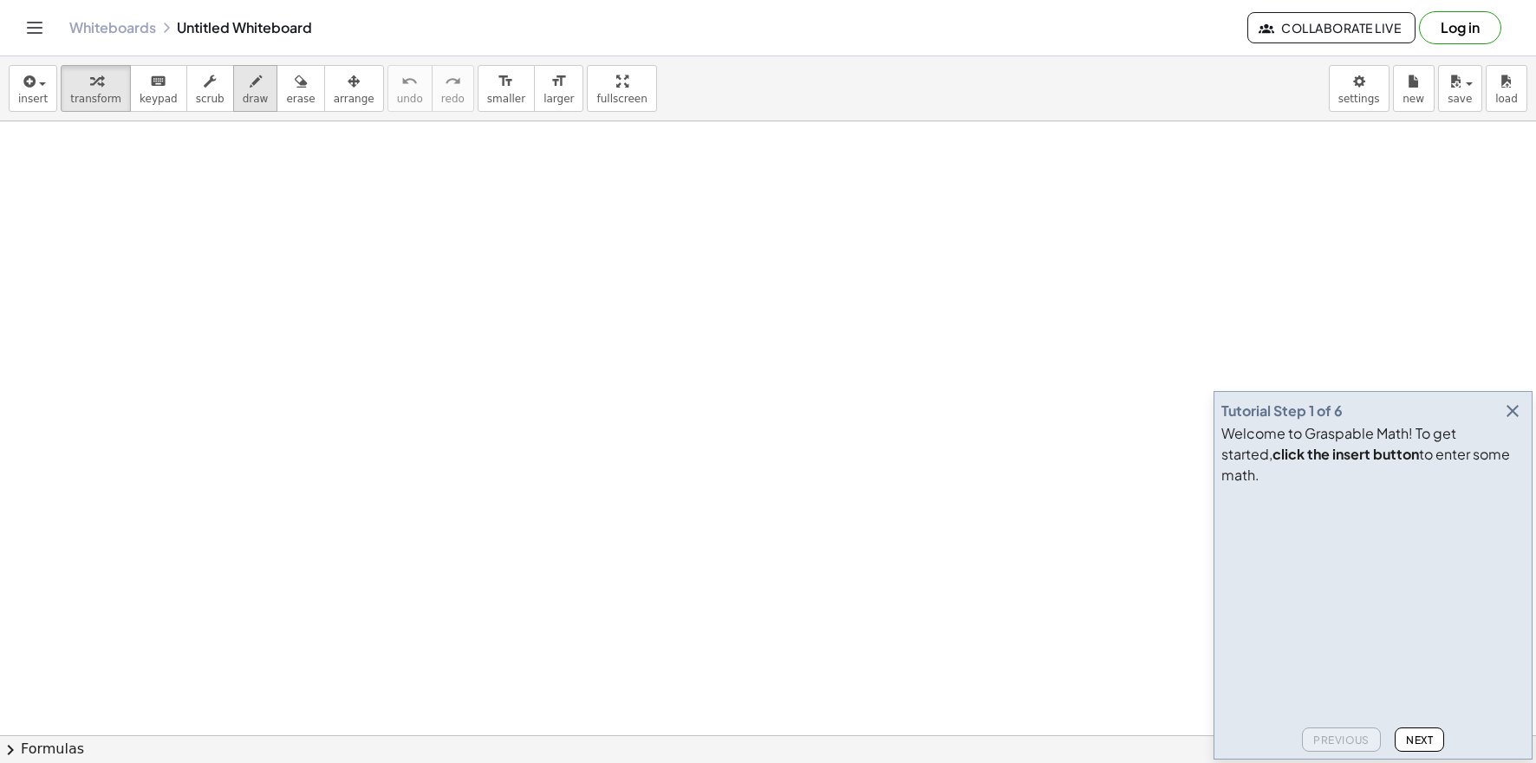
click at [261, 98] on button "draw" at bounding box center [255, 88] width 45 height 47
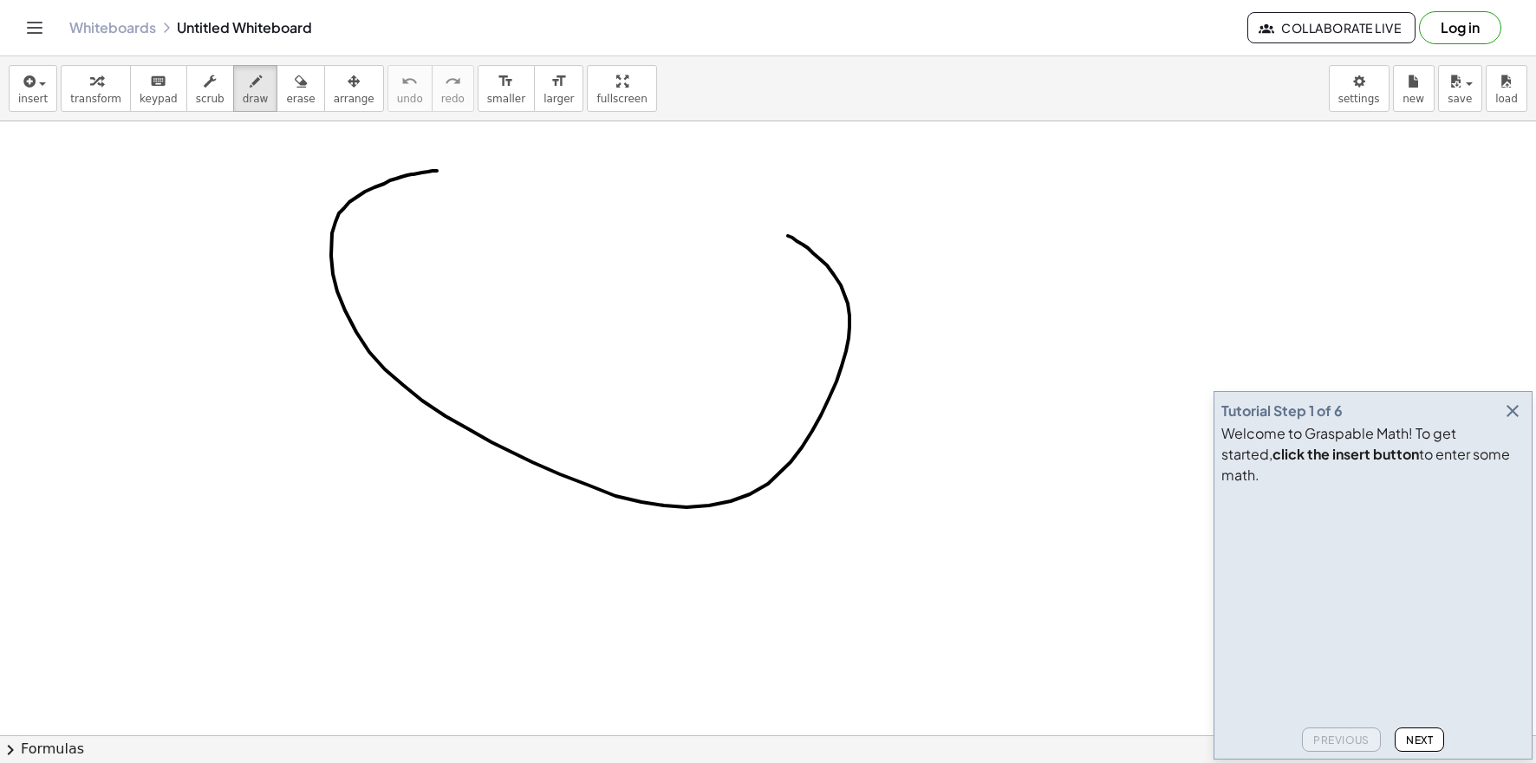
drag, startPoint x: 437, startPoint y: 171, endPoint x: 784, endPoint y: 234, distance: 353.2
click at [160, 92] on button "keyboard keypad" at bounding box center [158, 88] width 57 height 47
click at [90, 101] on span "transform" at bounding box center [95, 99] width 51 height 12
click at [308, 83] on button "erase" at bounding box center [300, 88] width 48 height 47
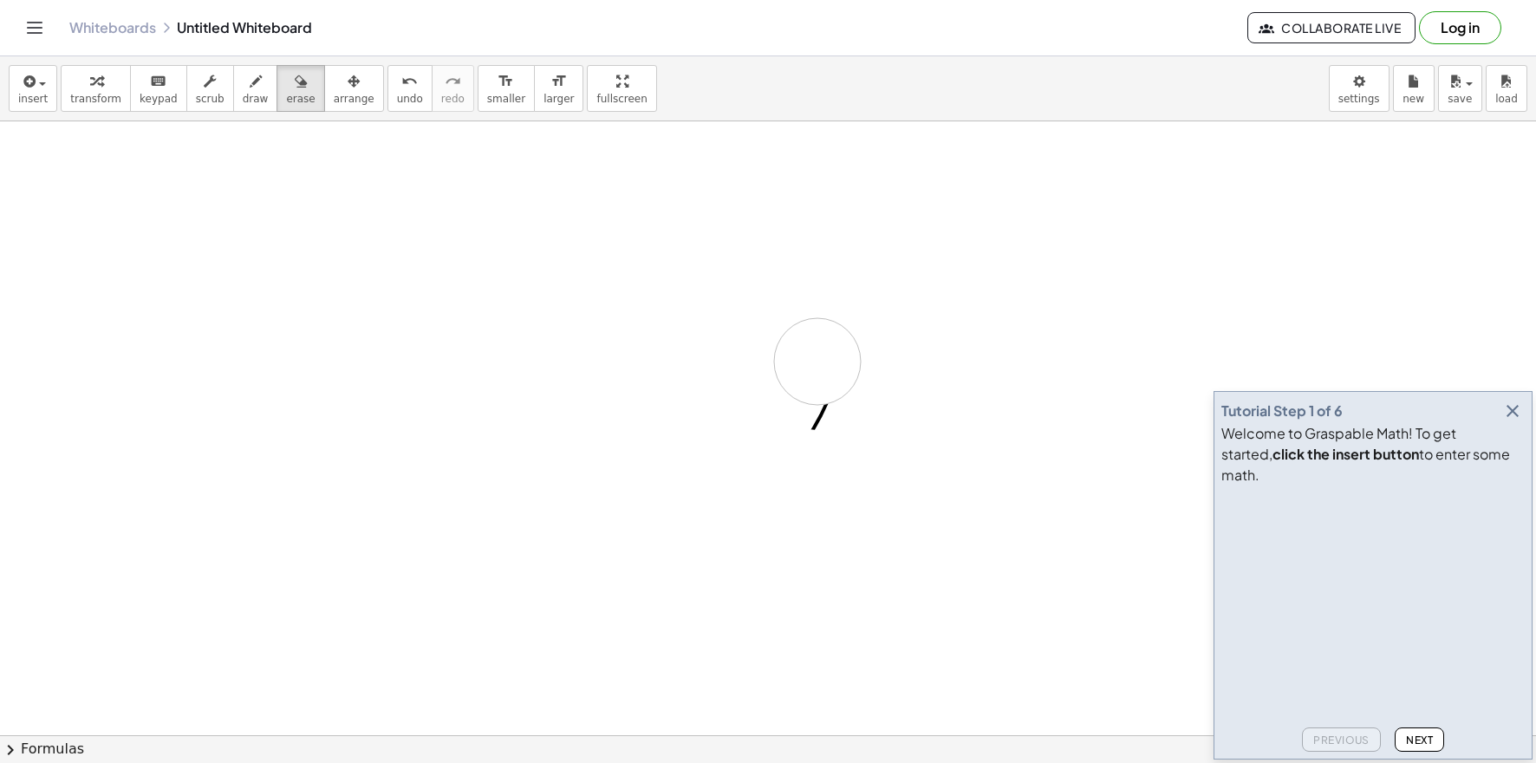
drag, startPoint x: 401, startPoint y: 218, endPoint x: 705, endPoint y: 393, distance: 350.9
click at [344, 92] on button "arrange" at bounding box center [354, 88] width 60 height 47
drag, startPoint x: 354, startPoint y: 188, endPoint x: 422, endPoint y: 256, distance: 96.2
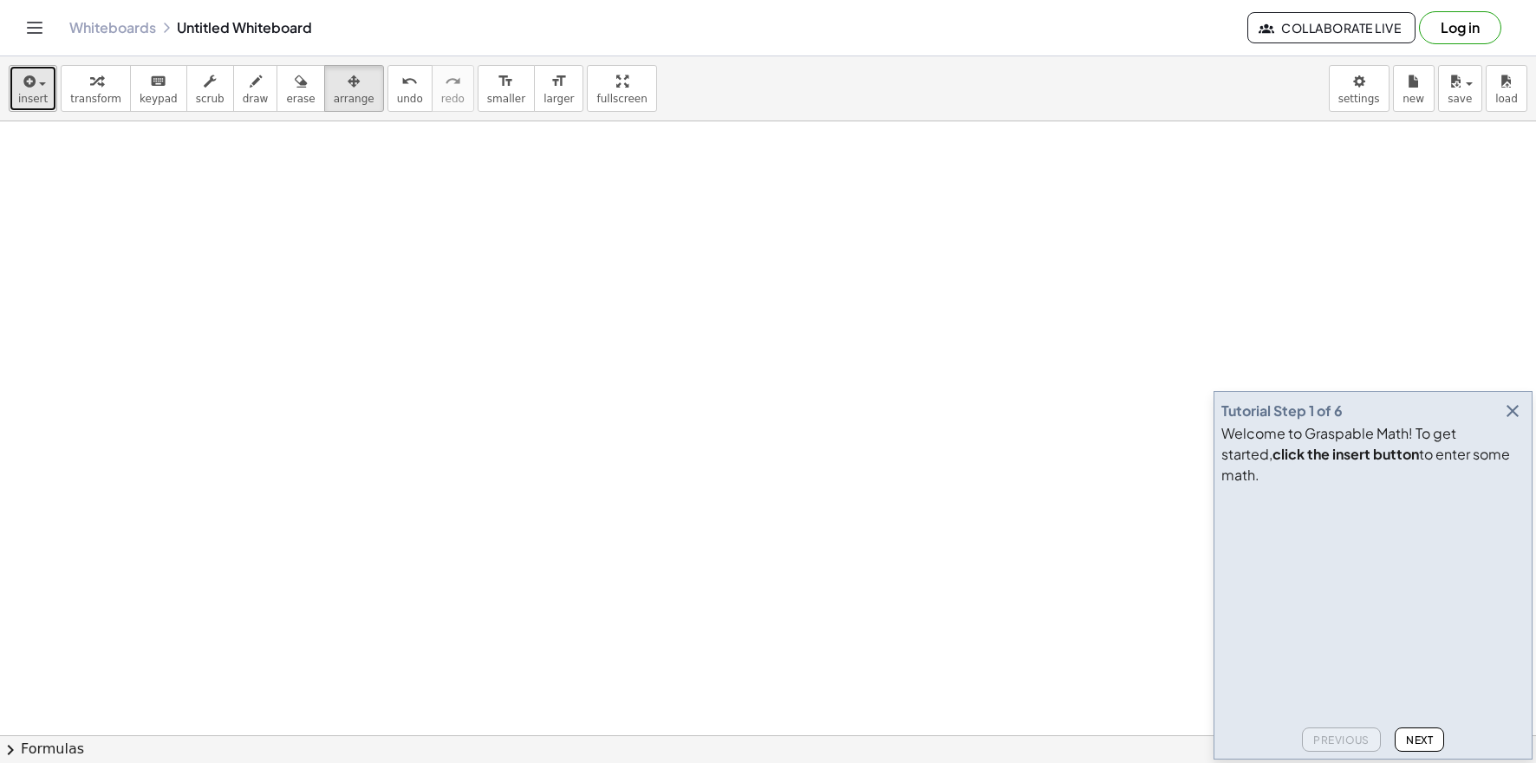
click at [25, 80] on icon "button" at bounding box center [28, 81] width 16 height 21
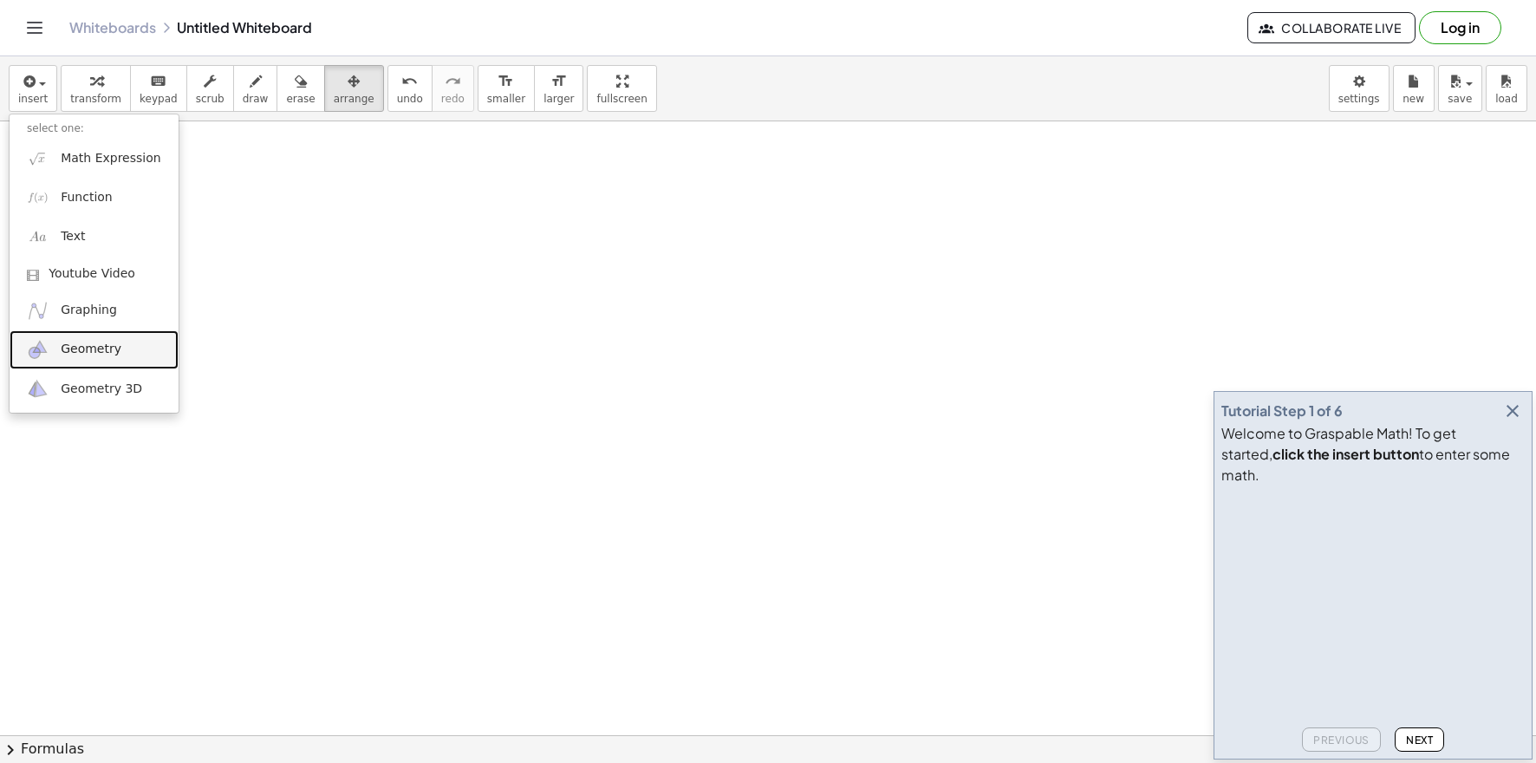
click at [84, 347] on span "Geometry" at bounding box center [91, 349] width 61 height 17
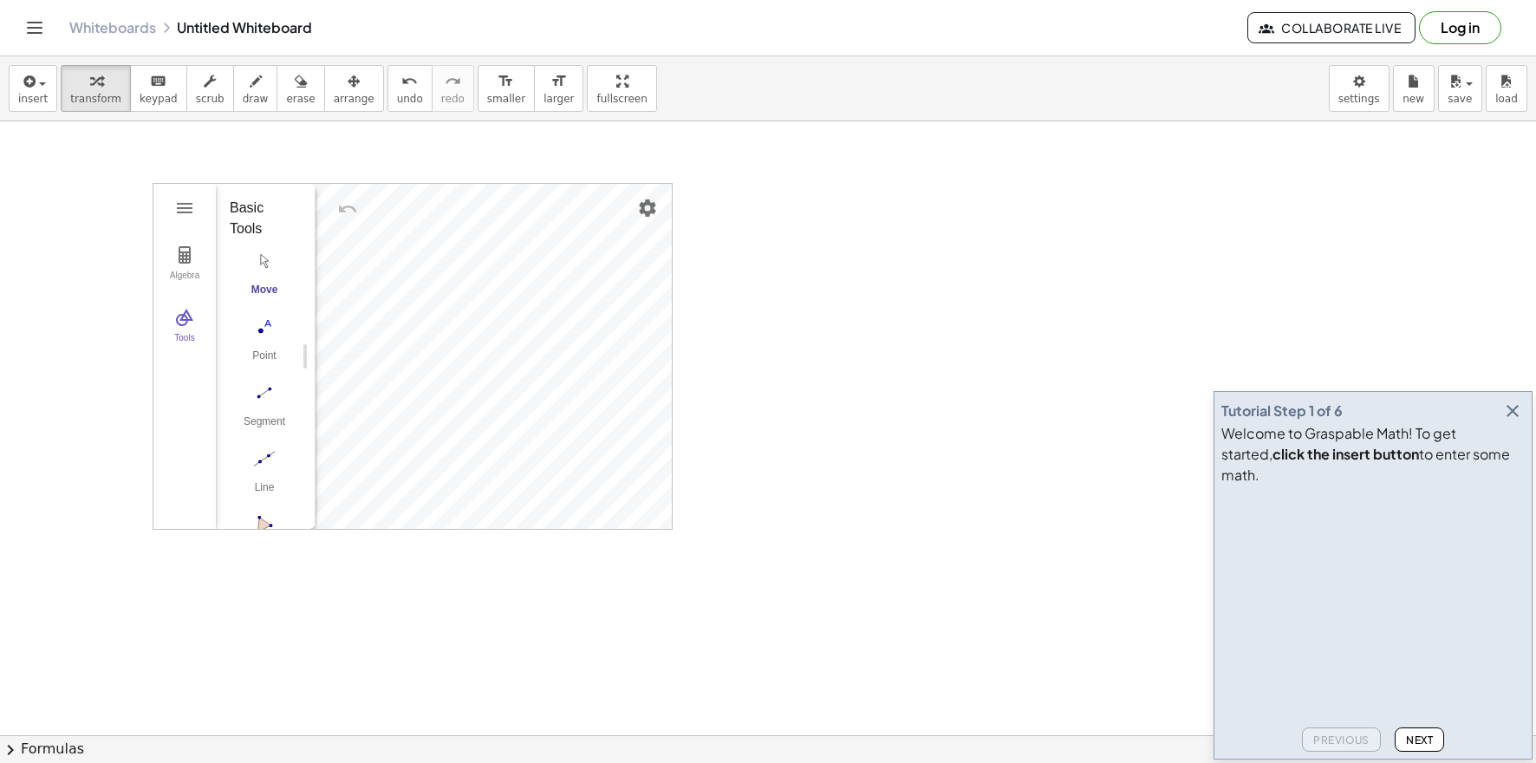
drag, startPoint x: 688, startPoint y: 332, endPoint x: 674, endPoint y: 332, distance: 13.9
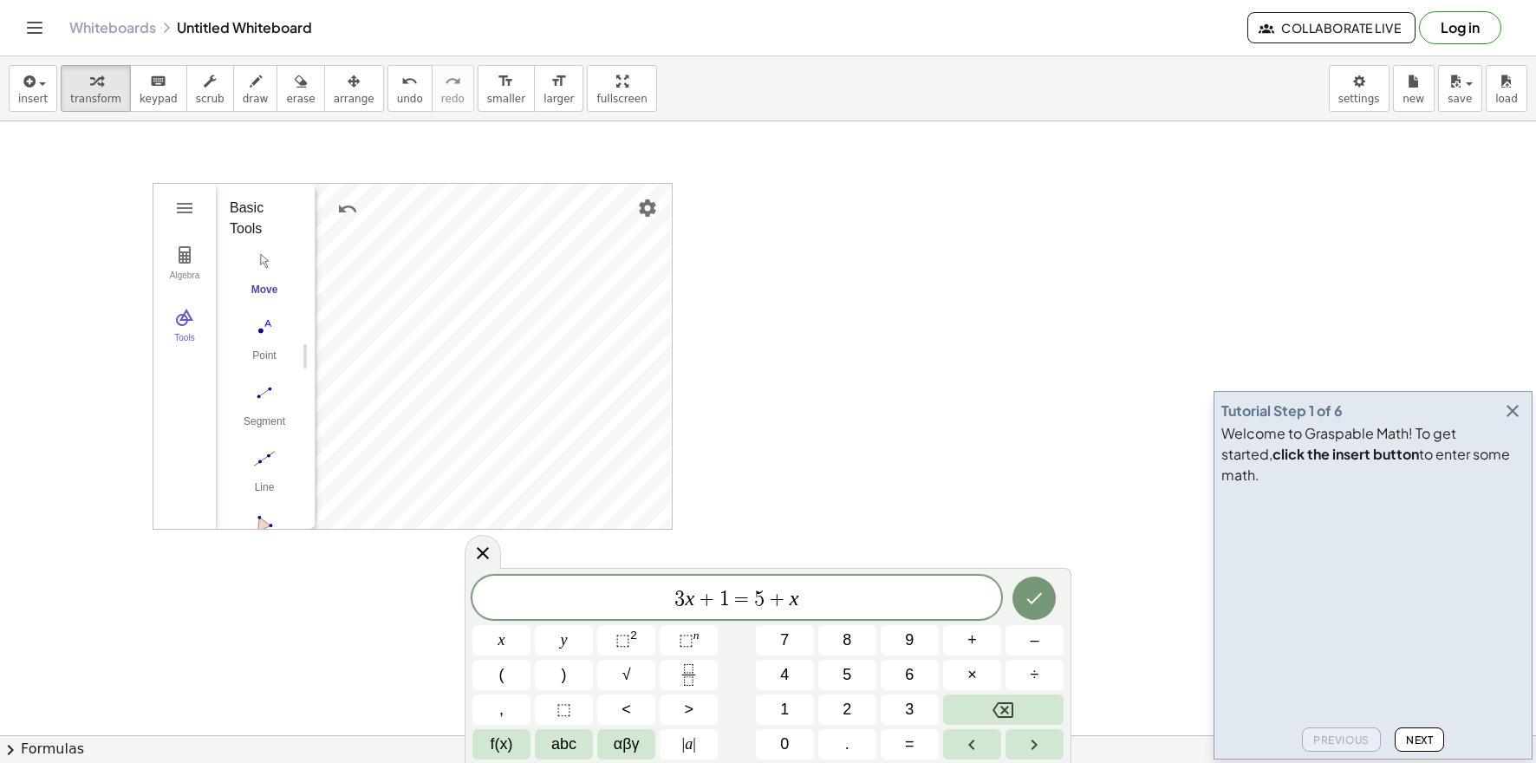
click at [1013, 601] on button "Done" at bounding box center [1033, 597] width 43 height 43
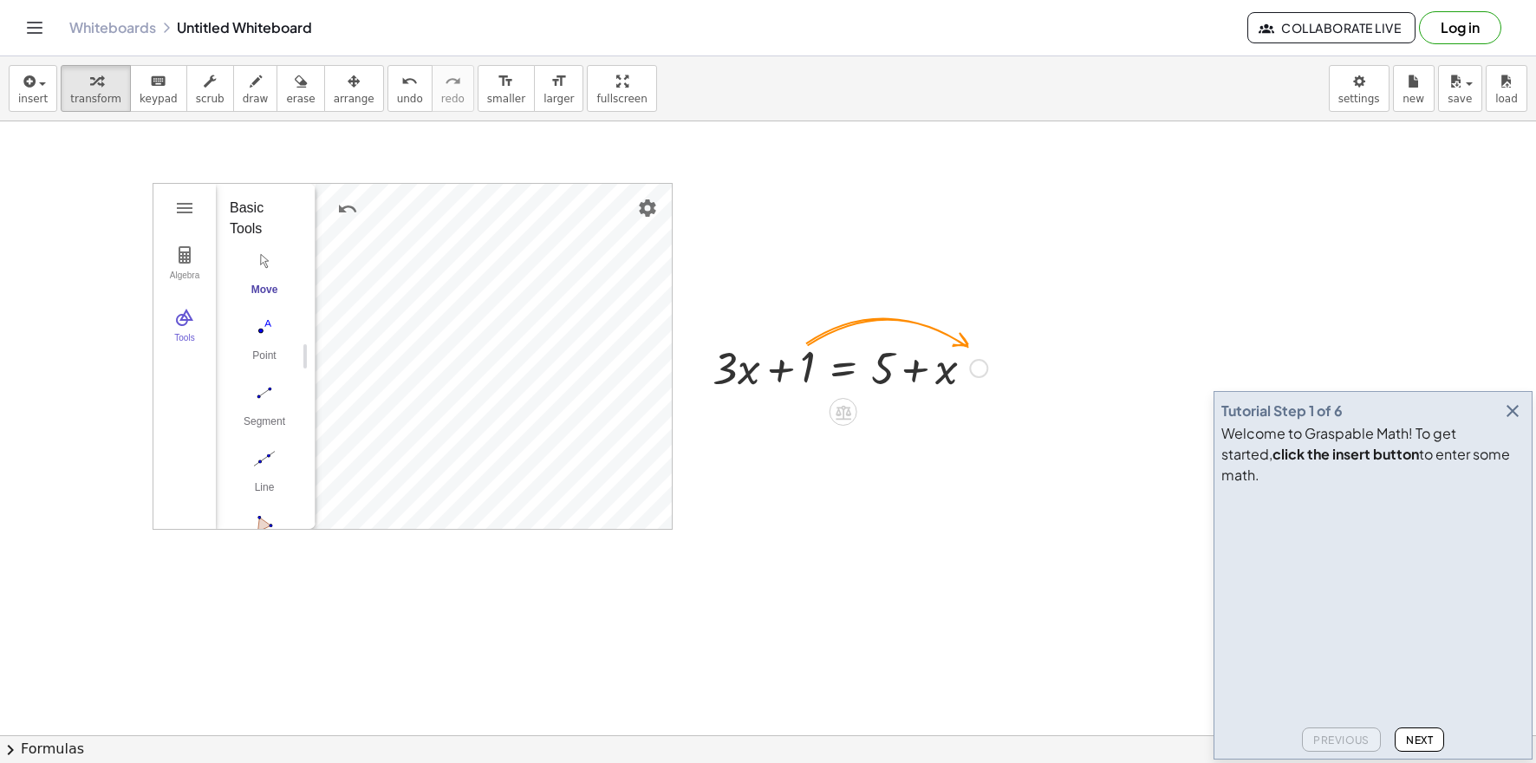
click at [800, 365] on div at bounding box center [850, 366] width 292 height 59
click at [802, 370] on div at bounding box center [850, 366] width 292 height 59
drag, startPoint x: 802, startPoint y: 370, endPoint x: 814, endPoint y: 367, distance: 12.4
click at [802, 370] on div at bounding box center [850, 366] width 292 height 59
drag, startPoint x: 814, startPoint y: 367, endPoint x: 871, endPoint y: 365, distance: 57.3
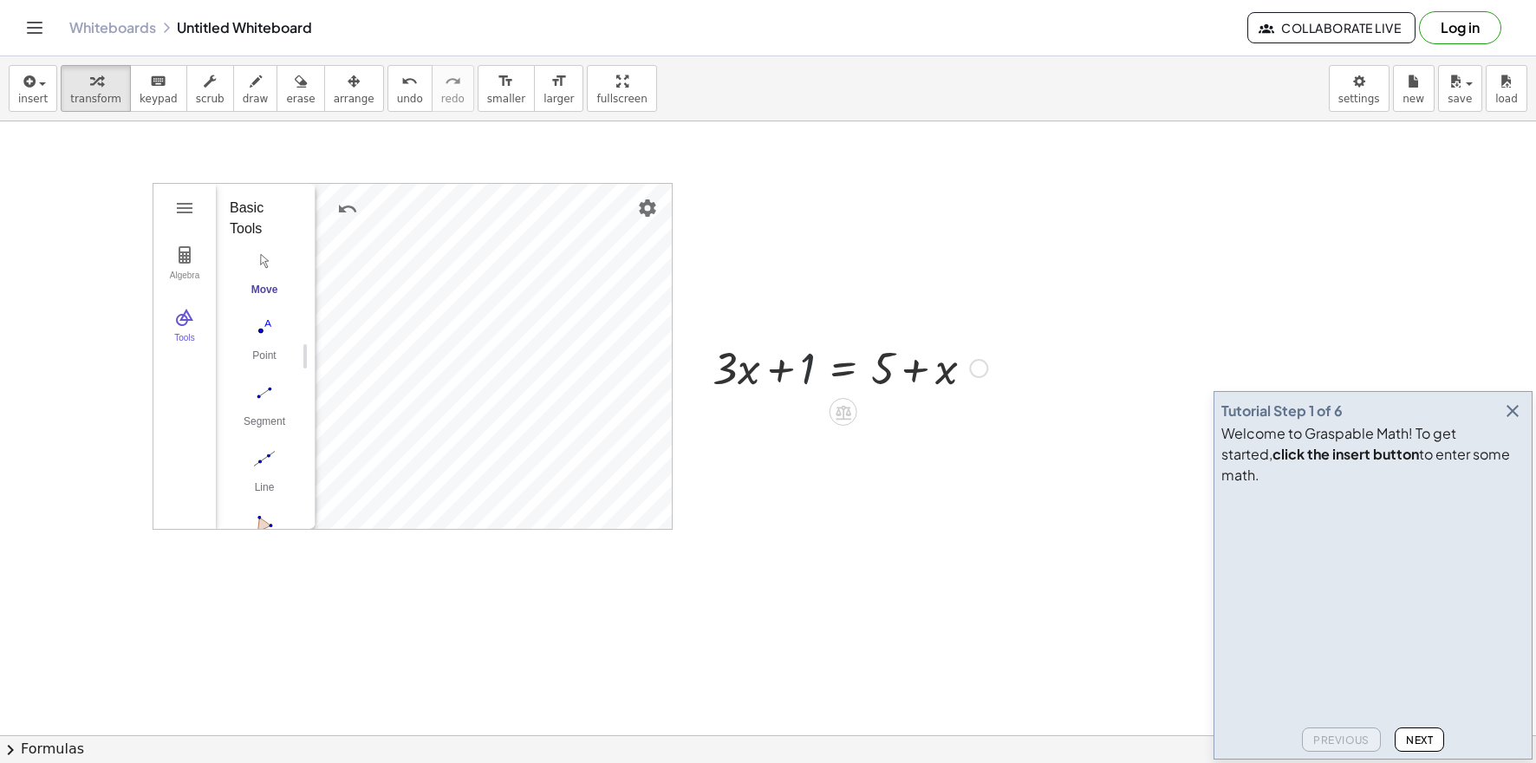
click at [828, 366] on div at bounding box center [850, 366] width 292 height 59
drag, startPoint x: 948, startPoint y: 365, endPoint x: 974, endPoint y: 367, distance: 26.1
click at [975, 365] on div at bounding box center [850, 366] width 292 height 59
drag, startPoint x: 971, startPoint y: 370, endPoint x: 945, endPoint y: 424, distance: 59.7
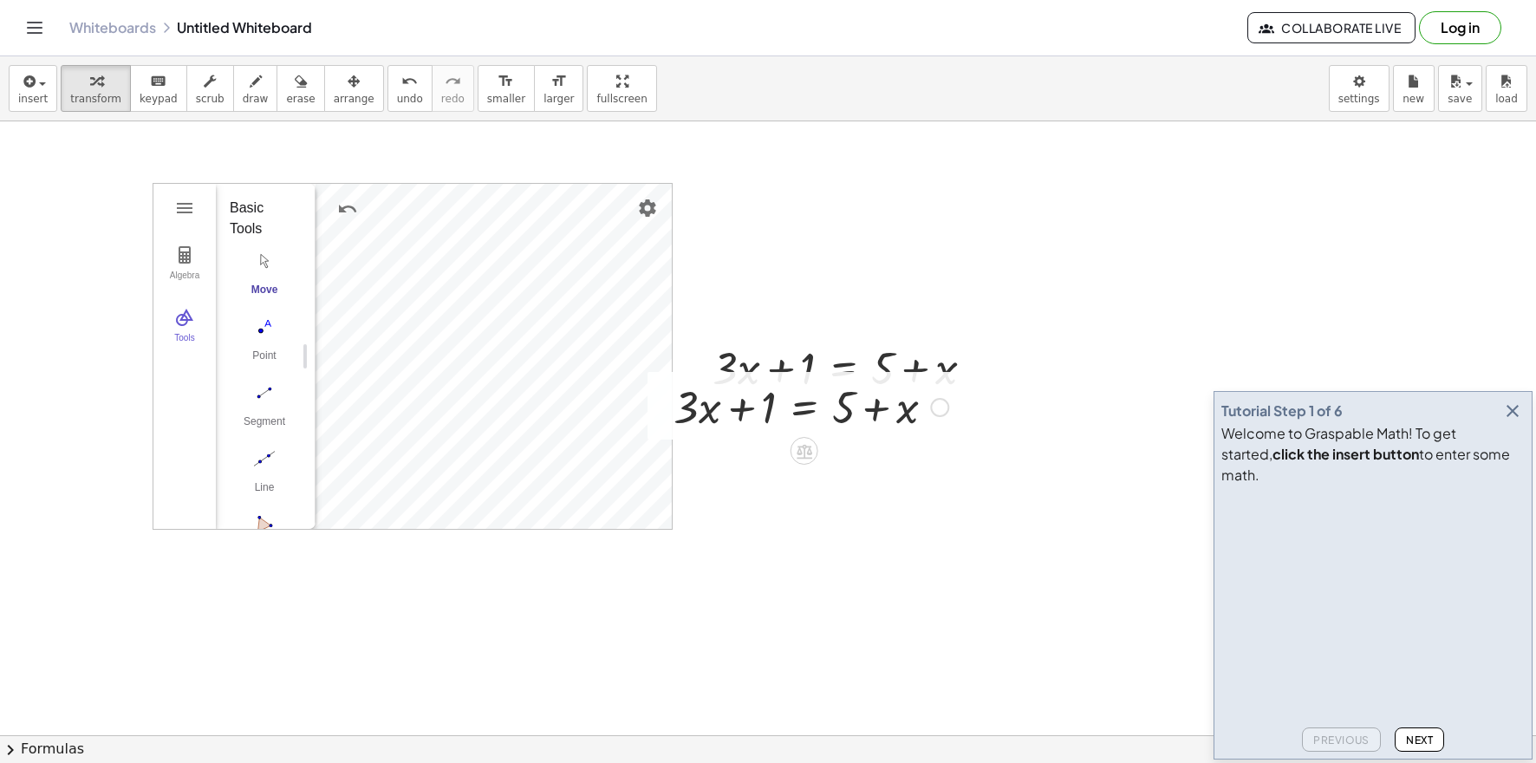
drag, startPoint x: 907, startPoint y: 417, endPoint x: 864, endPoint y: 463, distance: 63.1
drag, startPoint x: 865, startPoint y: 414, endPoint x: 730, endPoint y: 426, distance: 135.7
click at [736, 428] on div at bounding box center [811, 405] width 292 height 59
drag, startPoint x: 886, startPoint y: 412, endPoint x: 685, endPoint y: 448, distance: 204.3
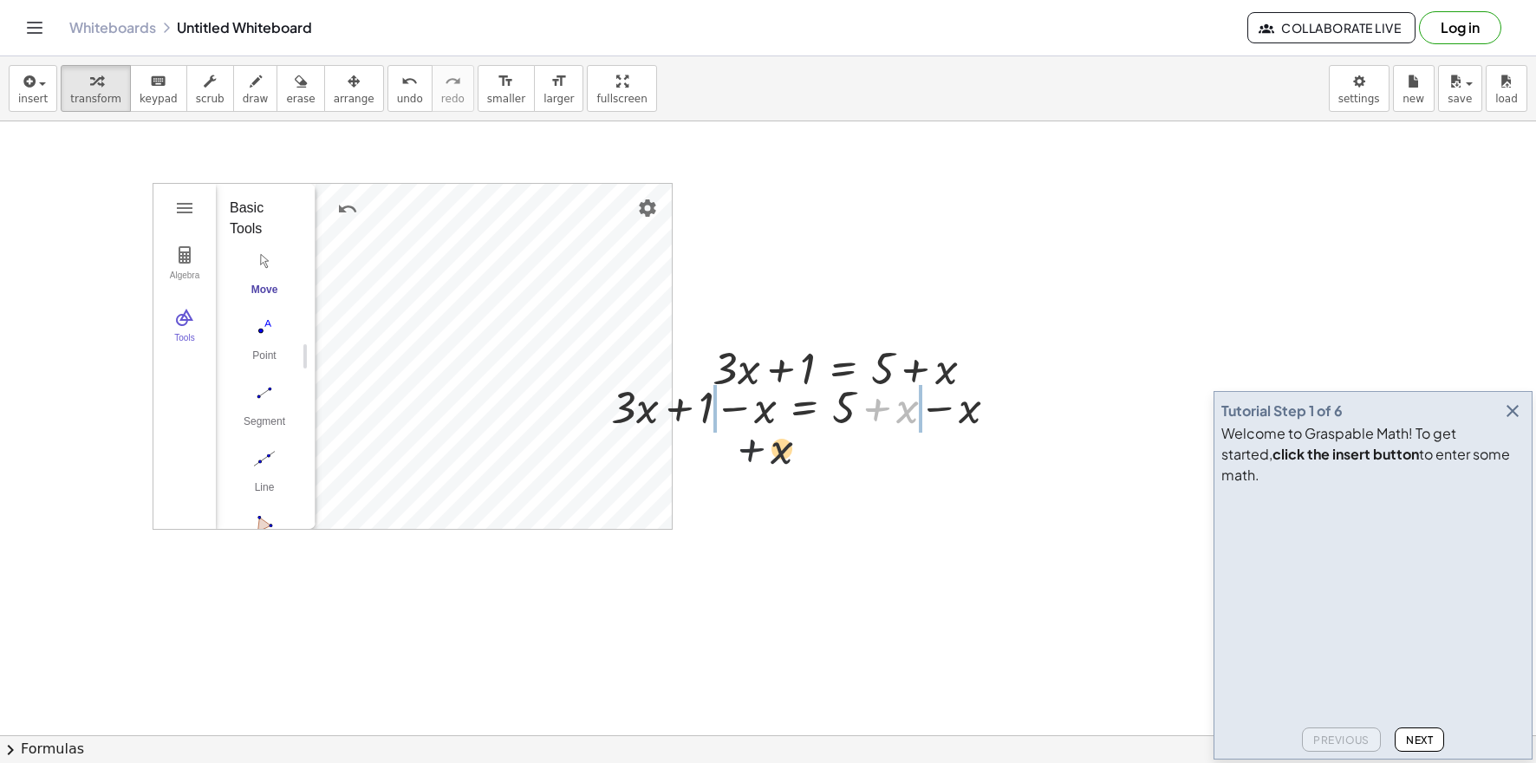
drag, startPoint x: 970, startPoint y: 427, endPoint x: 792, endPoint y: 478, distance: 184.9
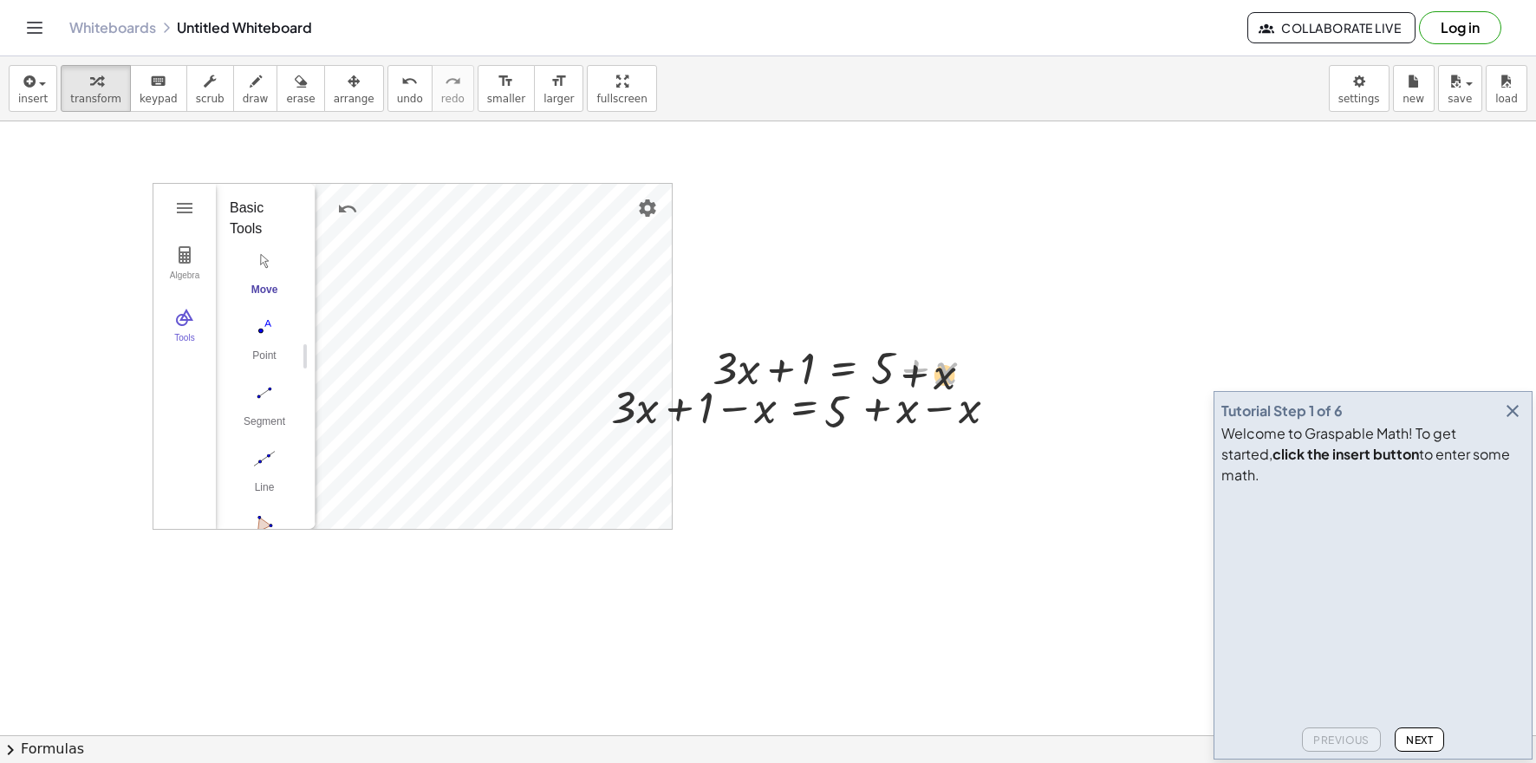
drag, startPoint x: 893, startPoint y: 396, endPoint x: 787, endPoint y: 507, distance: 153.8
drag, startPoint x: 736, startPoint y: 568, endPoint x: 732, endPoint y: 601, distance: 33.1
click at [966, 406] on div at bounding box center [811, 405] width 418 height 59
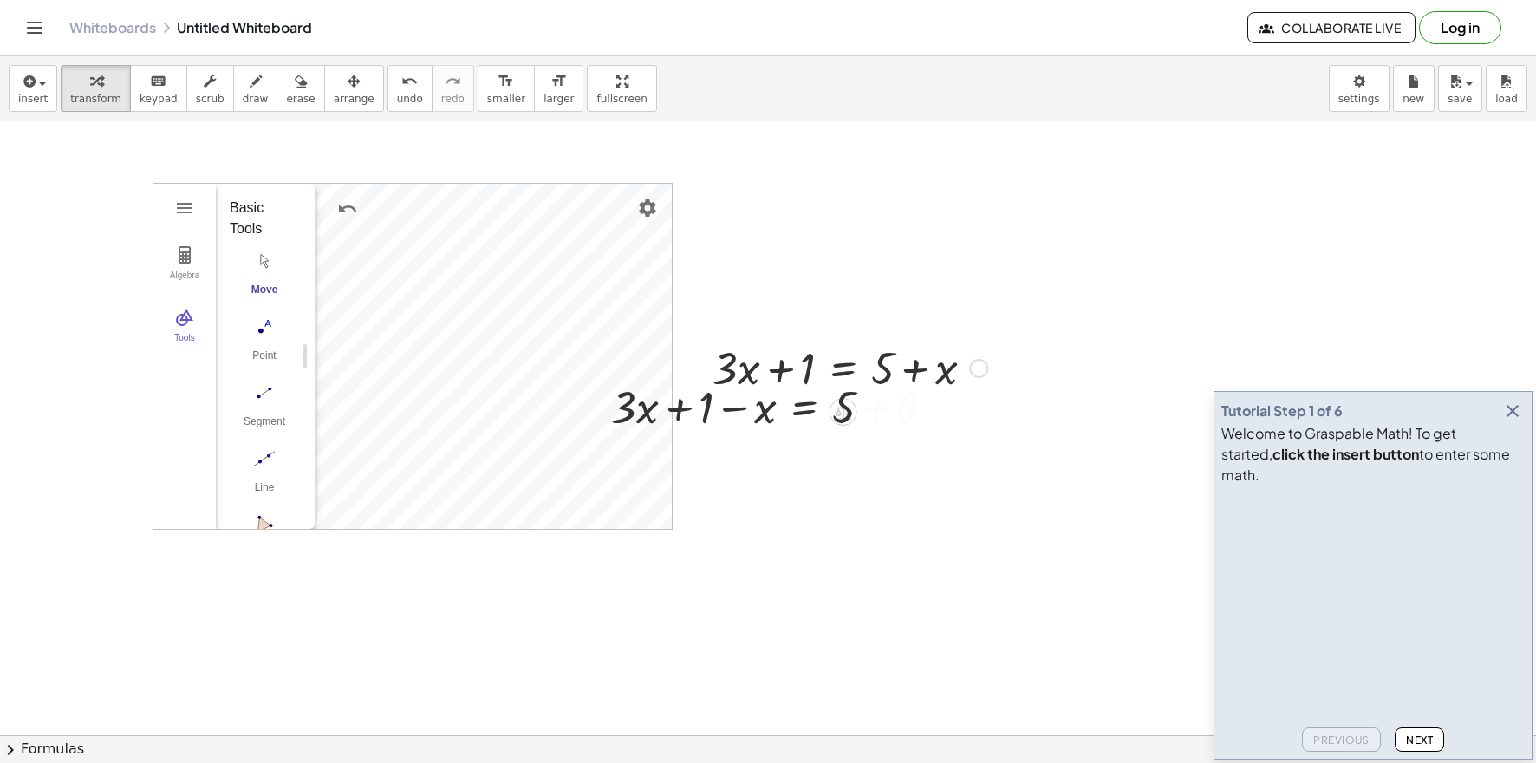
click at [990, 364] on div "+ · 3 · x + 1 = + 5 + x" at bounding box center [843, 367] width 314 height 68
click at [988, 367] on div at bounding box center [850, 366] width 292 height 59
click at [983, 371] on div at bounding box center [978, 368] width 19 height 19
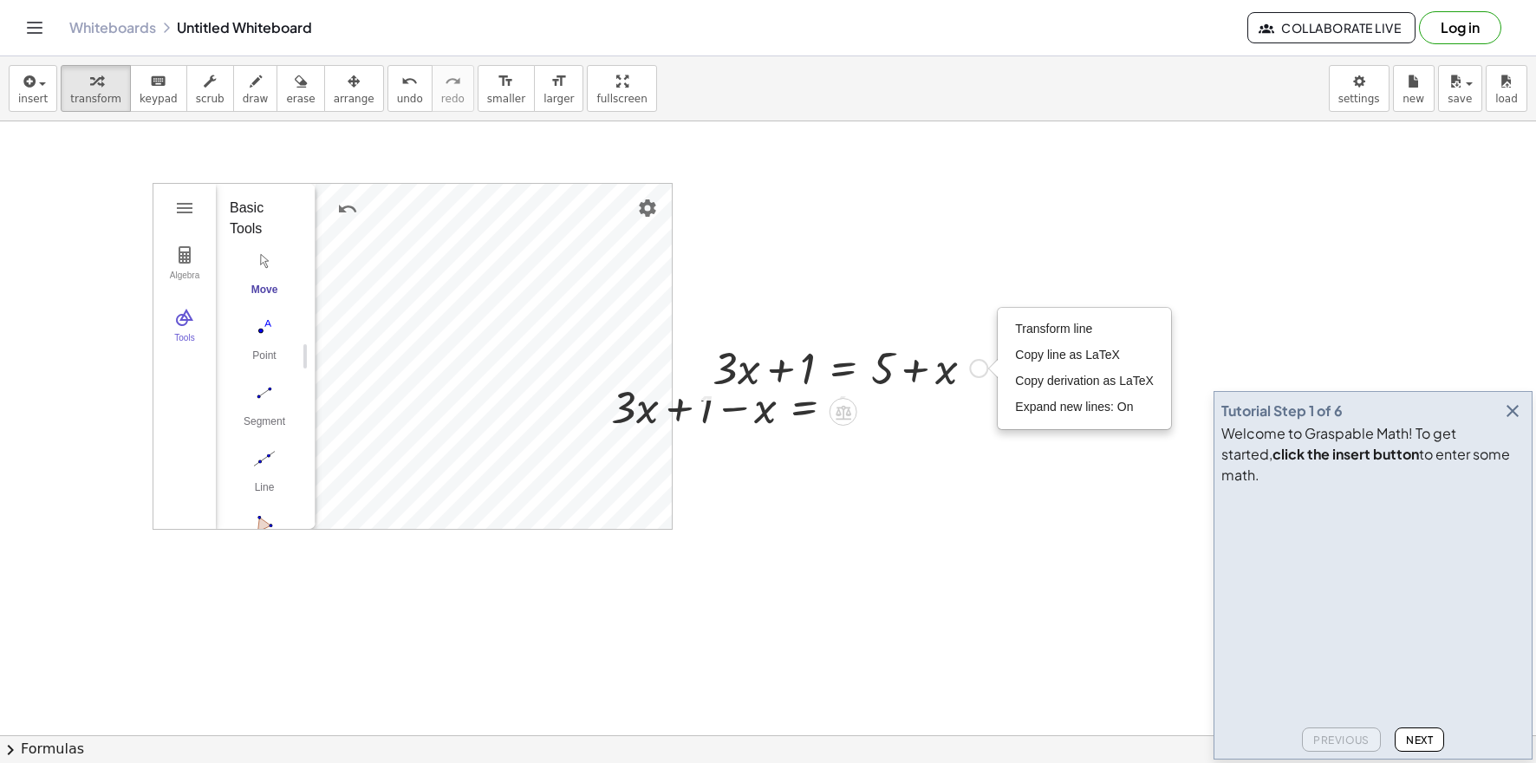
click at [983, 371] on div "Transform line Copy line as LaTeX Copy derivation as LaTeX Expand new lines: On" at bounding box center [978, 368] width 19 height 19
click at [1053, 335] on span "Transform line" at bounding box center [1053, 328] width 77 height 14
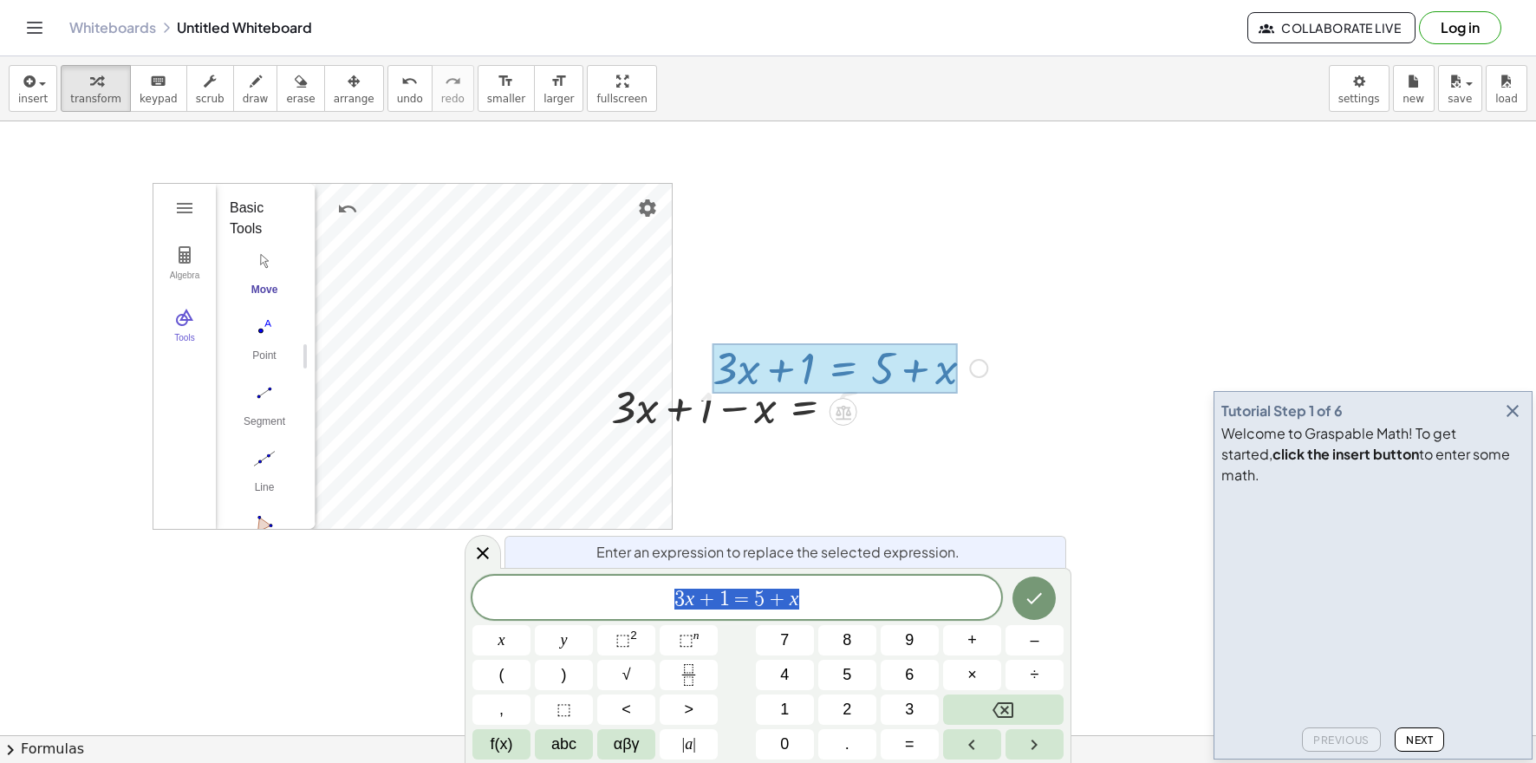
click at [483, 549] on icon at bounding box center [482, 552] width 21 height 21
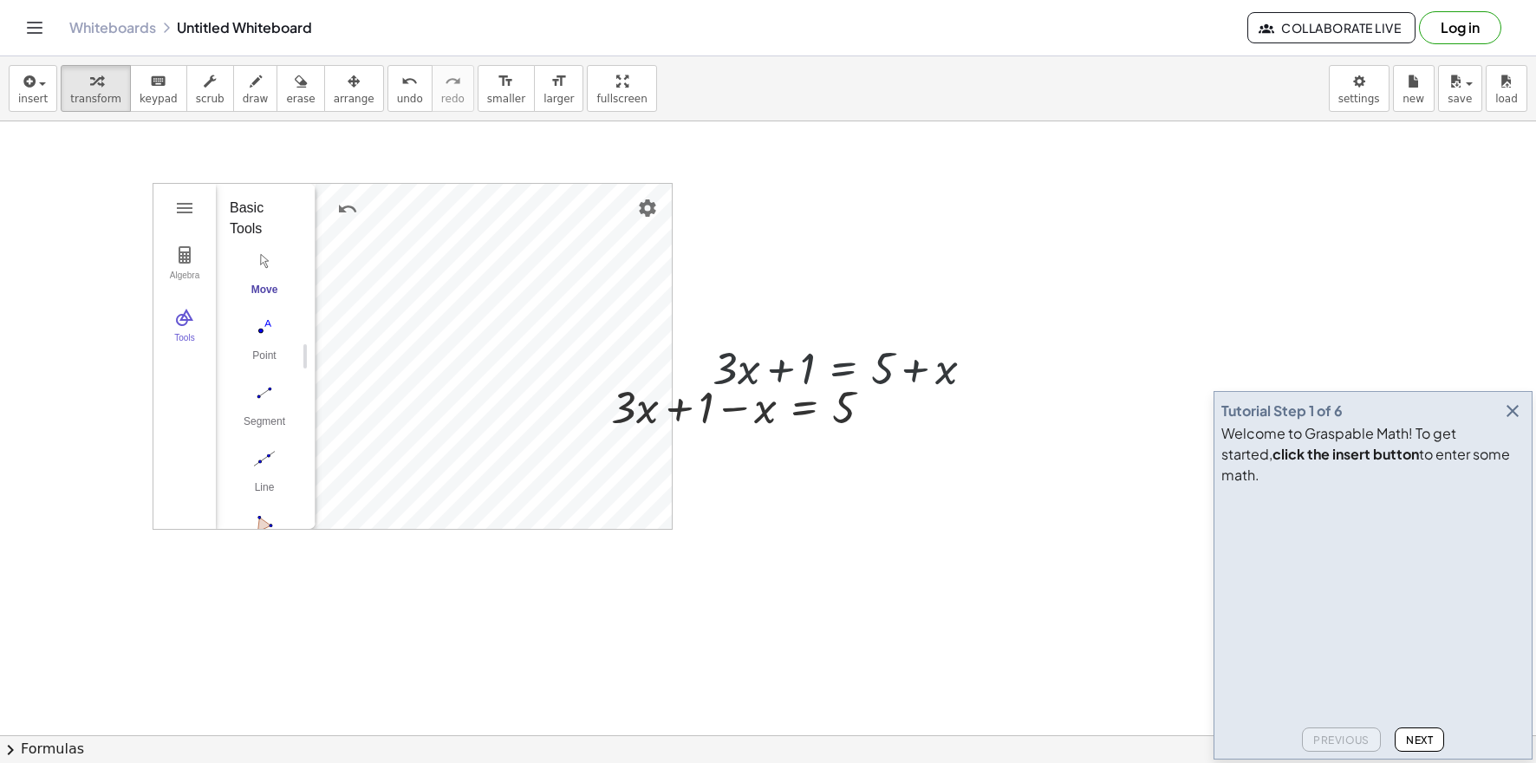
click at [911, 393] on div "+ · 3 · x + 1 = + 5 + x Transform line Copy line as LaTeX Copy derivation as La…" at bounding box center [843, 367] width 314 height 68
click at [797, 399] on div at bounding box center [747, 405] width 419 height 59
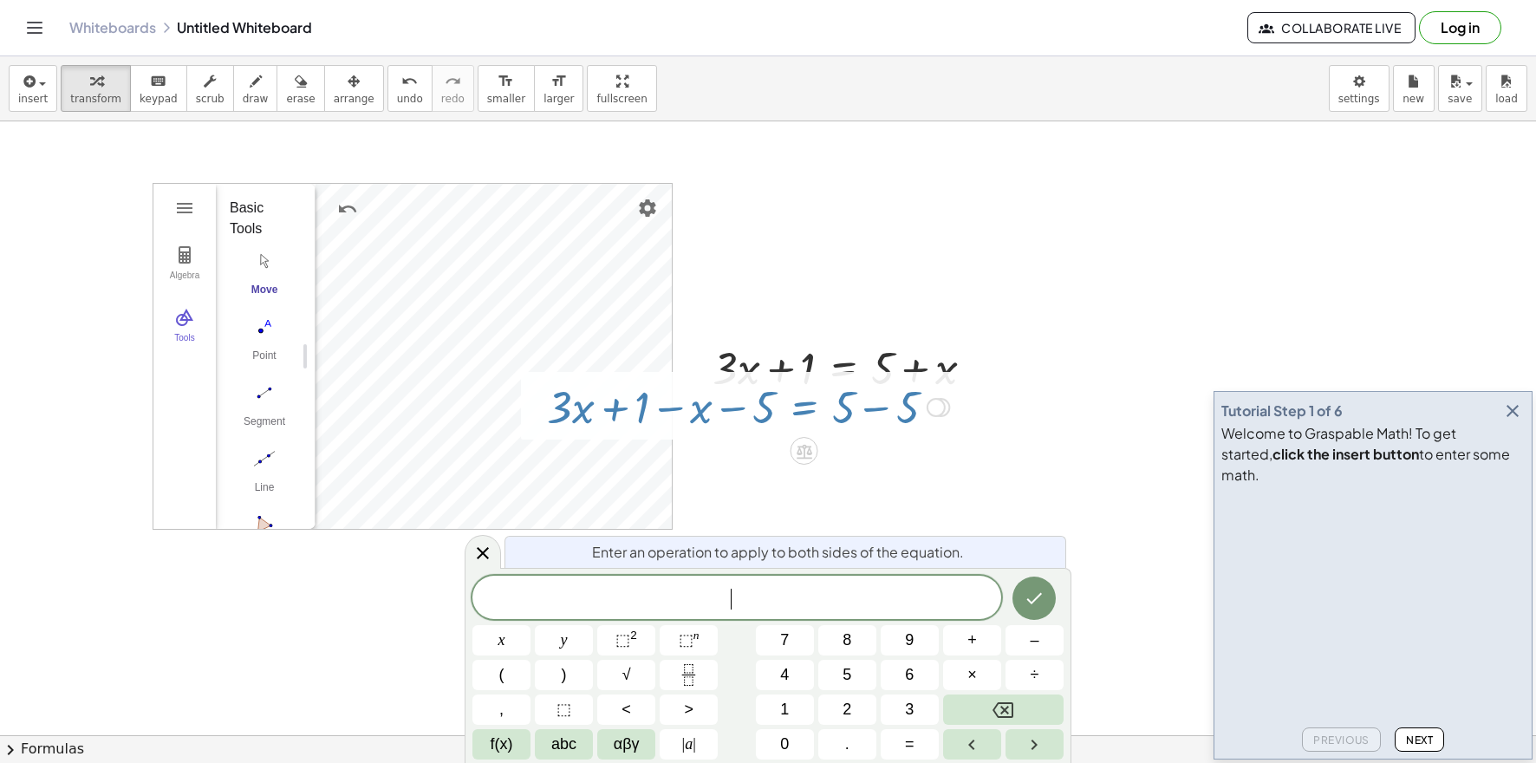
click at [812, 373] on div "+ · 3 · x + 1 = + 5 + x + · 3 · x + 1 − x = + 5 + x − x + · 3 · x + 1 − x − x =…" at bounding box center [741, 406] width 441 height 68
drag, startPoint x: 814, startPoint y: 373, endPoint x: 835, endPoint y: 444, distance: 74.3
click at [815, 380] on div "+ · 3 · x + 1 = + 5 + x + · 3 · x + 1 − x = + 5 + x − x + · 3 · x + 1 − x − x =…" at bounding box center [741, 406] width 441 height 68
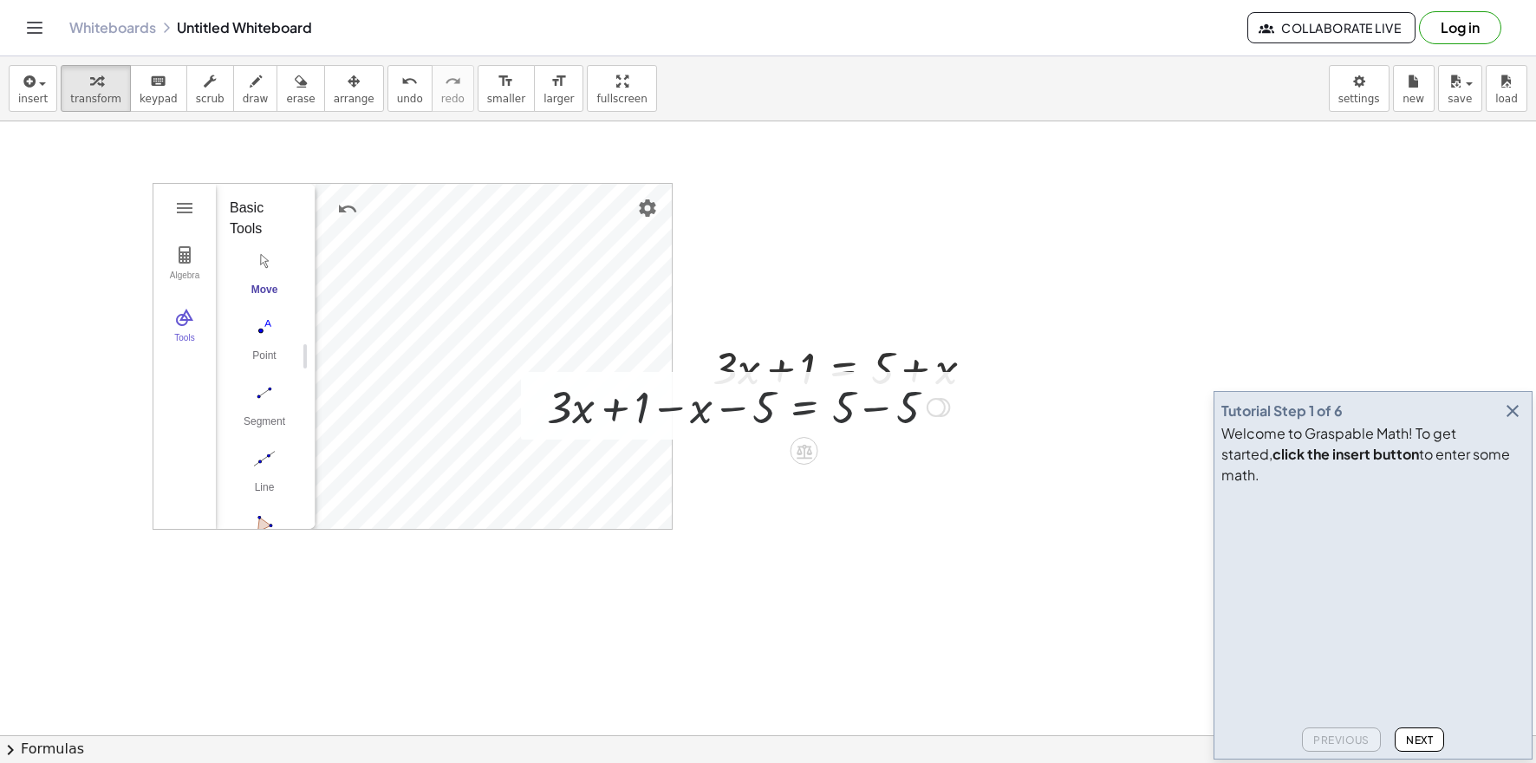
click at [846, 391] on div at bounding box center [747, 405] width 419 height 59
